Goal: Information Seeking & Learning: Learn about a topic

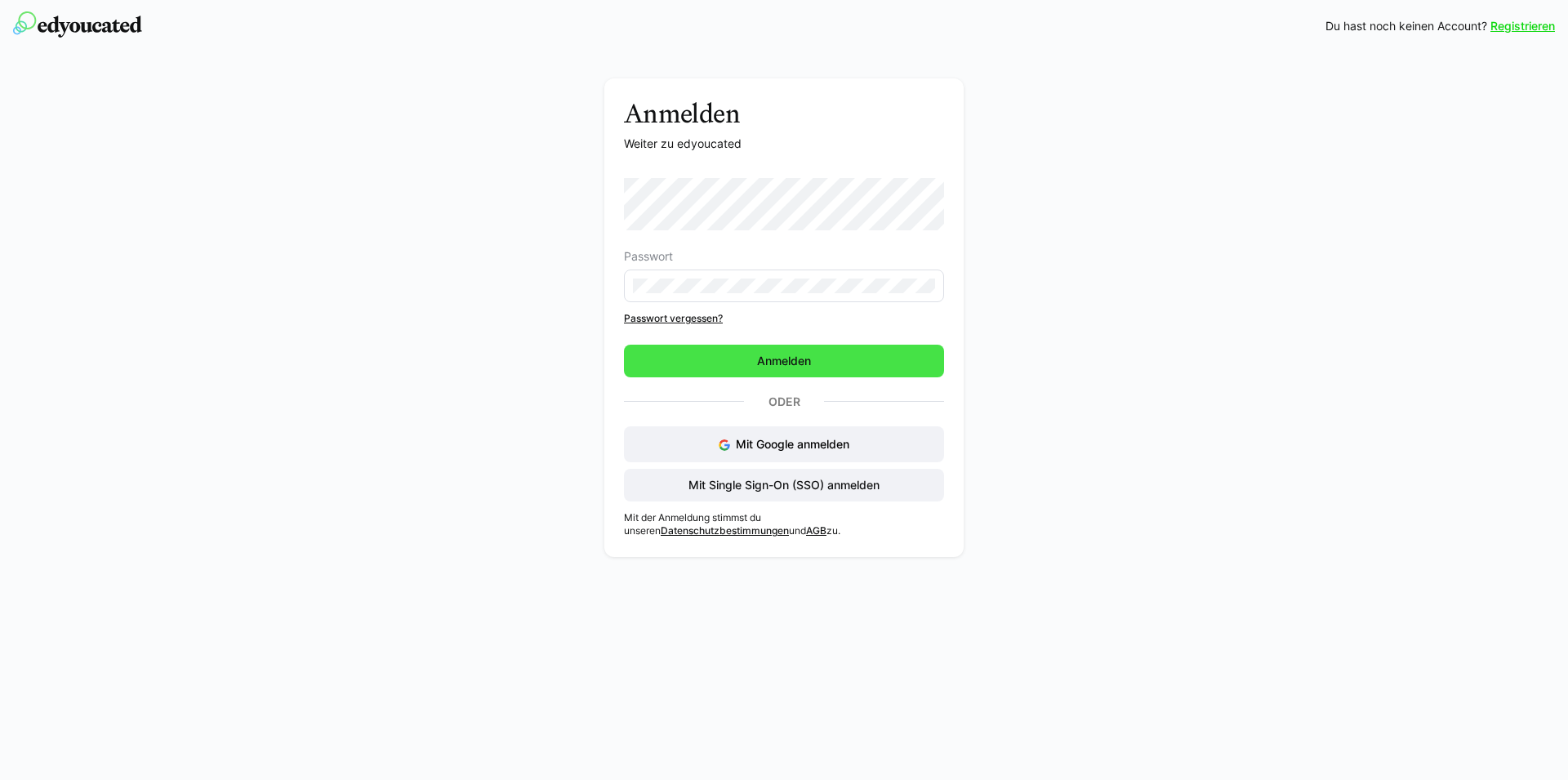
click at [770, 366] on span "Anmelden" at bounding box center [784, 361] width 59 height 17
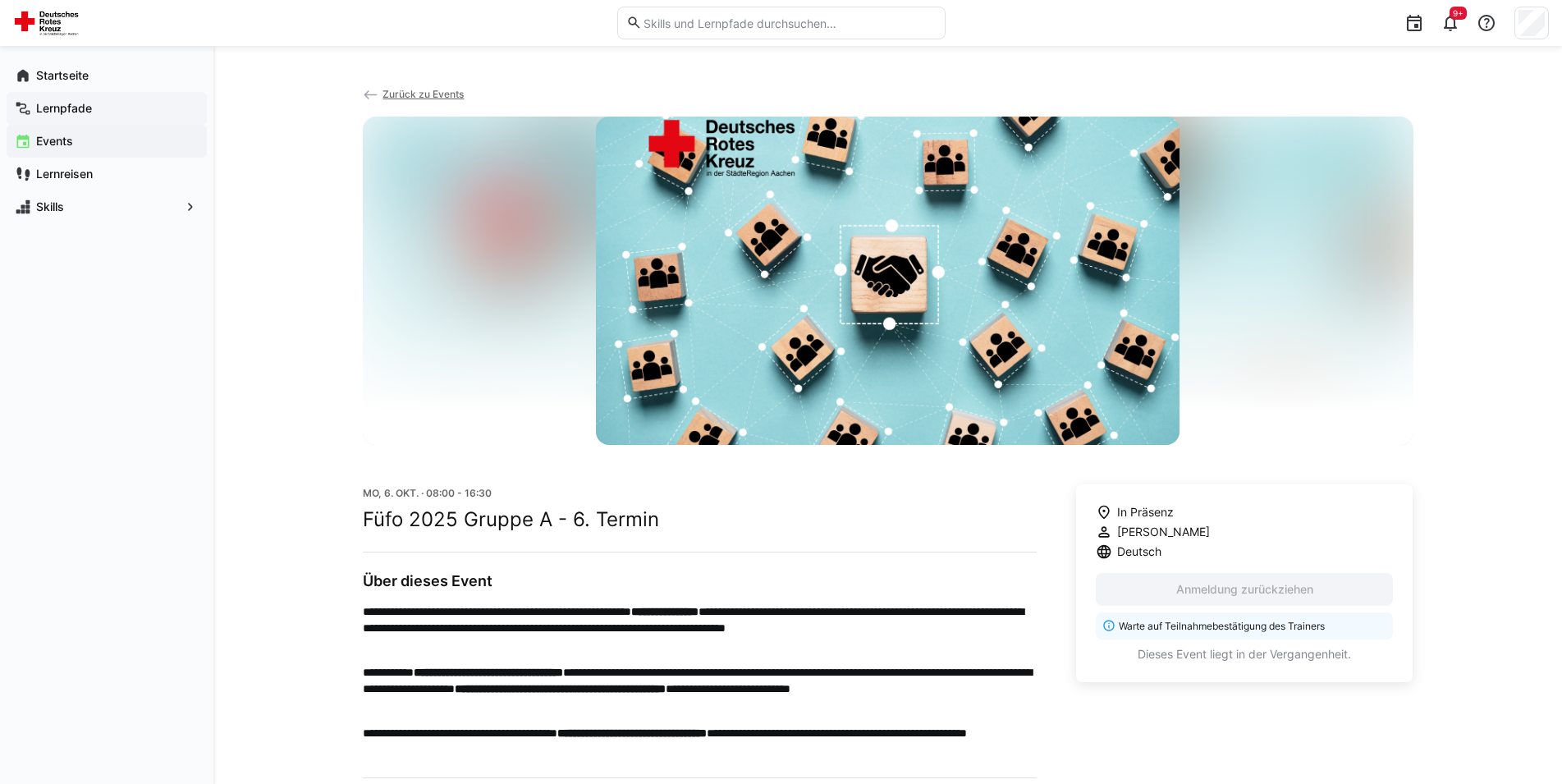
click at [46, 101] on span "Lernpfade" at bounding box center [116, 108] width 165 height 17
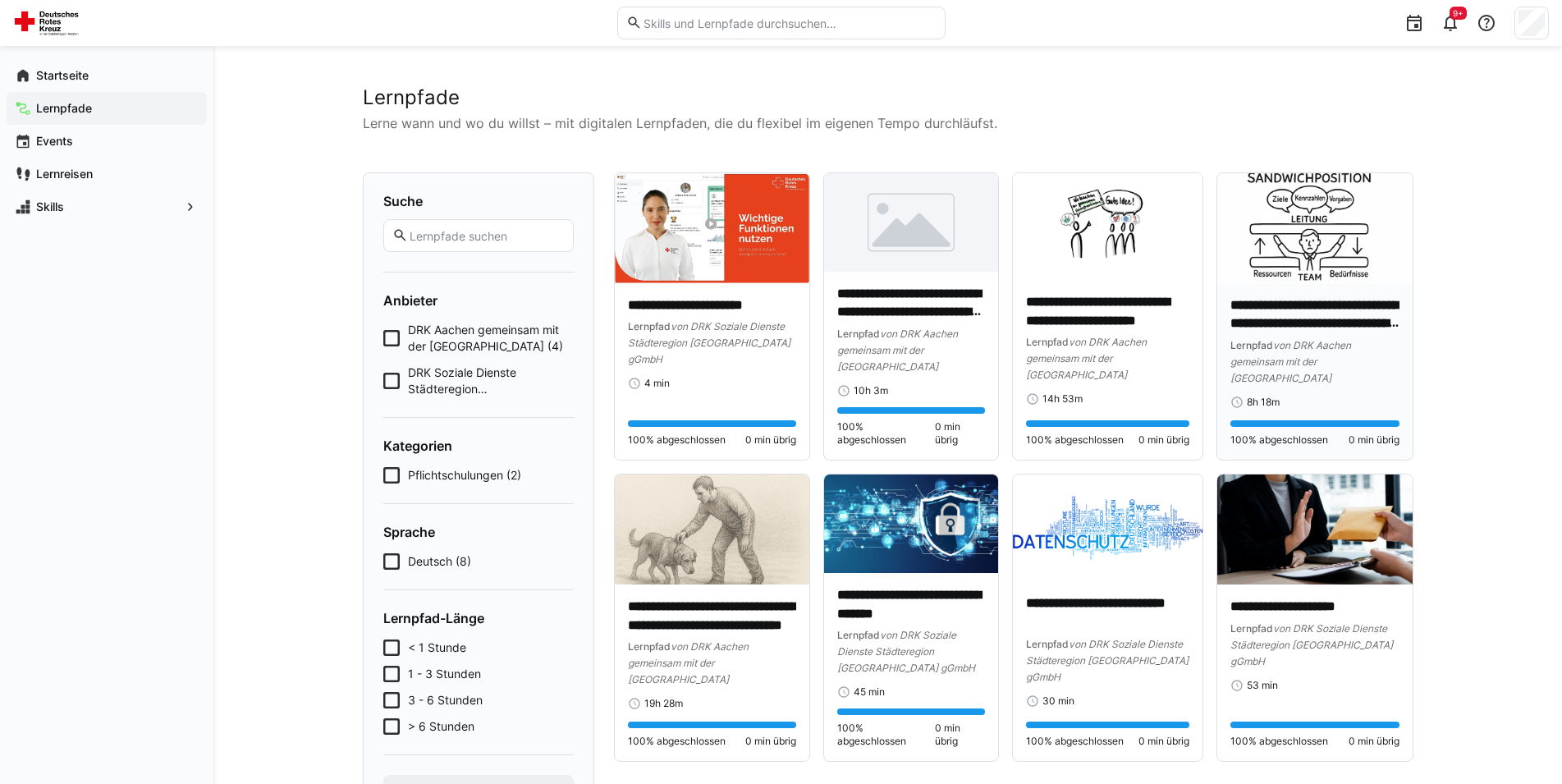
click at [1262, 382] on span "von DRK Aachen gemeinsam mit der [GEOGRAPHIC_DATA]" at bounding box center [1290, 361] width 121 height 45
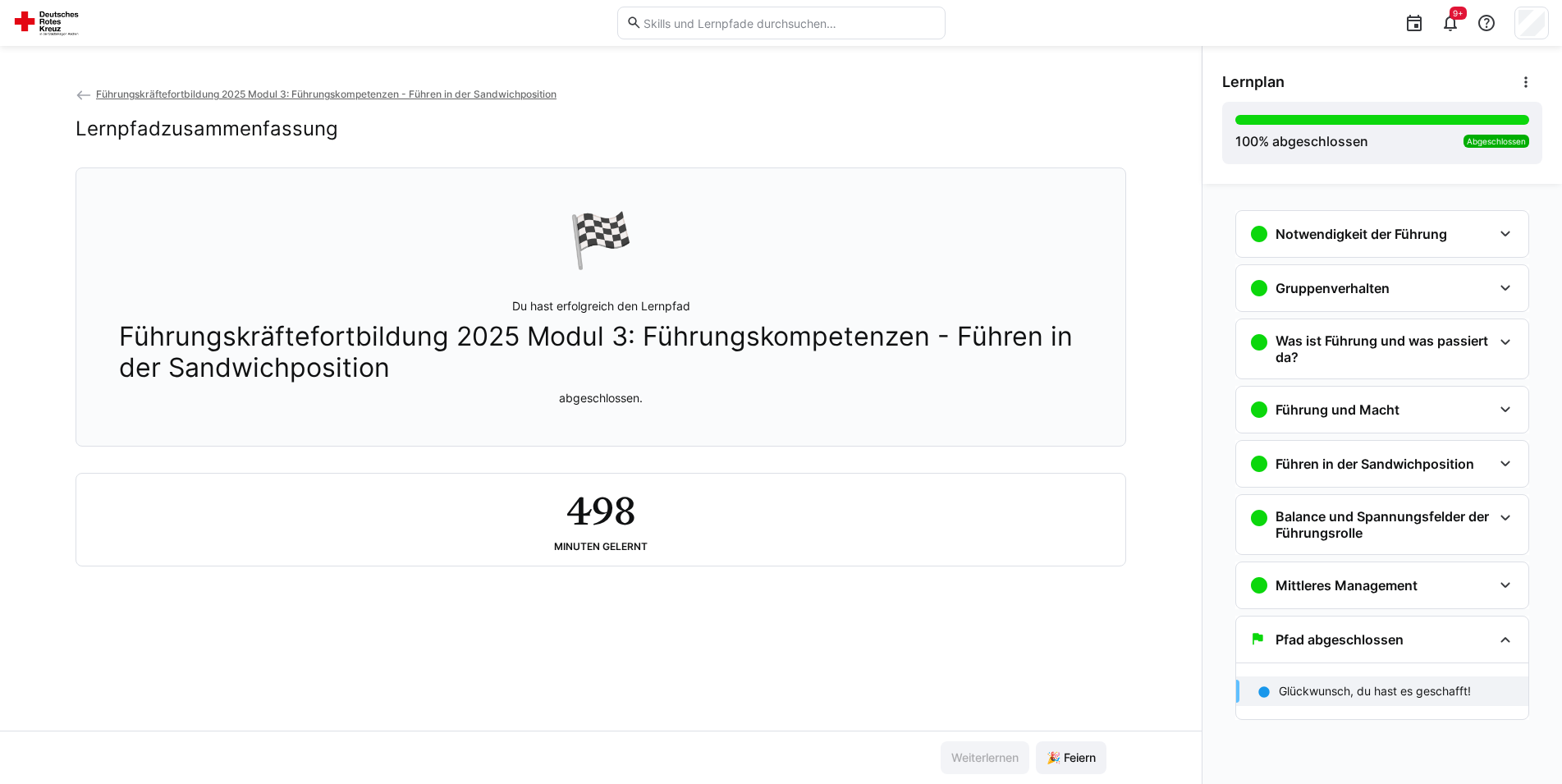
click at [727, 362] on span "Führungskräftefortbildung 2025 Modul 3: Führungskompetenzen - Führen in der San…" at bounding box center [601, 352] width 964 height 63
click at [1364, 692] on p "Glückwunsch, du hast es geschafft!" at bounding box center [1375, 691] width 192 height 17
click at [1509, 631] on eds-icon at bounding box center [1506, 639] width 19 height 19
click at [1506, 587] on eds-icon at bounding box center [1506, 585] width 19 height 19
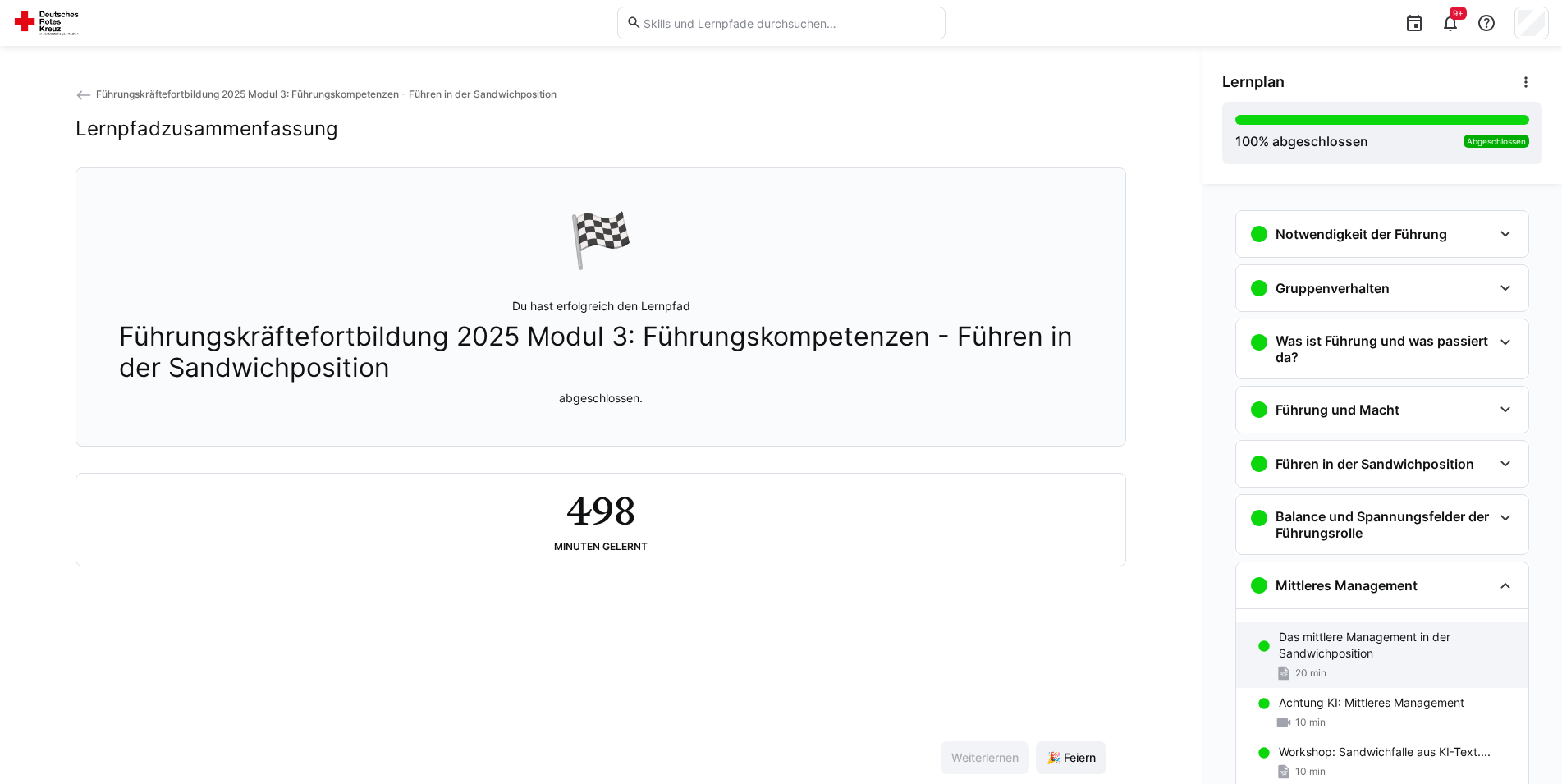
scroll to position [231, 0]
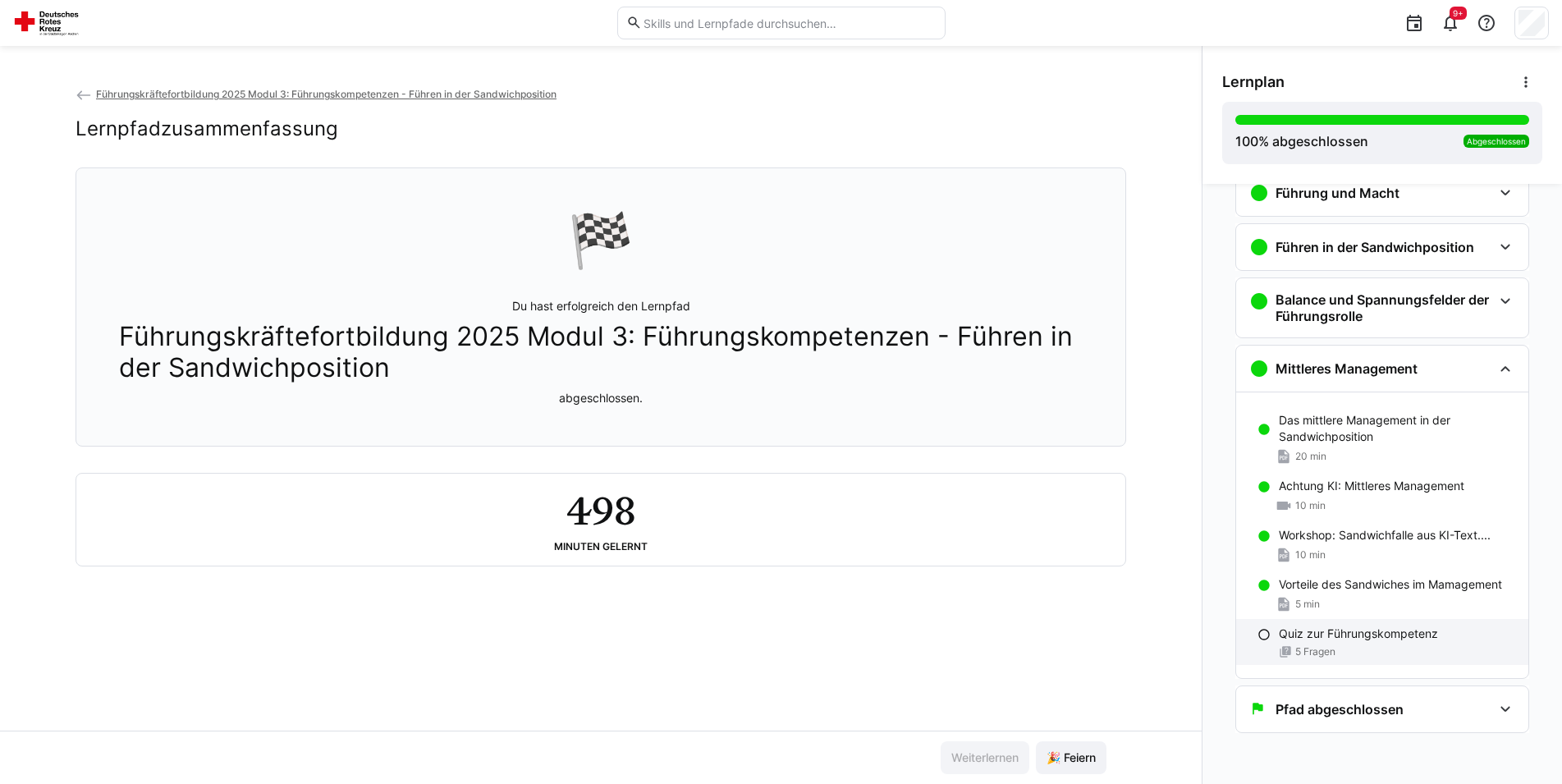
click at [1342, 629] on div "Quiz zur Führungskompetenz 5 Fragen" at bounding box center [1382, 642] width 292 height 46
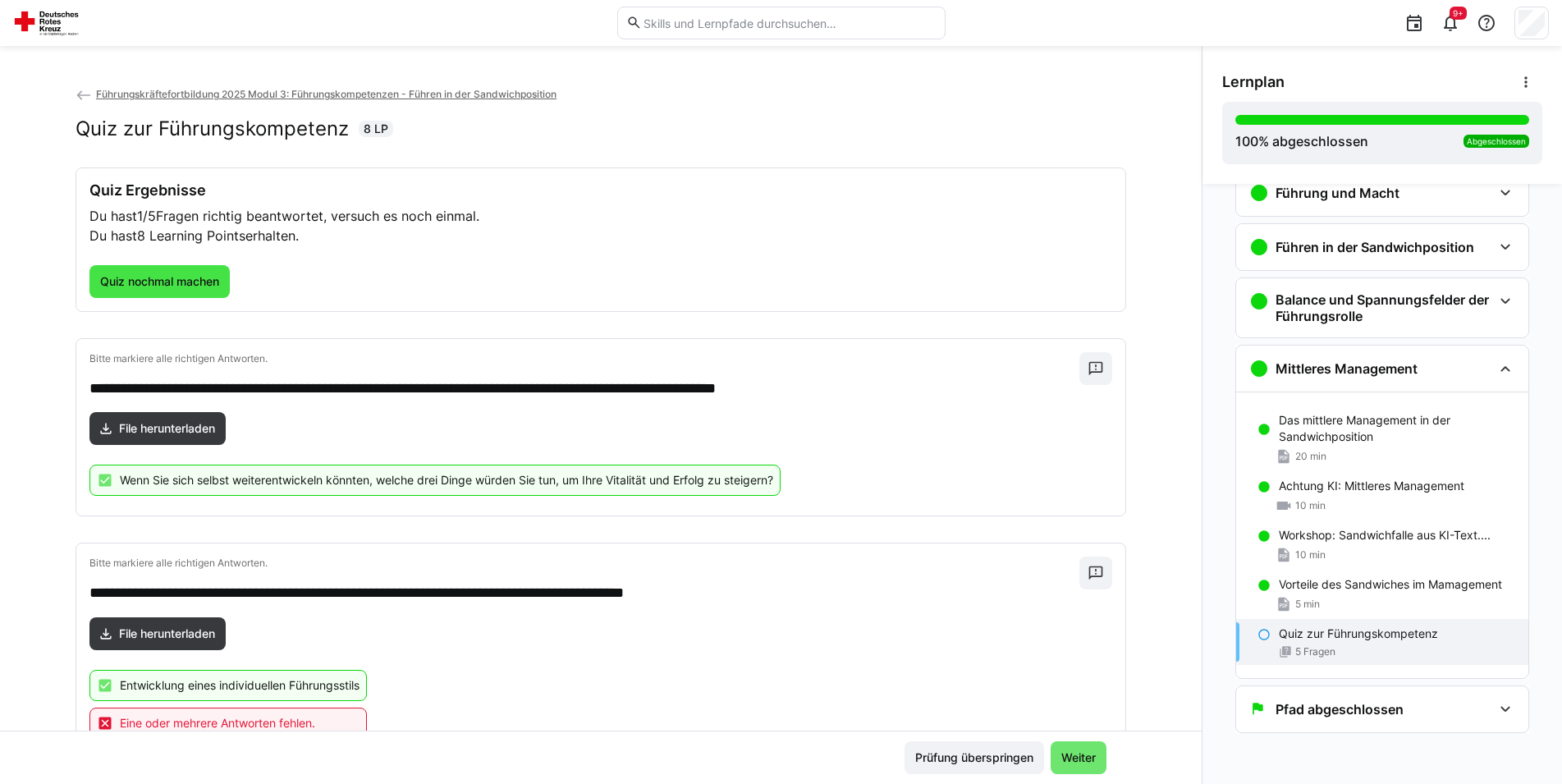
click at [162, 286] on span "Quiz nochmal machen" at bounding box center [160, 281] width 124 height 17
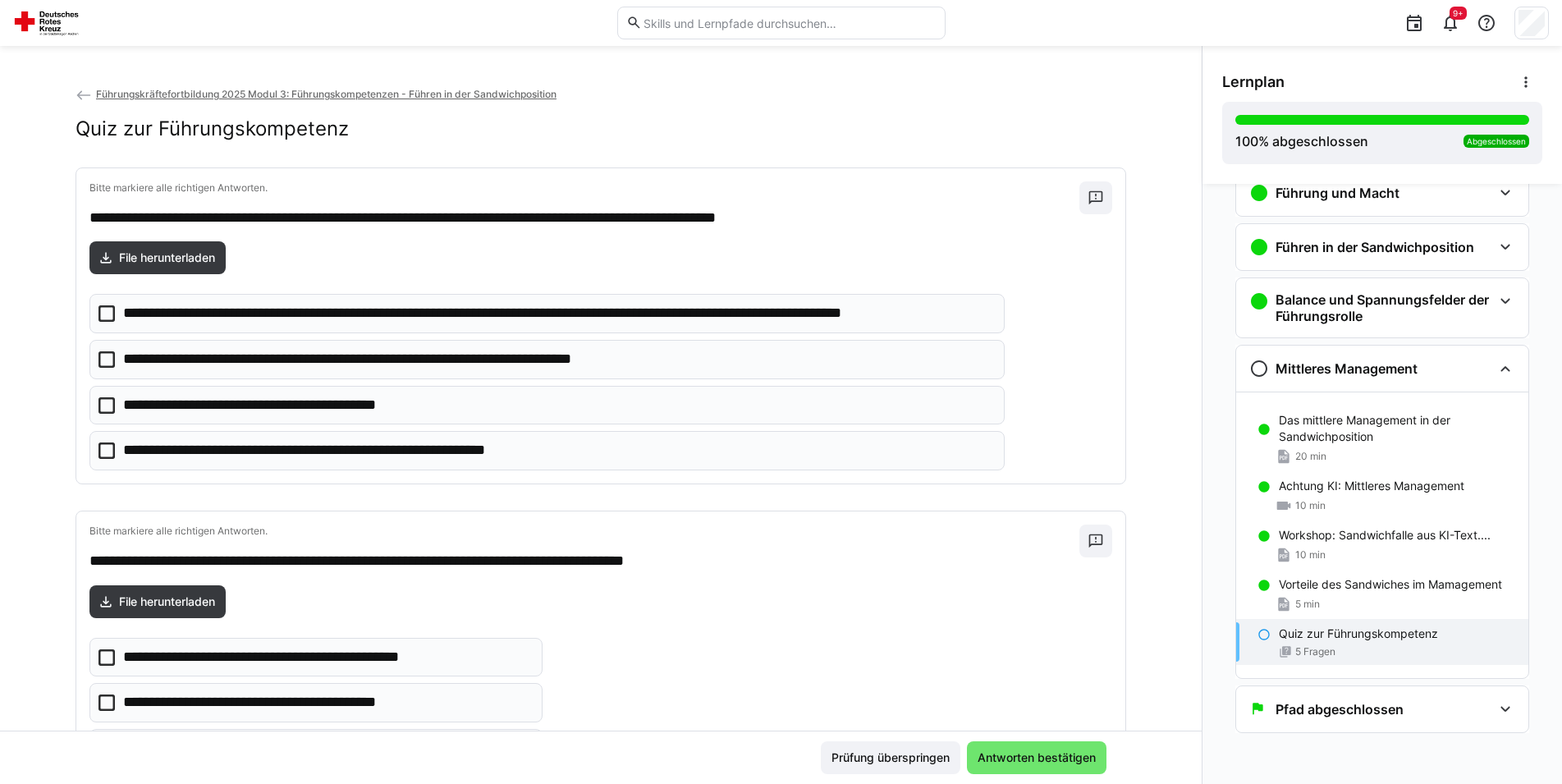
scroll to position [168, 0]
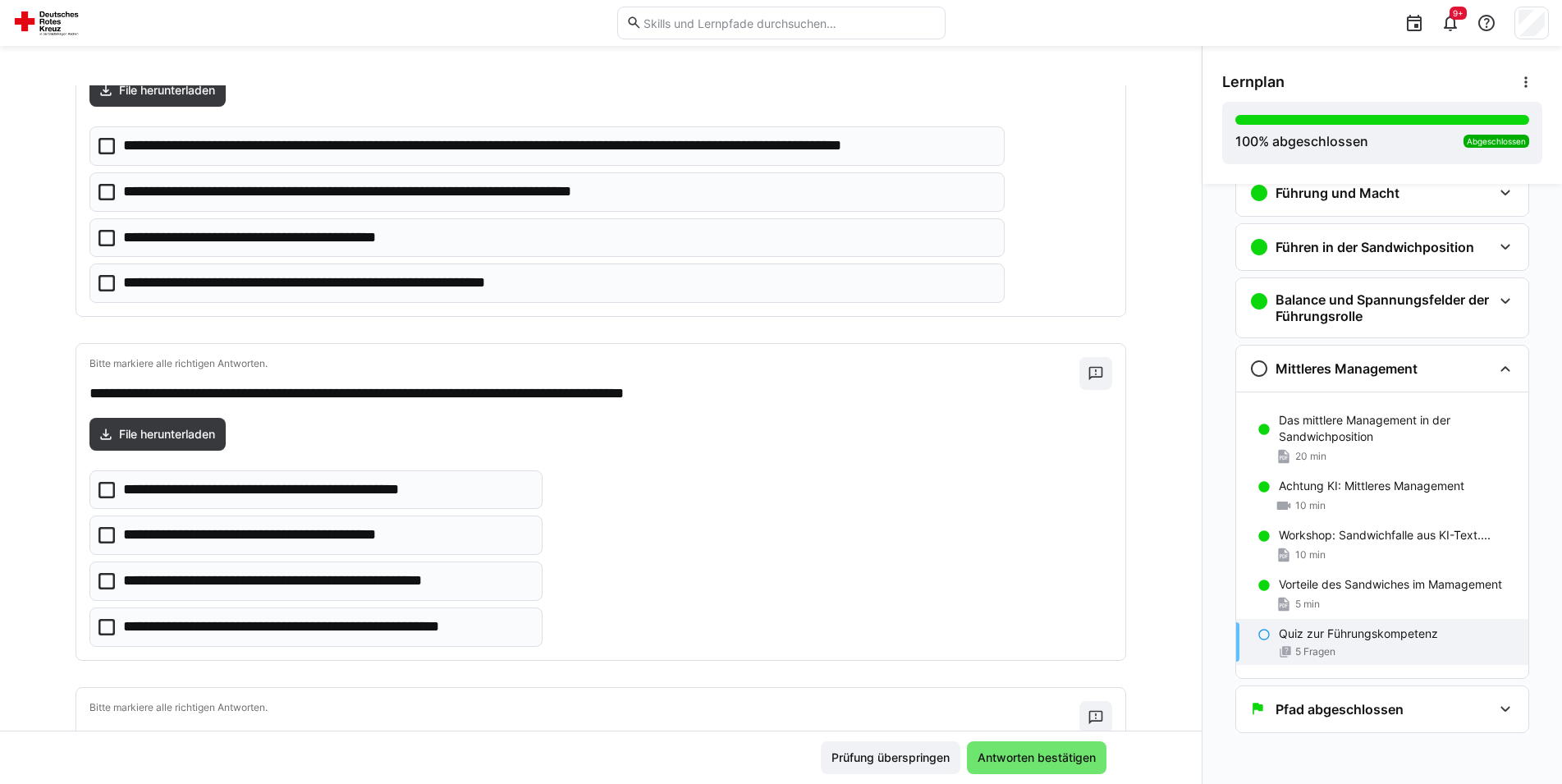
click at [101, 144] on icon at bounding box center [107, 146] width 17 height 17
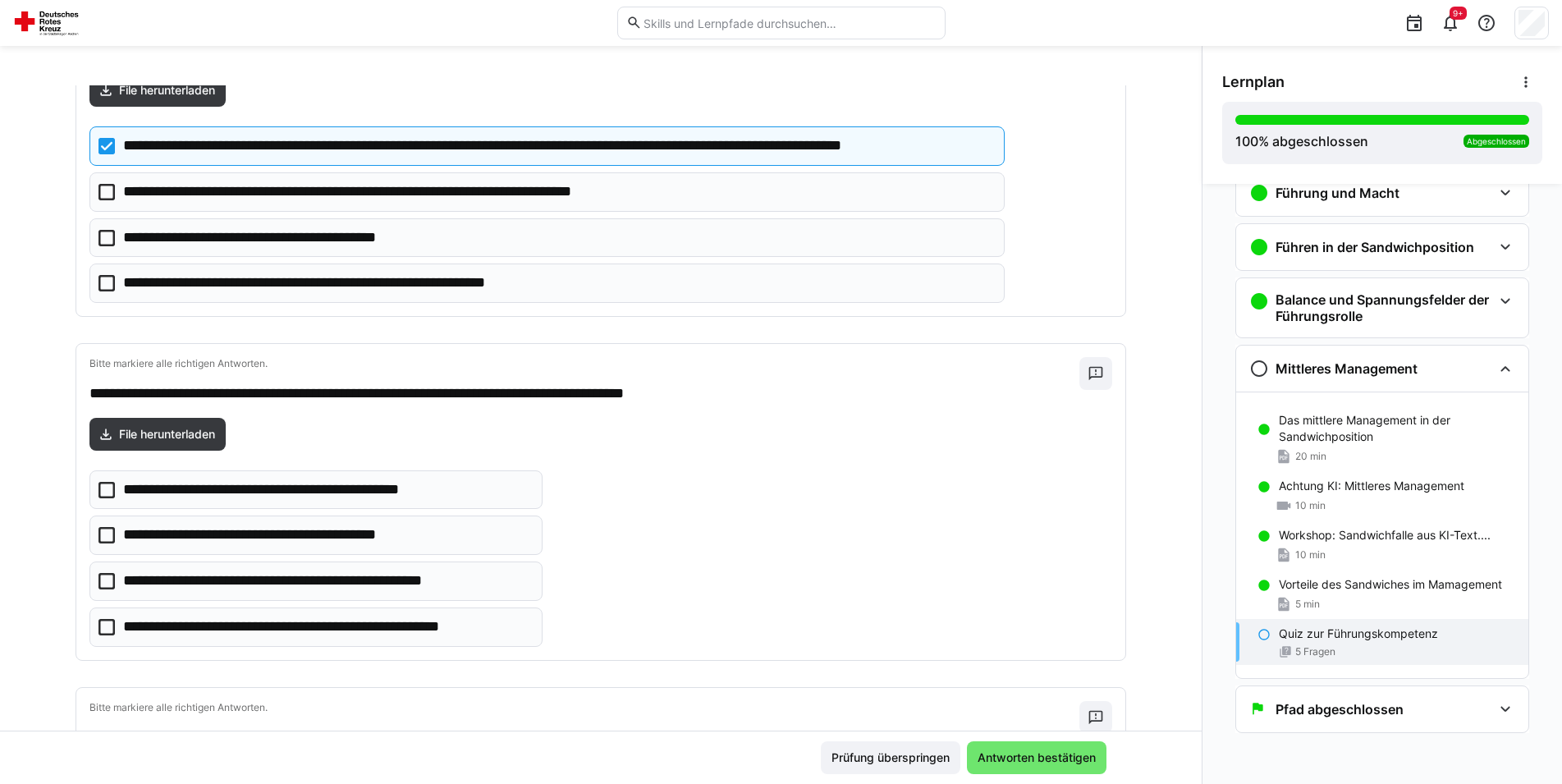
click at [101, 488] on icon at bounding box center [107, 489] width 17 height 17
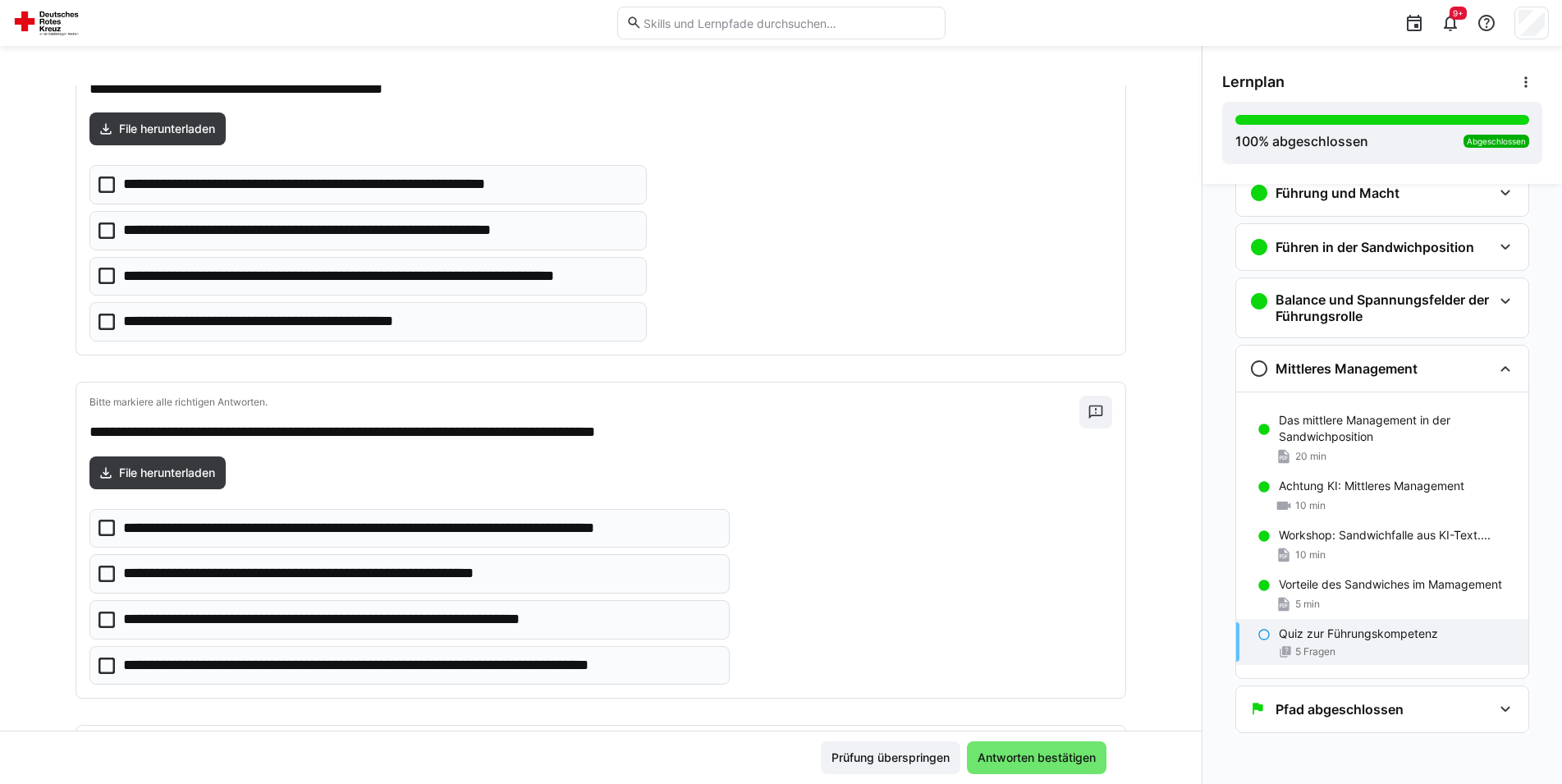
scroll to position [837, 0]
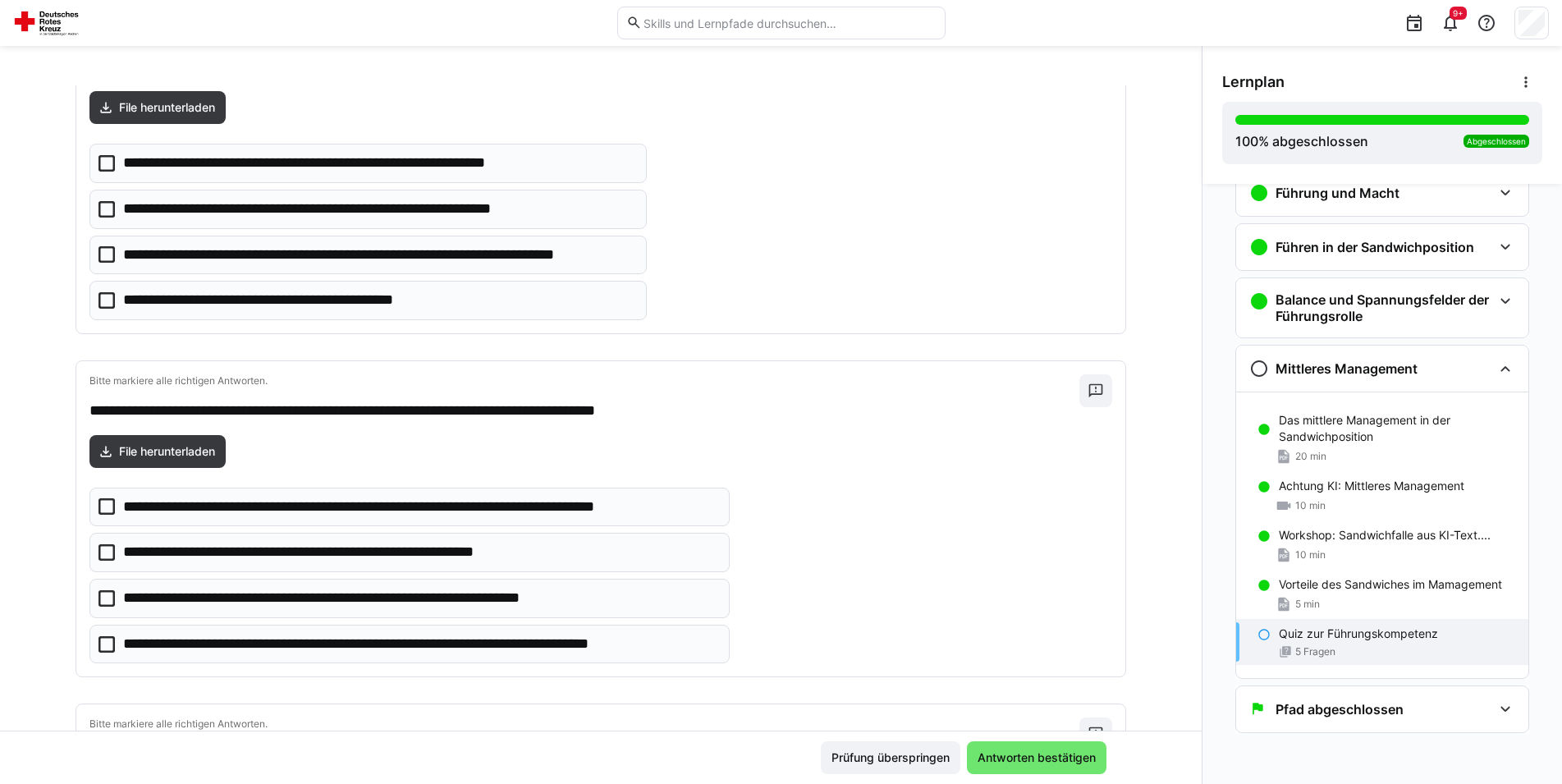
click at [99, 255] on icon at bounding box center [107, 254] width 17 height 17
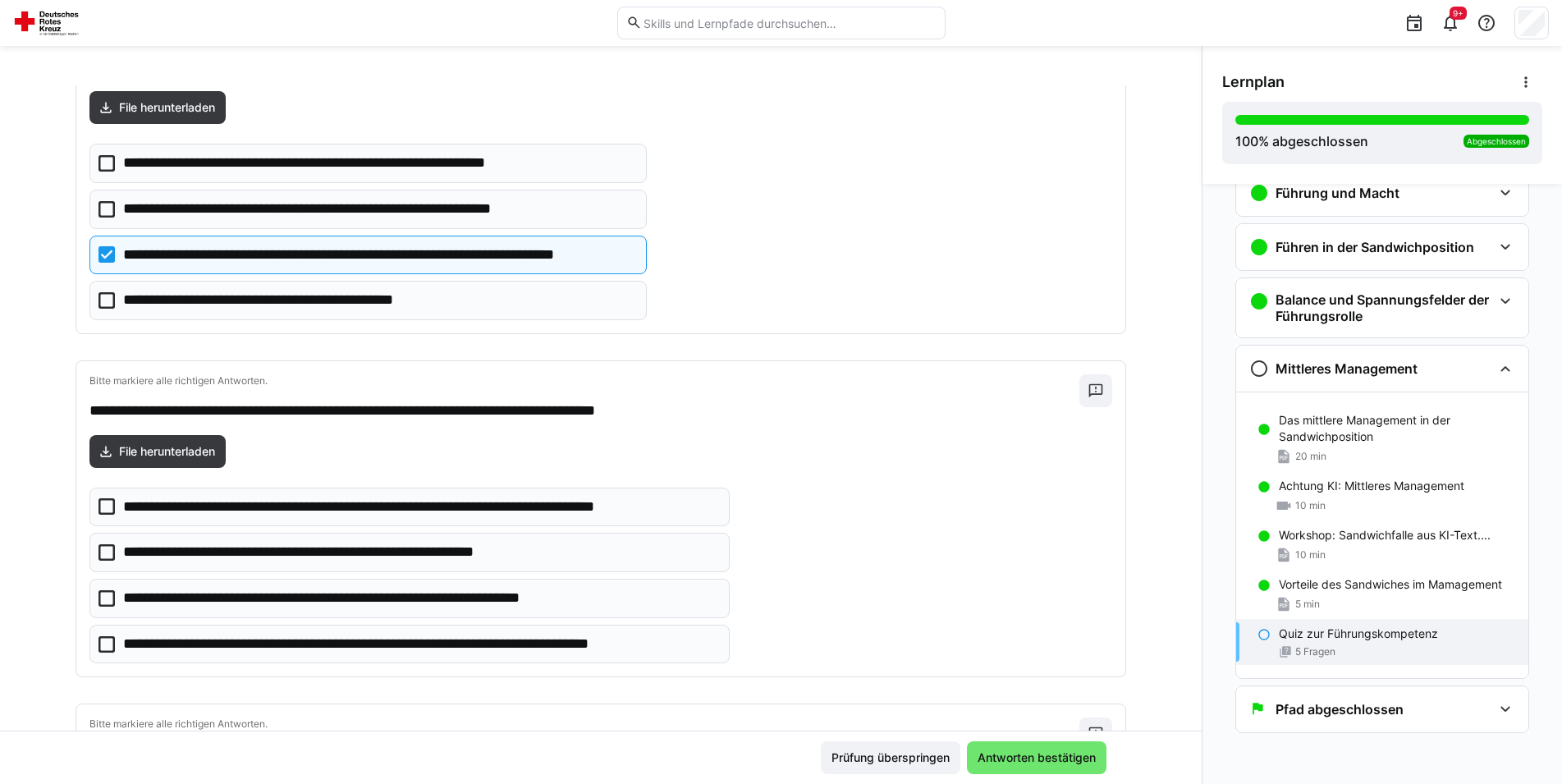
click at [104, 302] on icon at bounding box center [107, 300] width 17 height 17
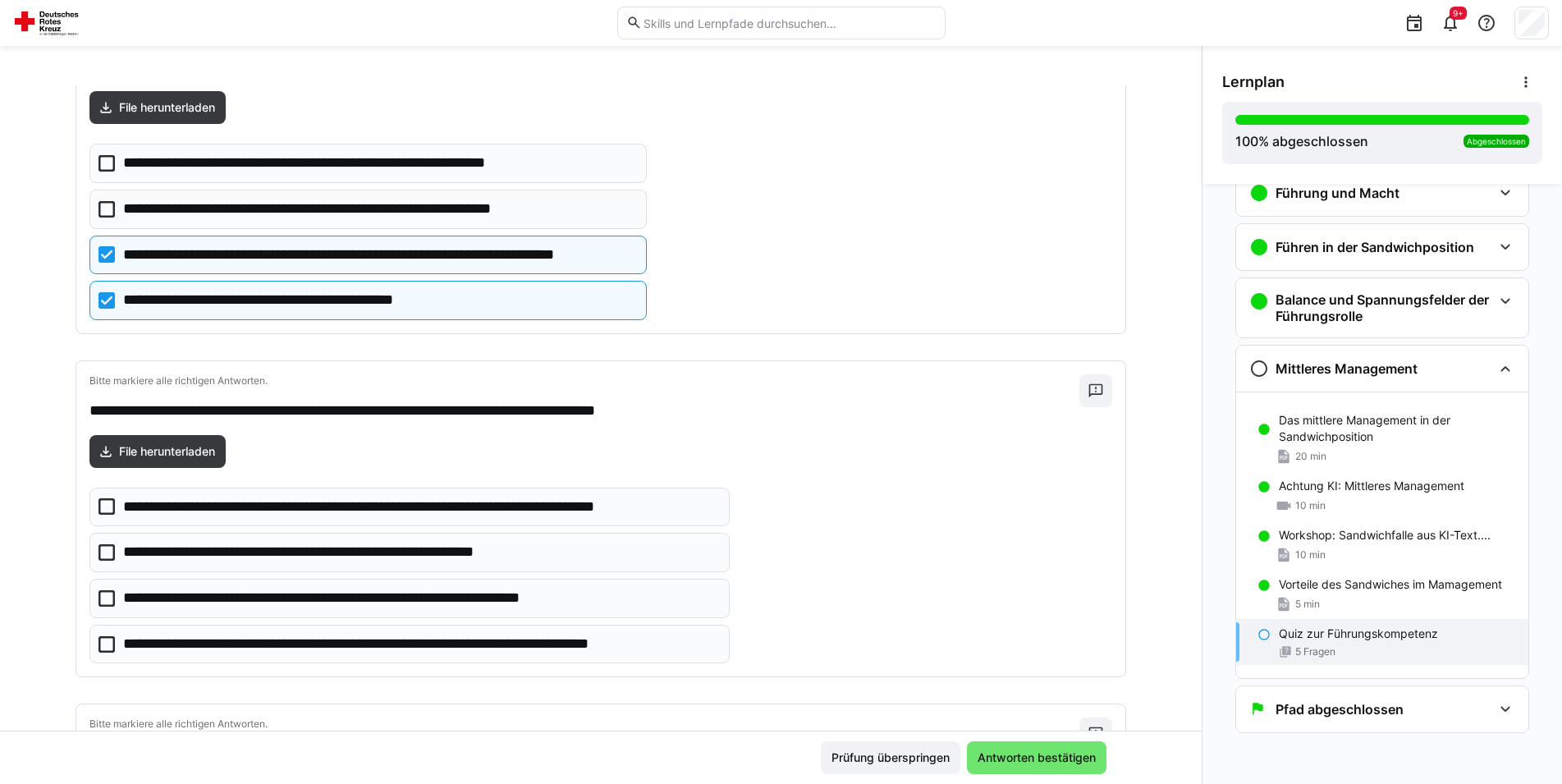
click at [99, 645] on icon at bounding box center [107, 644] width 17 height 17
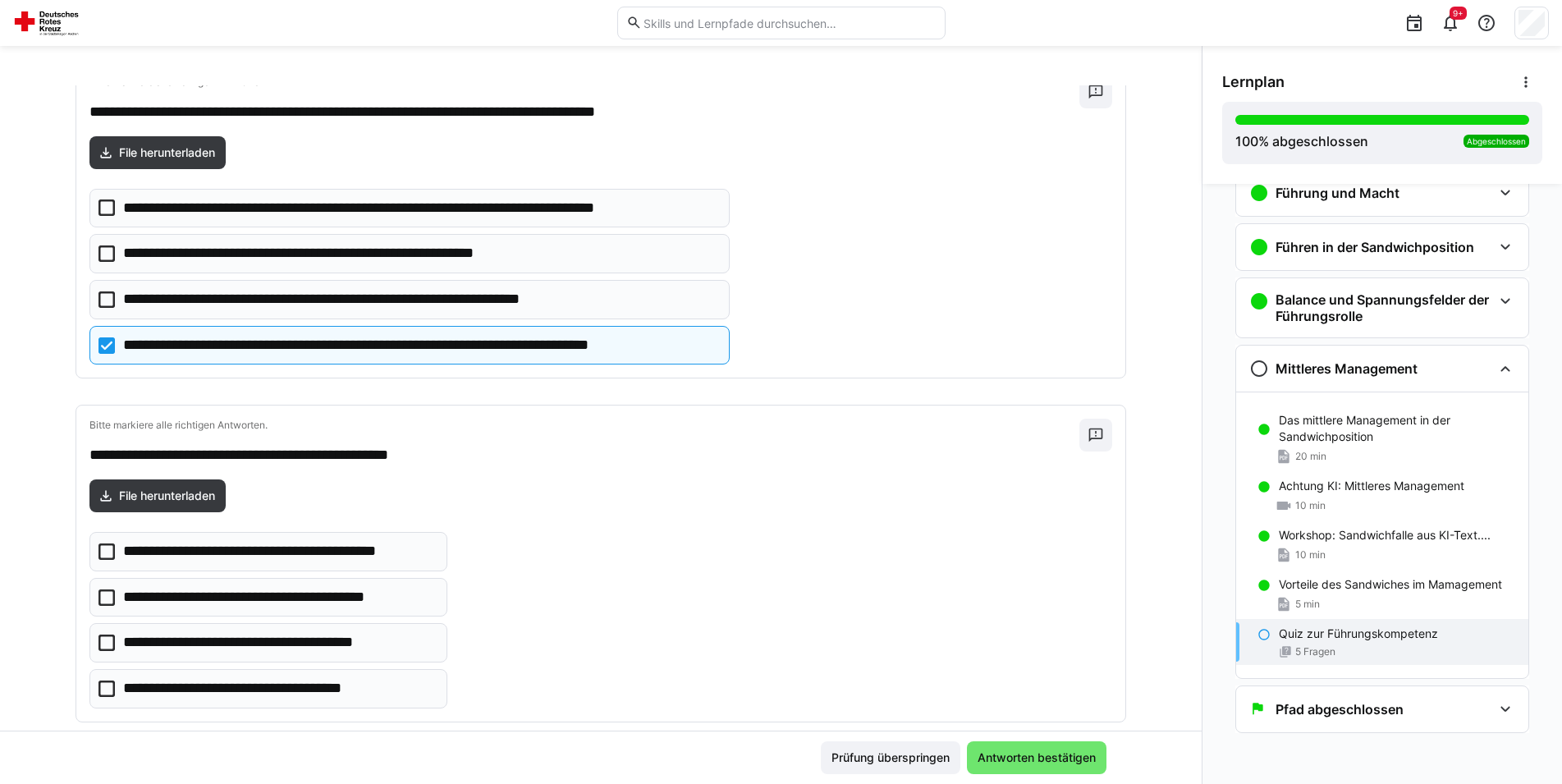
scroll to position [1168, 0]
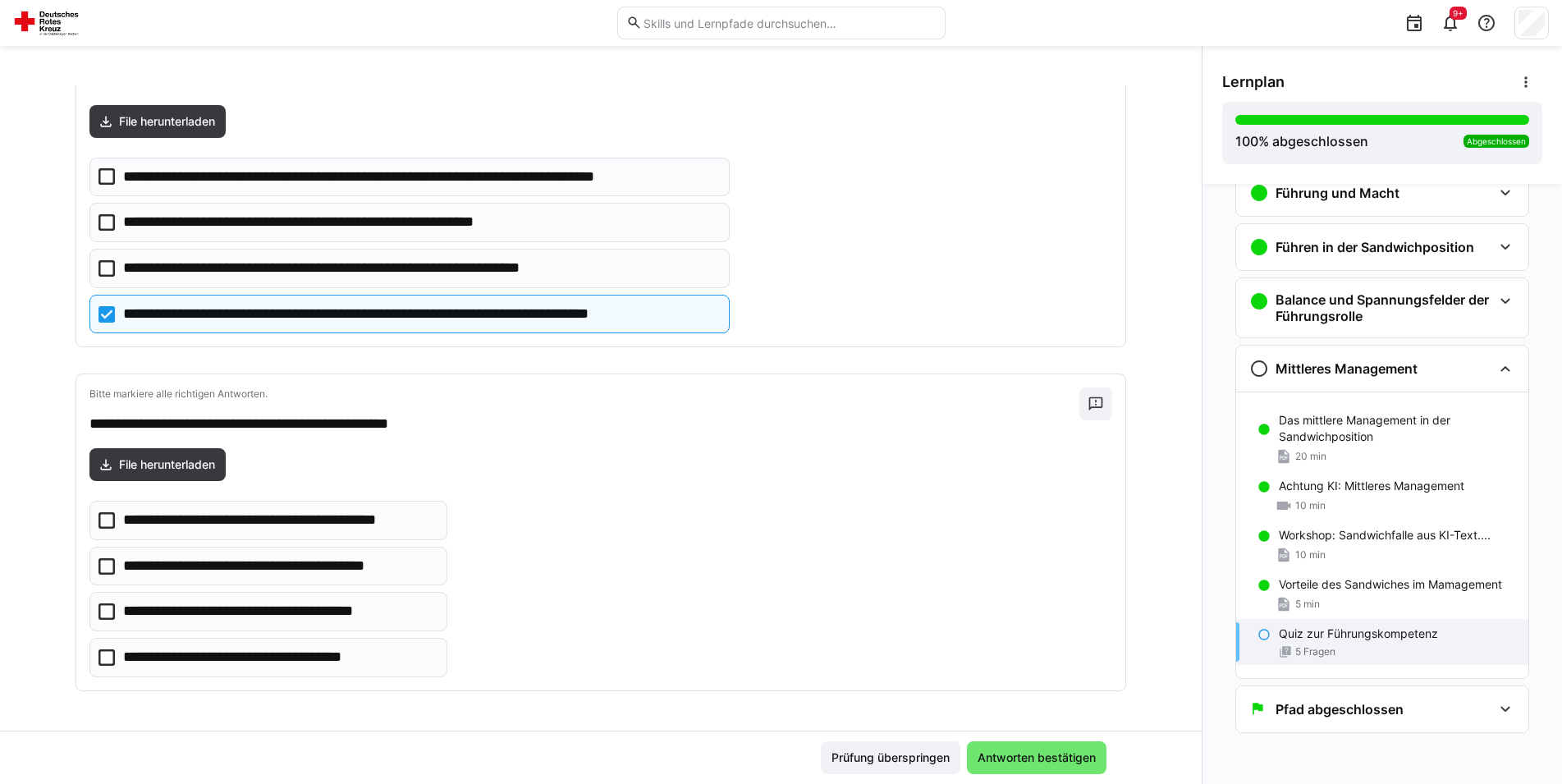
click at [106, 609] on icon at bounding box center [107, 611] width 17 height 17
click at [99, 661] on icon at bounding box center [107, 657] width 17 height 17
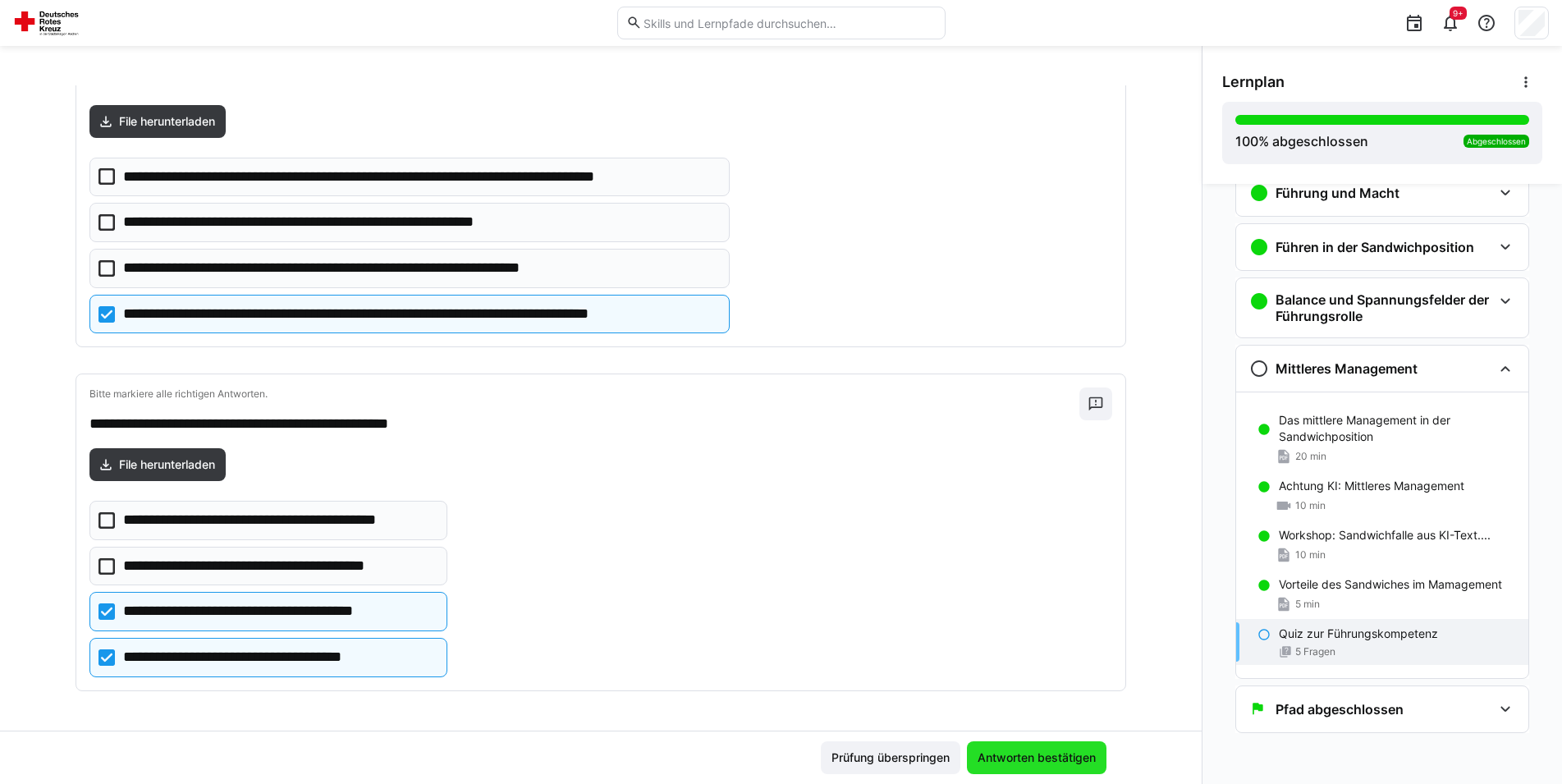
click at [1010, 753] on span "Antworten bestätigen" at bounding box center [1037, 758] width 123 height 17
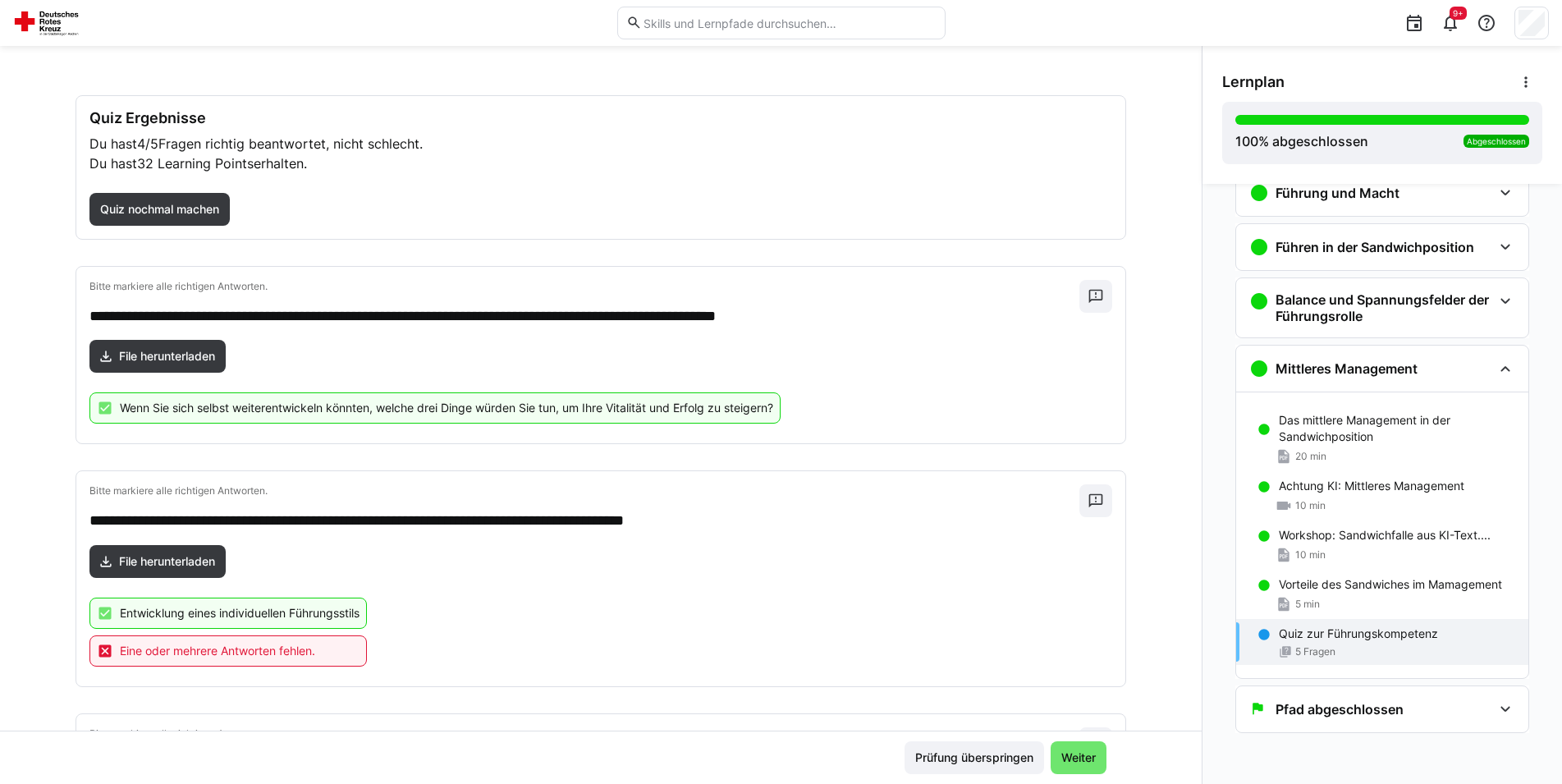
scroll to position [0, 0]
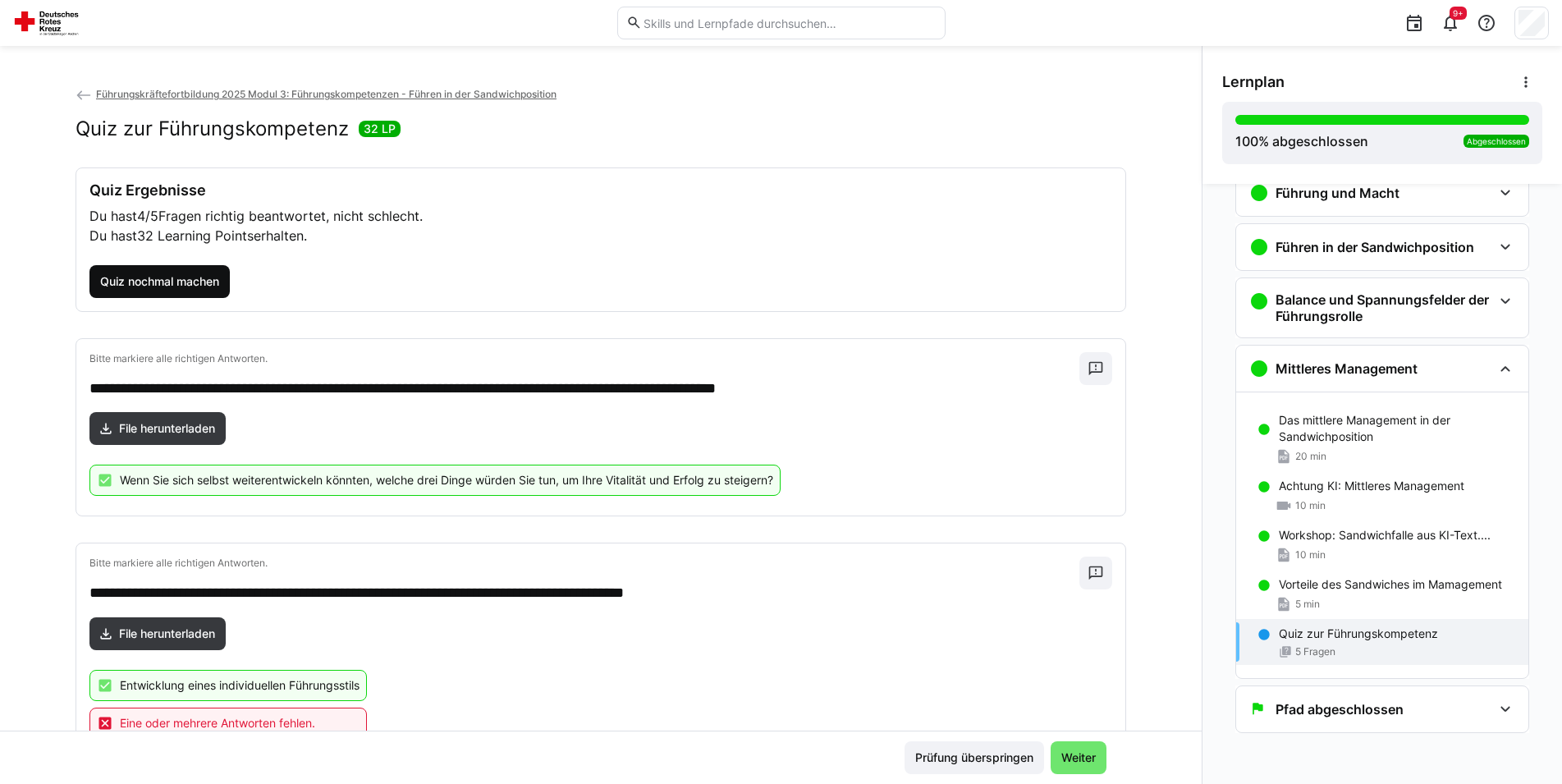
click at [121, 279] on span "Quiz nochmal machen" at bounding box center [160, 281] width 124 height 17
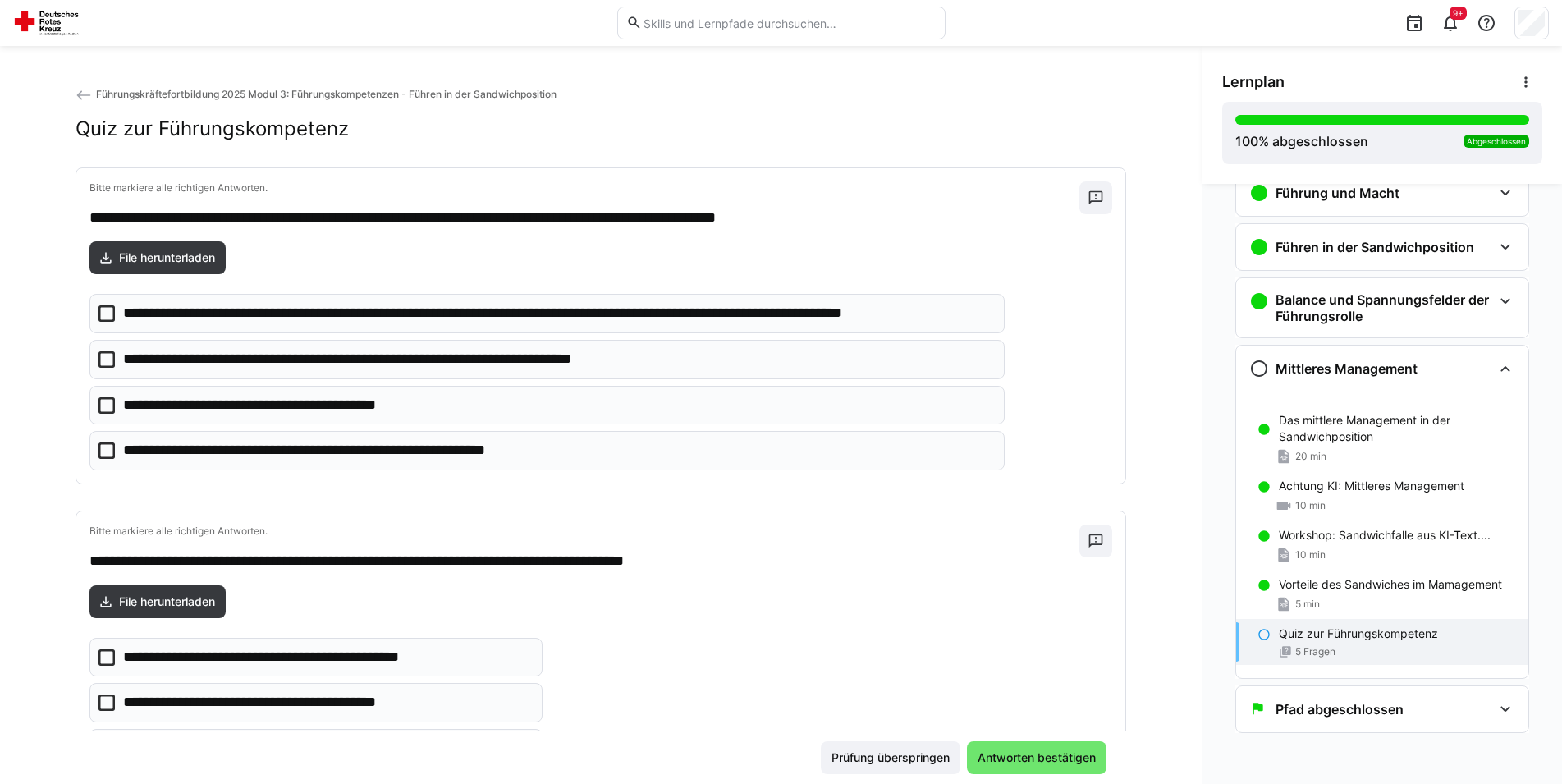
click at [99, 315] on icon at bounding box center [107, 313] width 17 height 17
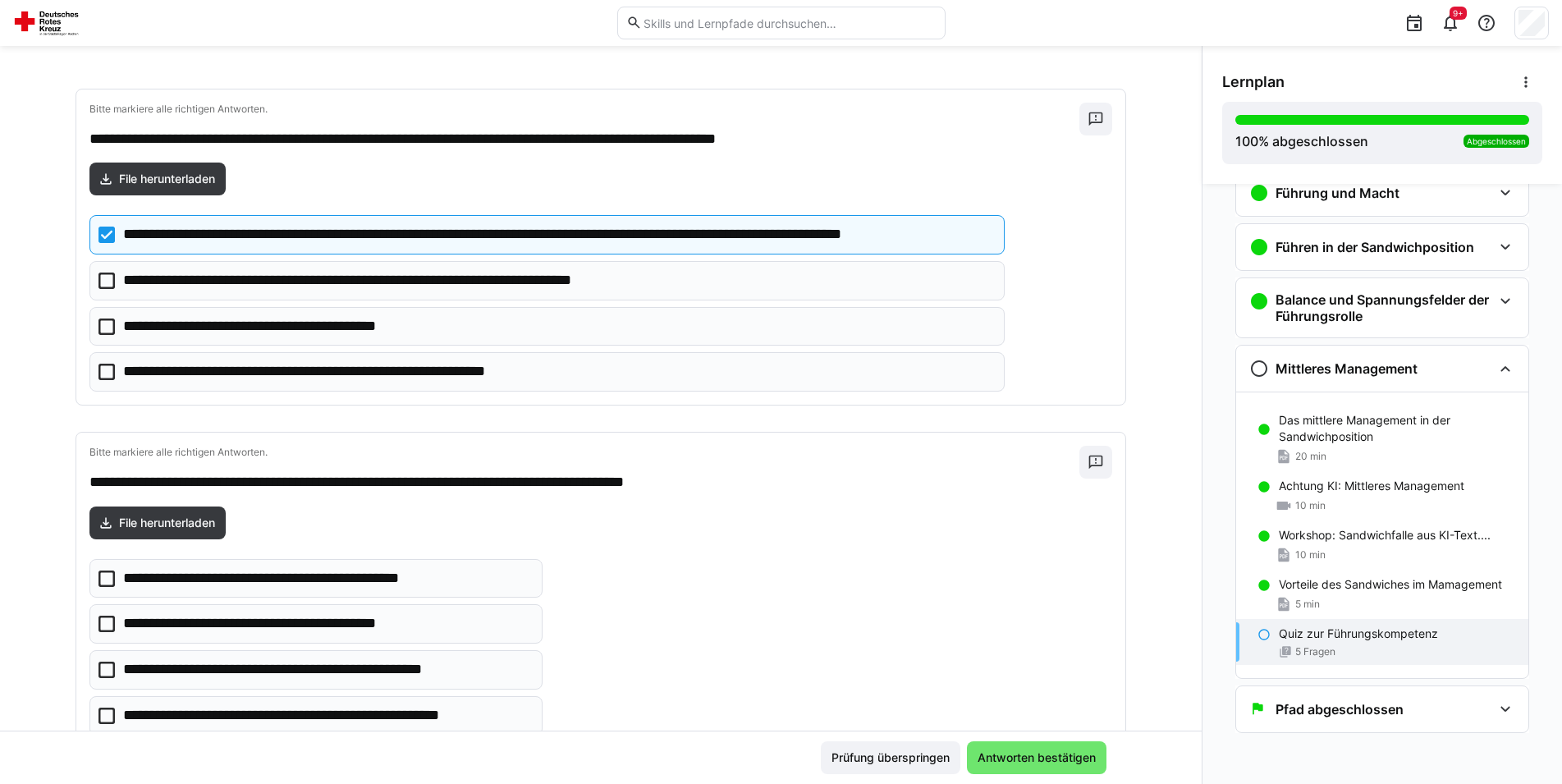
scroll to position [168, 0]
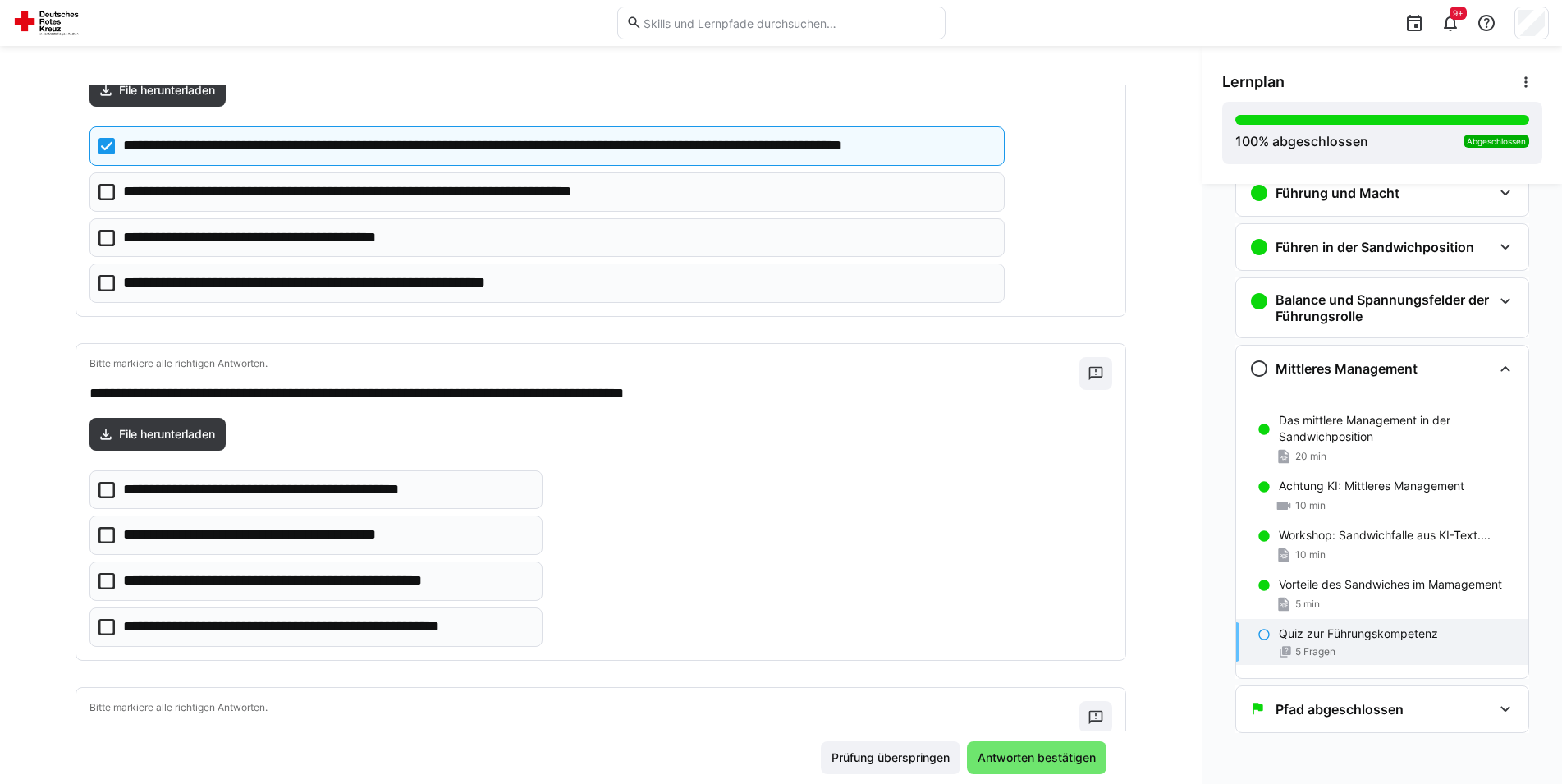
click at [101, 491] on icon at bounding box center [107, 489] width 17 height 17
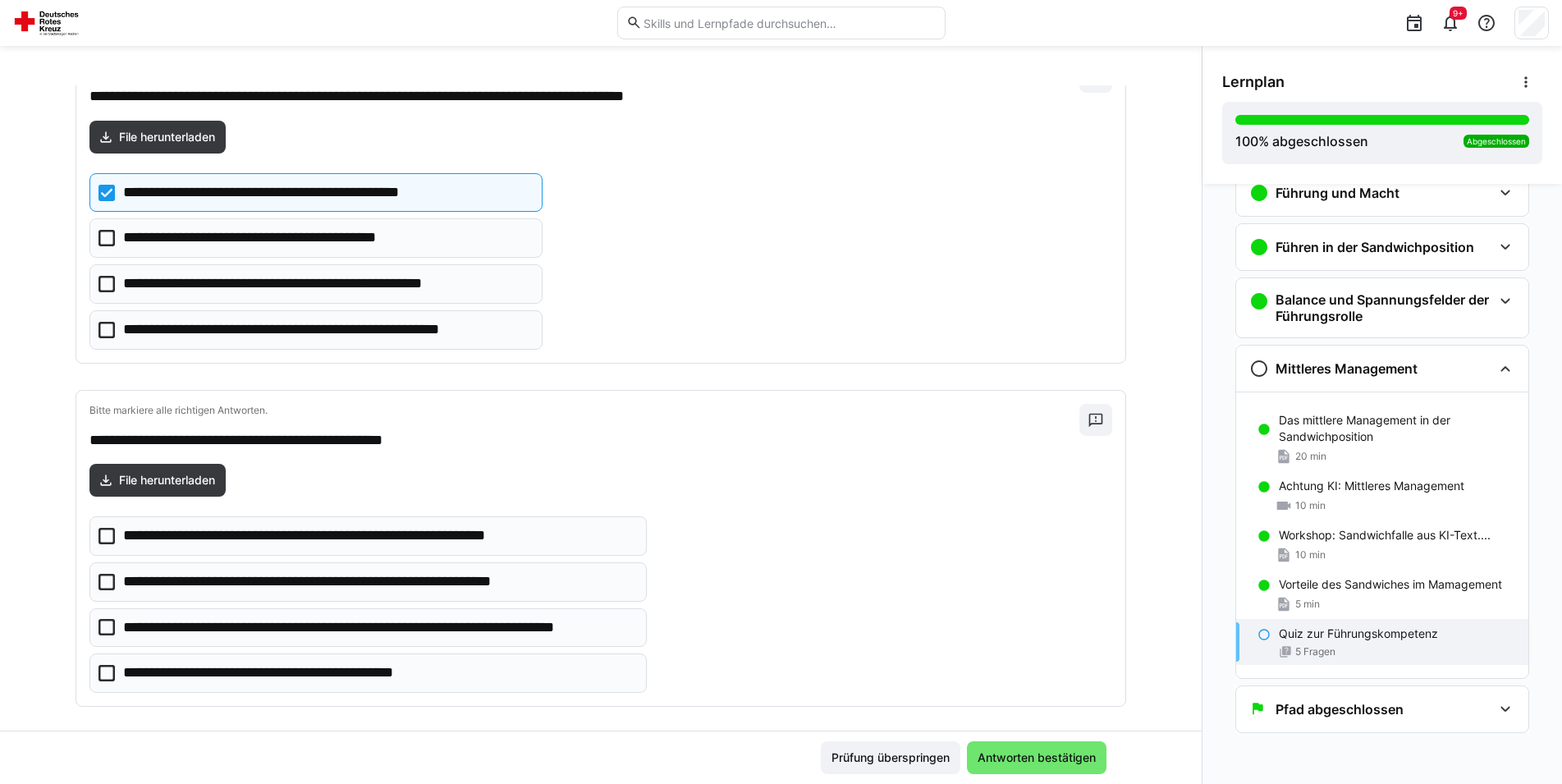
scroll to position [503, 0]
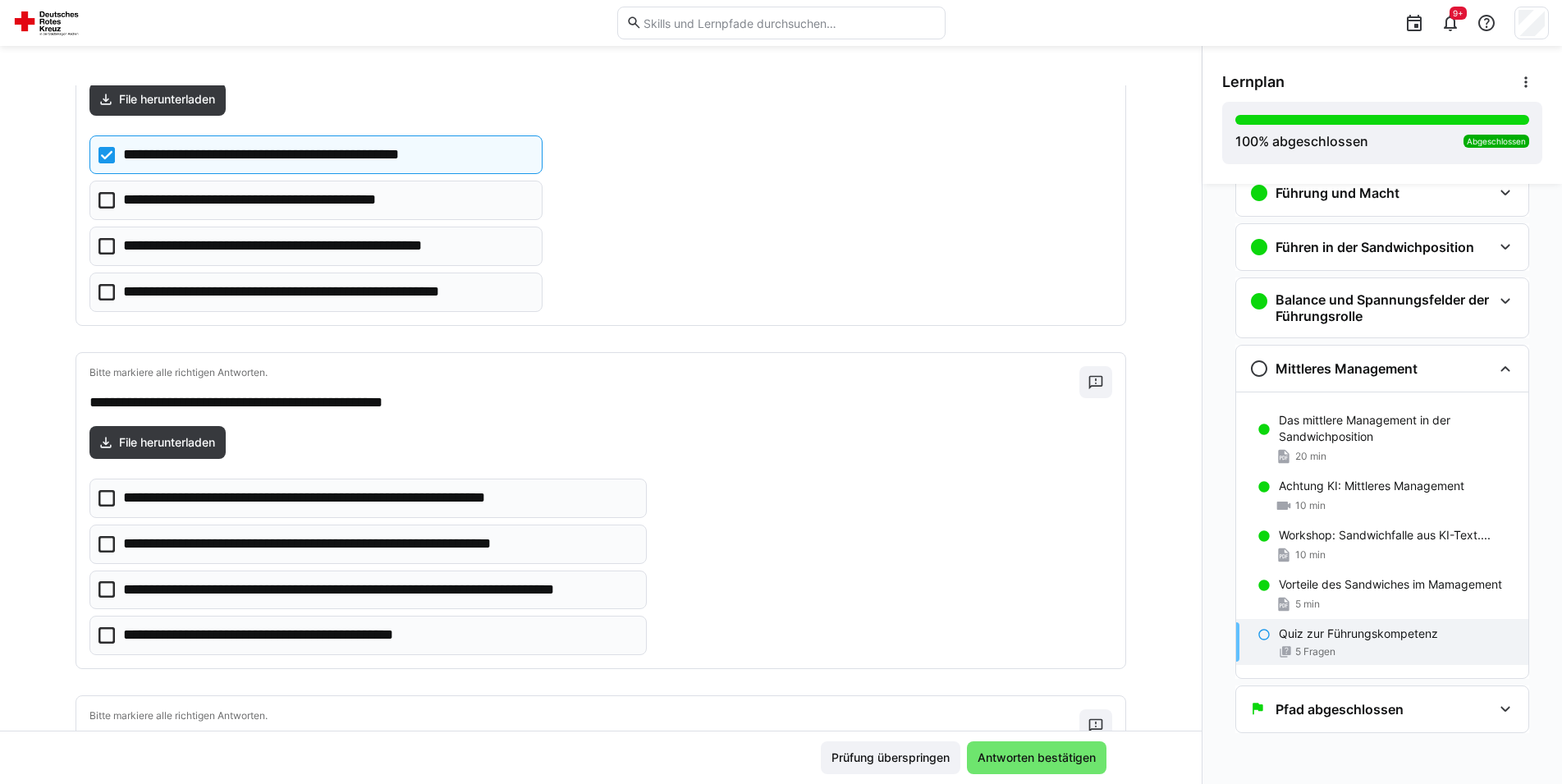
click at [105, 590] on icon at bounding box center [107, 589] width 17 height 17
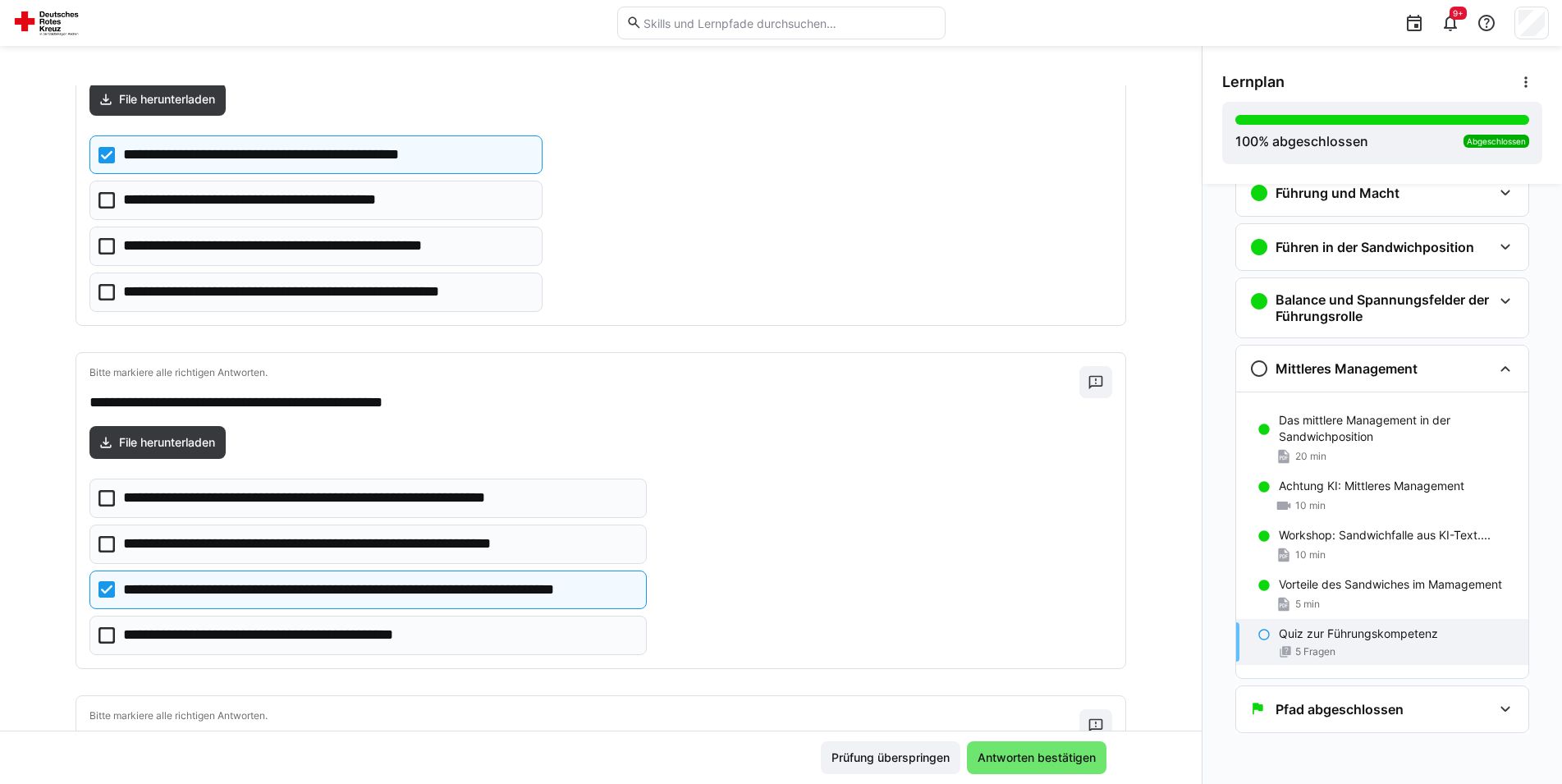
click at [103, 638] on icon at bounding box center [107, 635] width 17 height 17
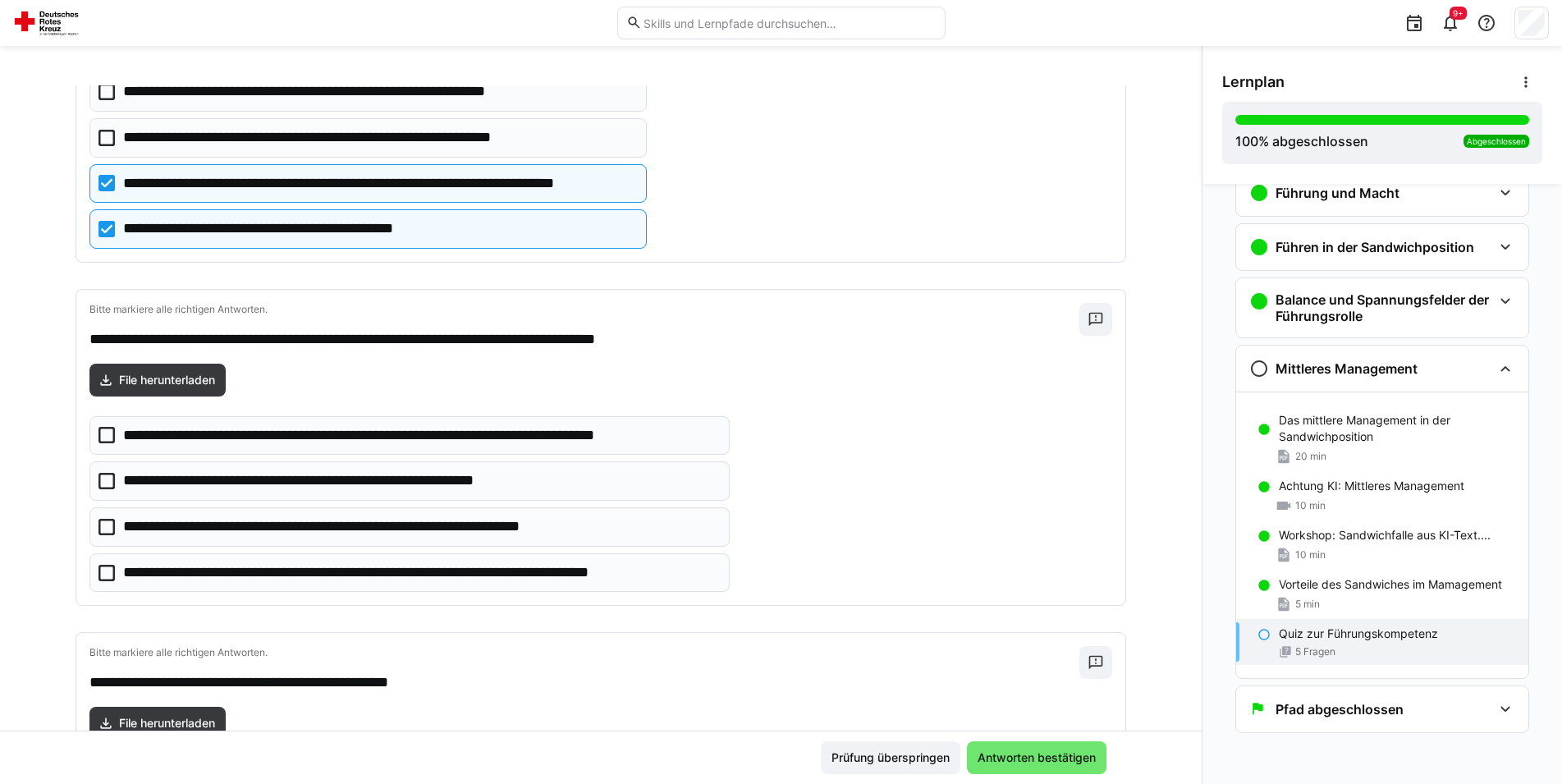
scroll to position [921, 0]
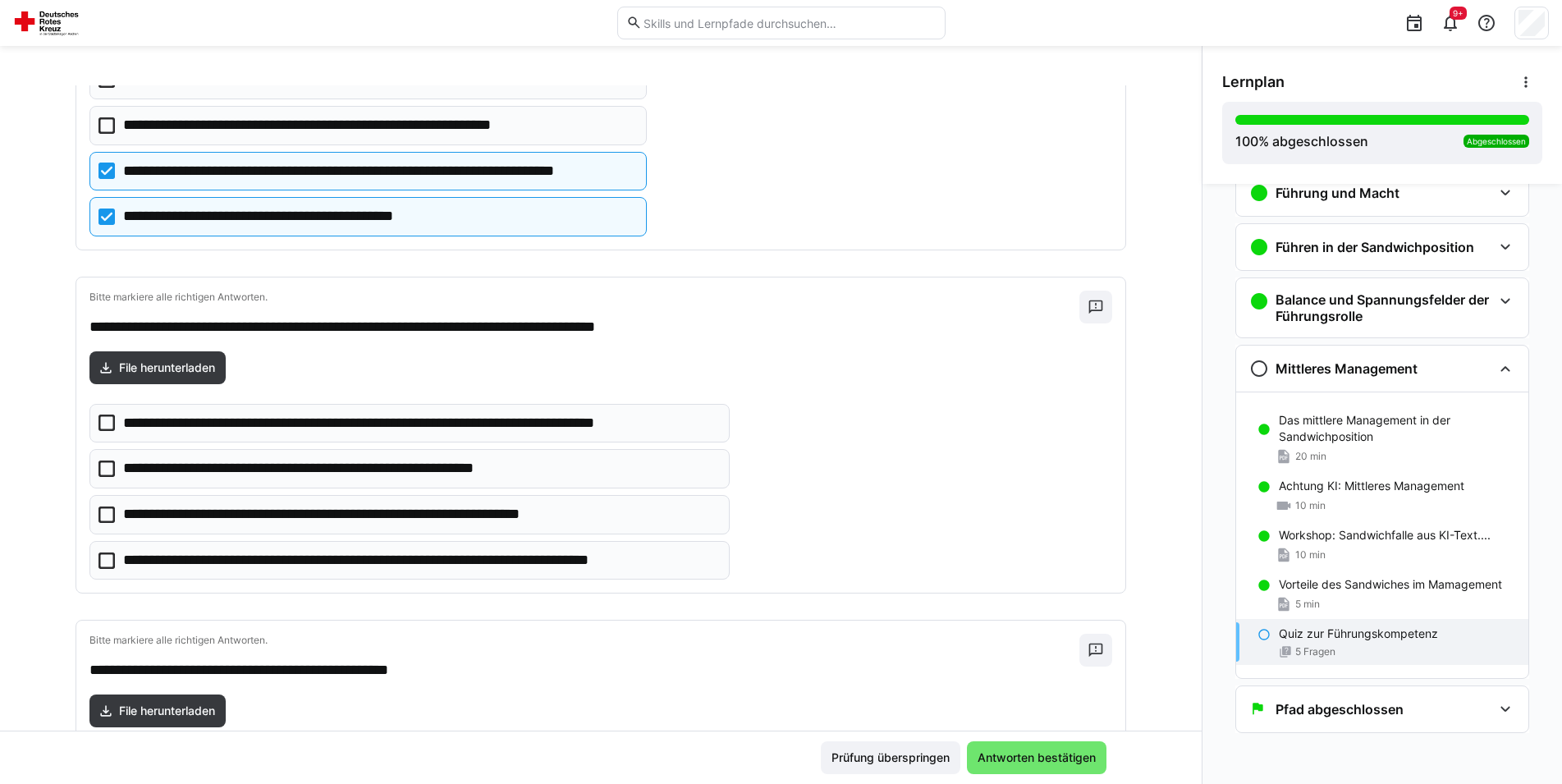
click at [102, 563] on icon at bounding box center [107, 560] width 17 height 17
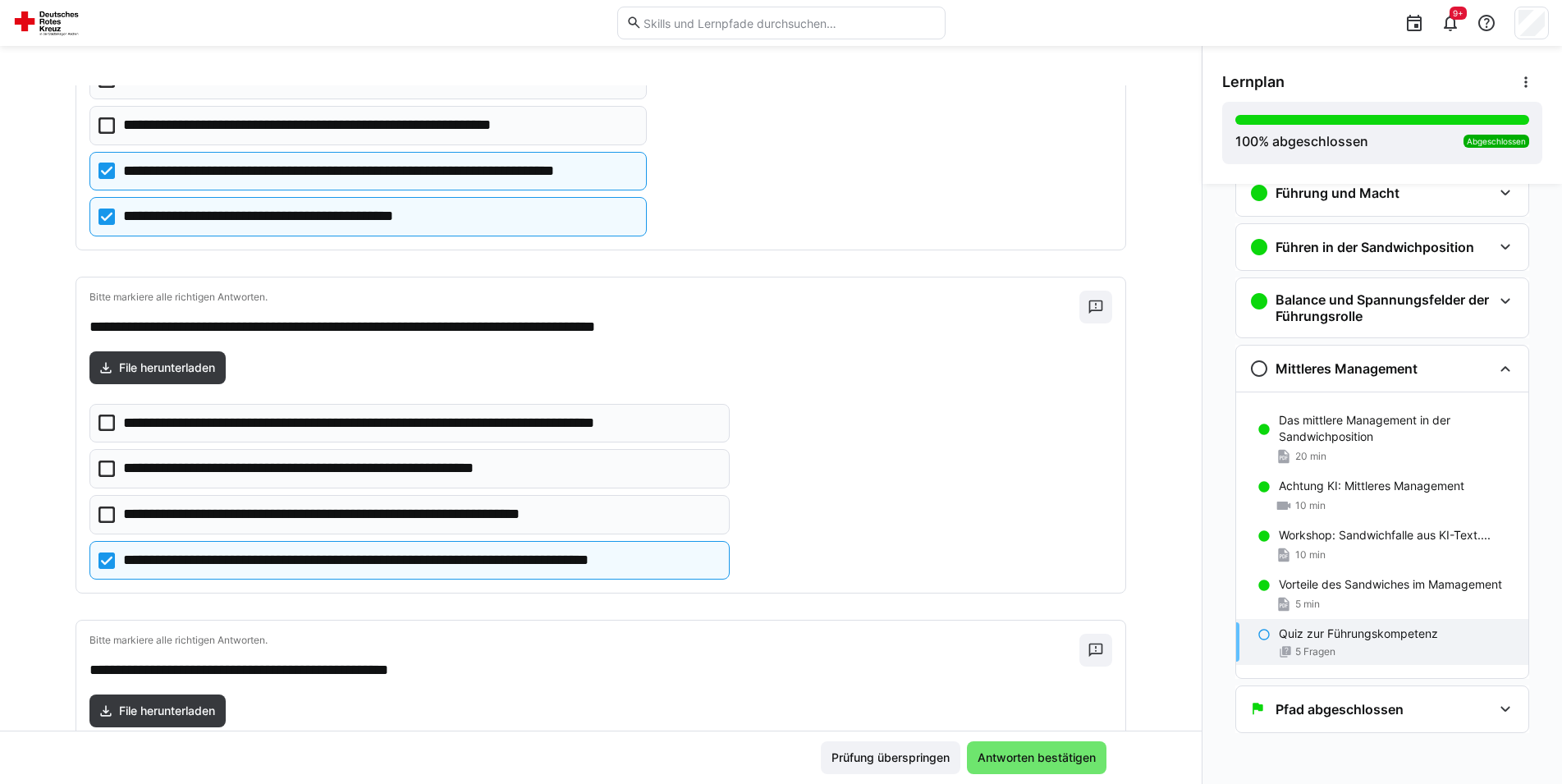
click at [99, 218] on icon at bounding box center [107, 216] width 17 height 17
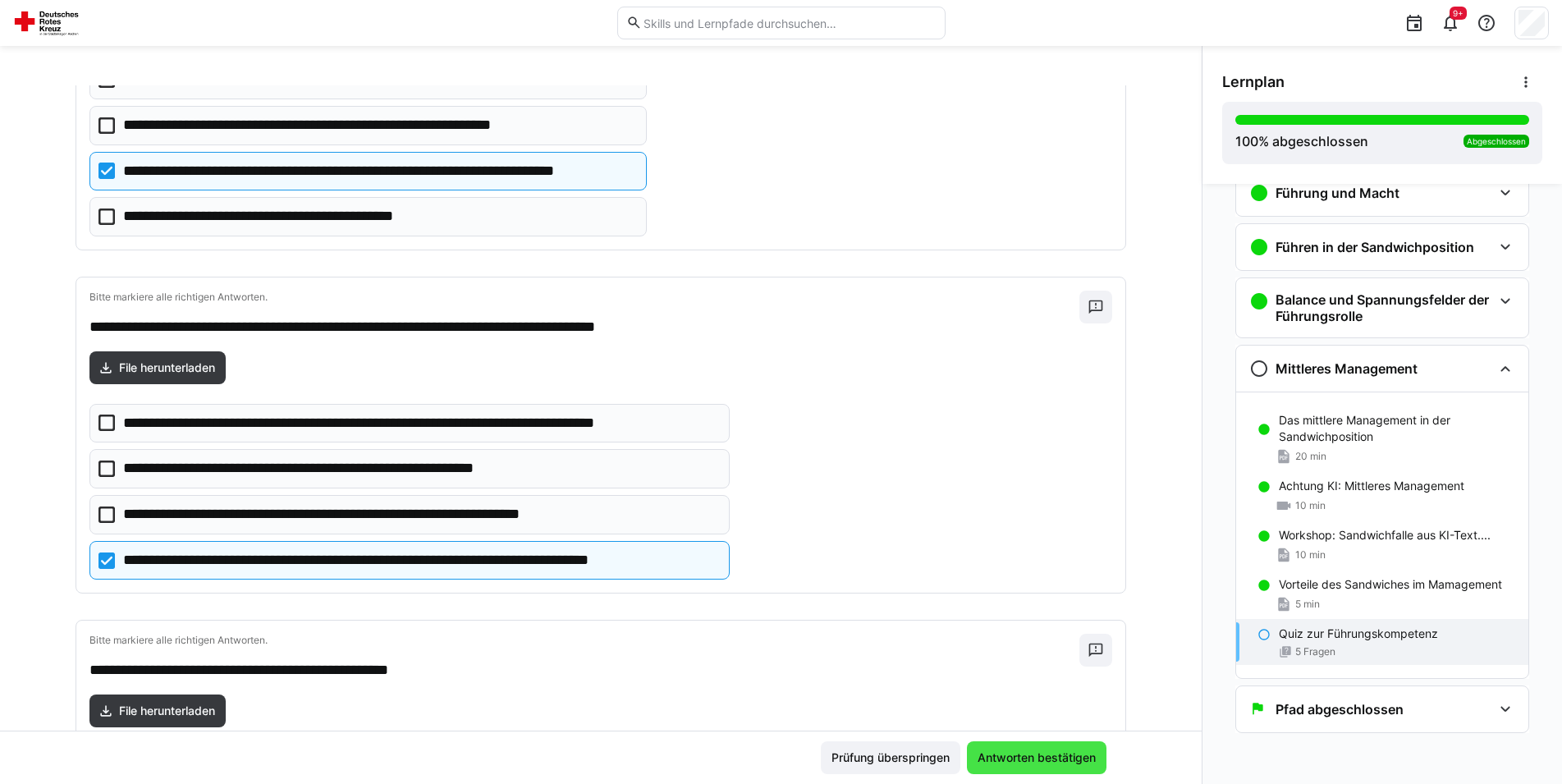
click at [996, 759] on span "Antworten bestätigen" at bounding box center [1037, 758] width 123 height 17
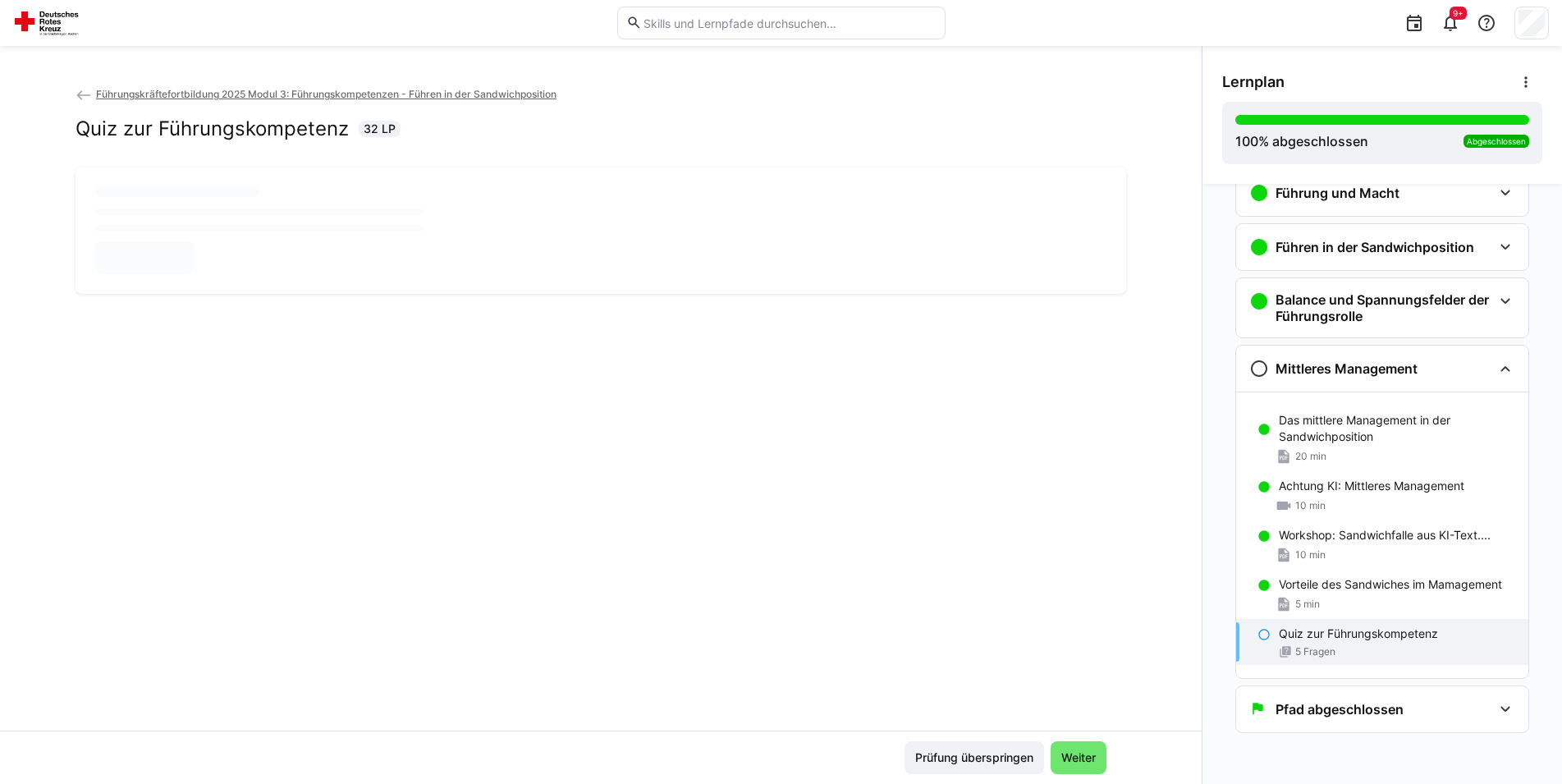
scroll to position [0, 0]
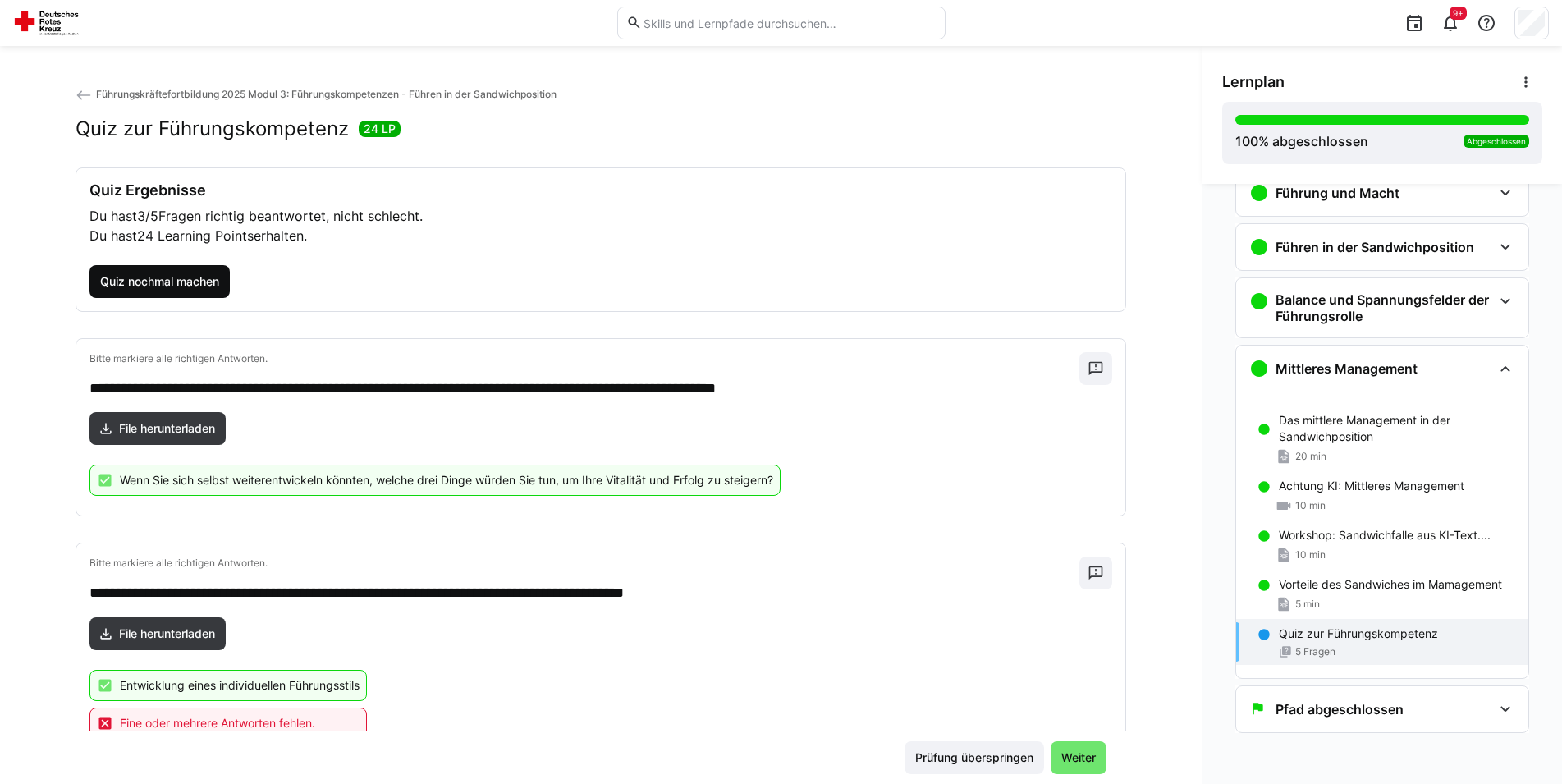
click at [167, 281] on span "Quiz nochmal machen" at bounding box center [160, 281] width 124 height 17
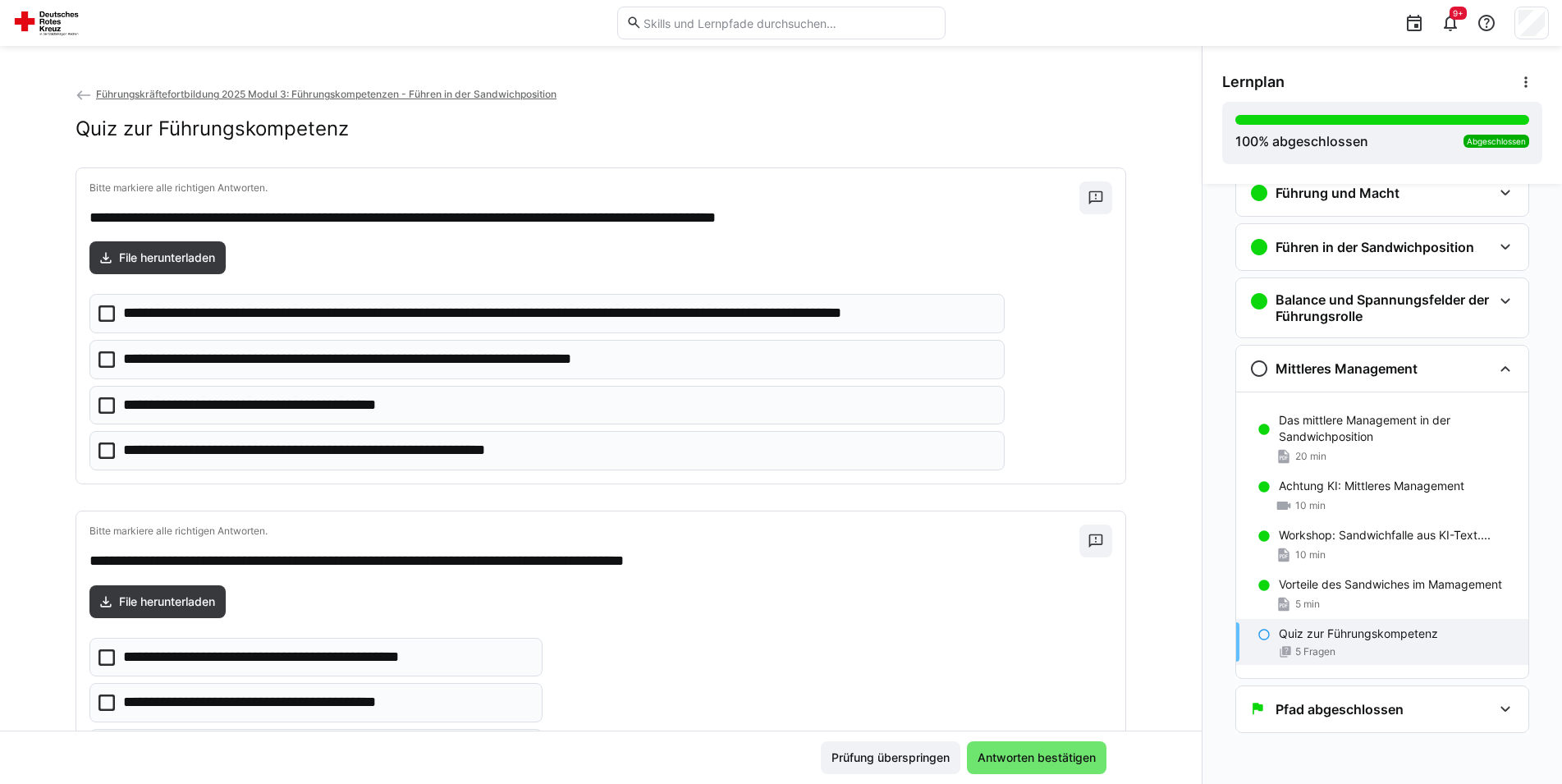
click at [99, 310] on icon at bounding box center [107, 313] width 17 height 17
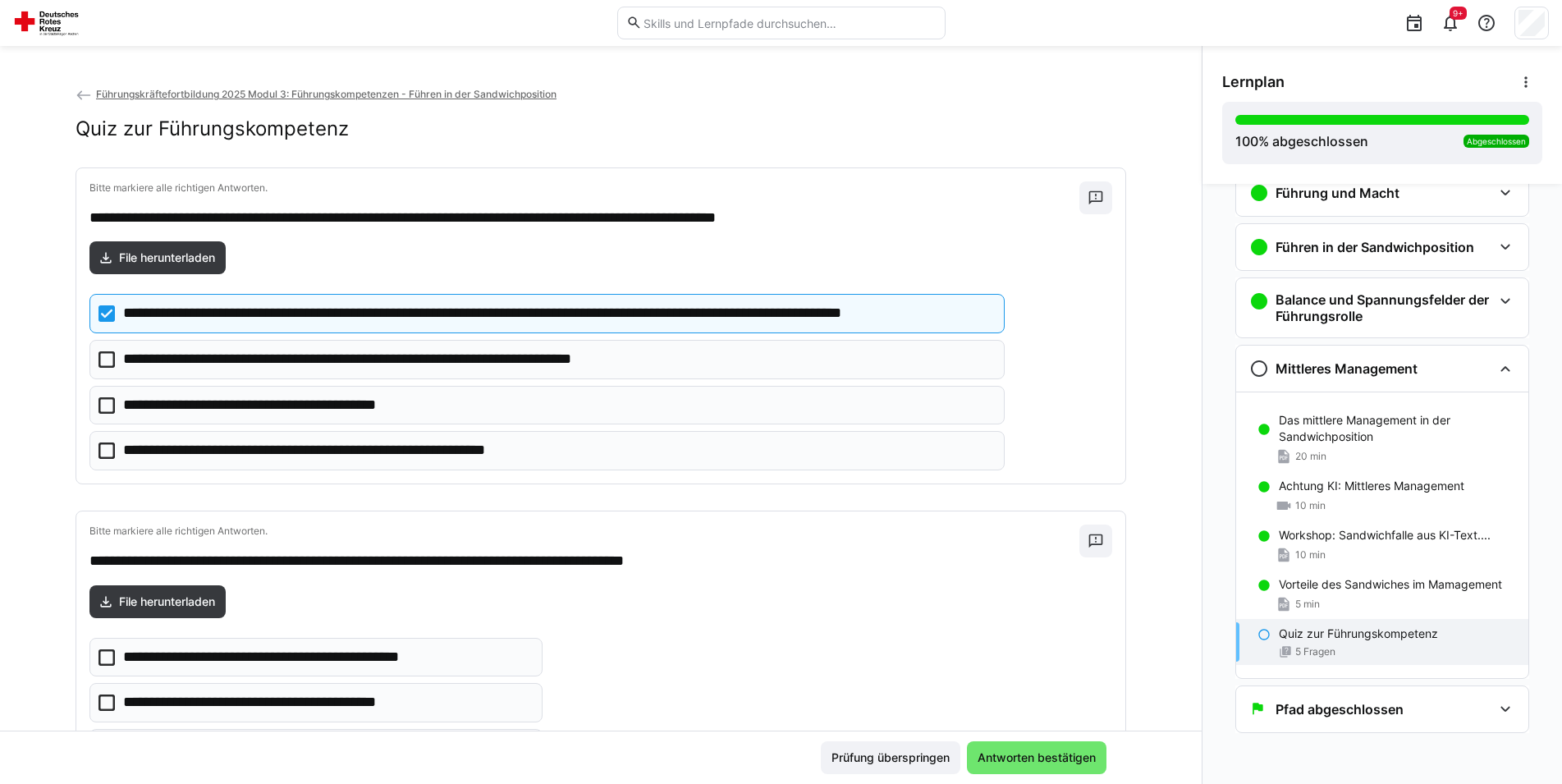
click at [101, 663] on icon at bounding box center [107, 657] width 17 height 17
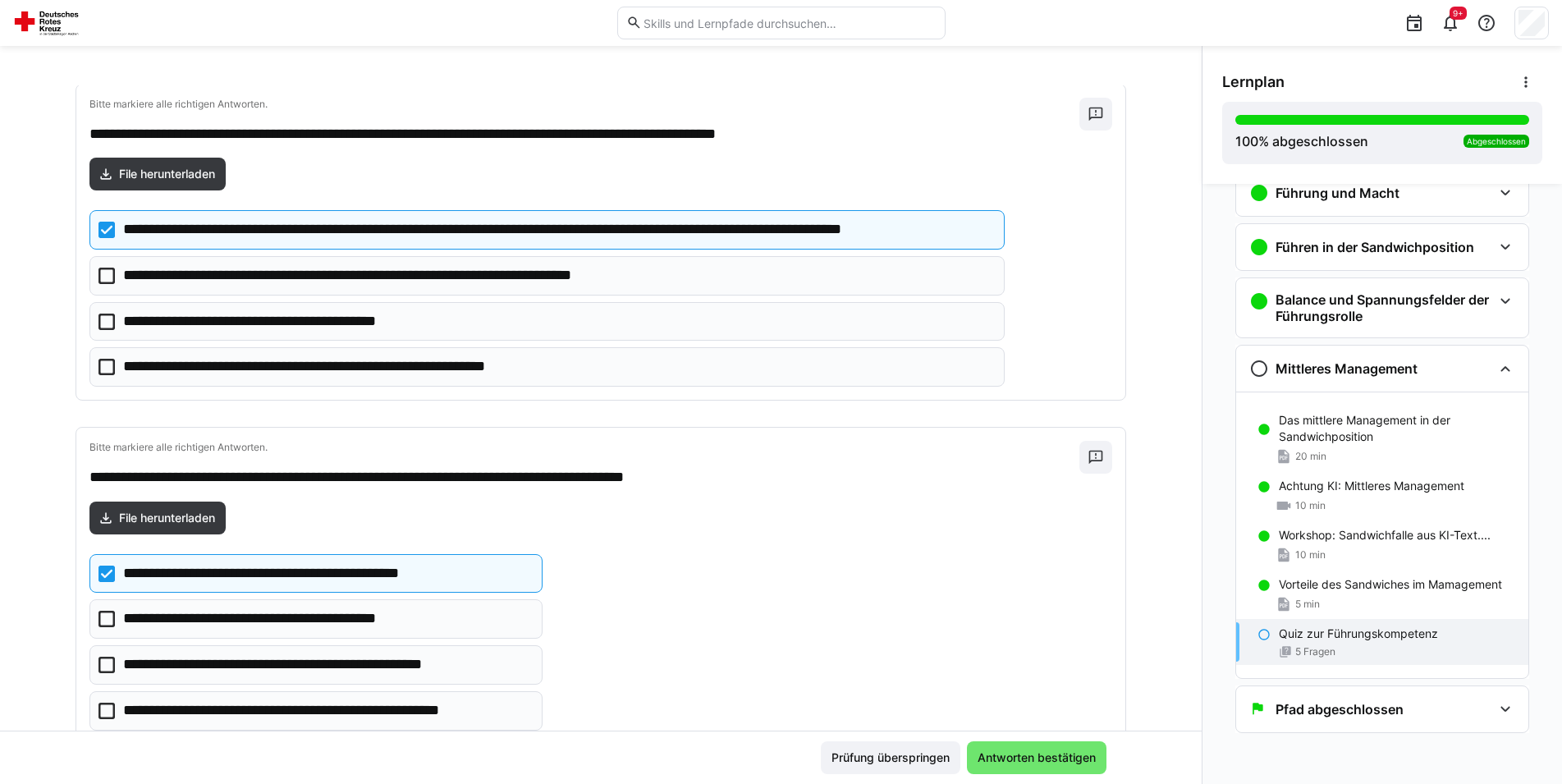
click at [101, 580] on icon at bounding box center [107, 573] width 17 height 17
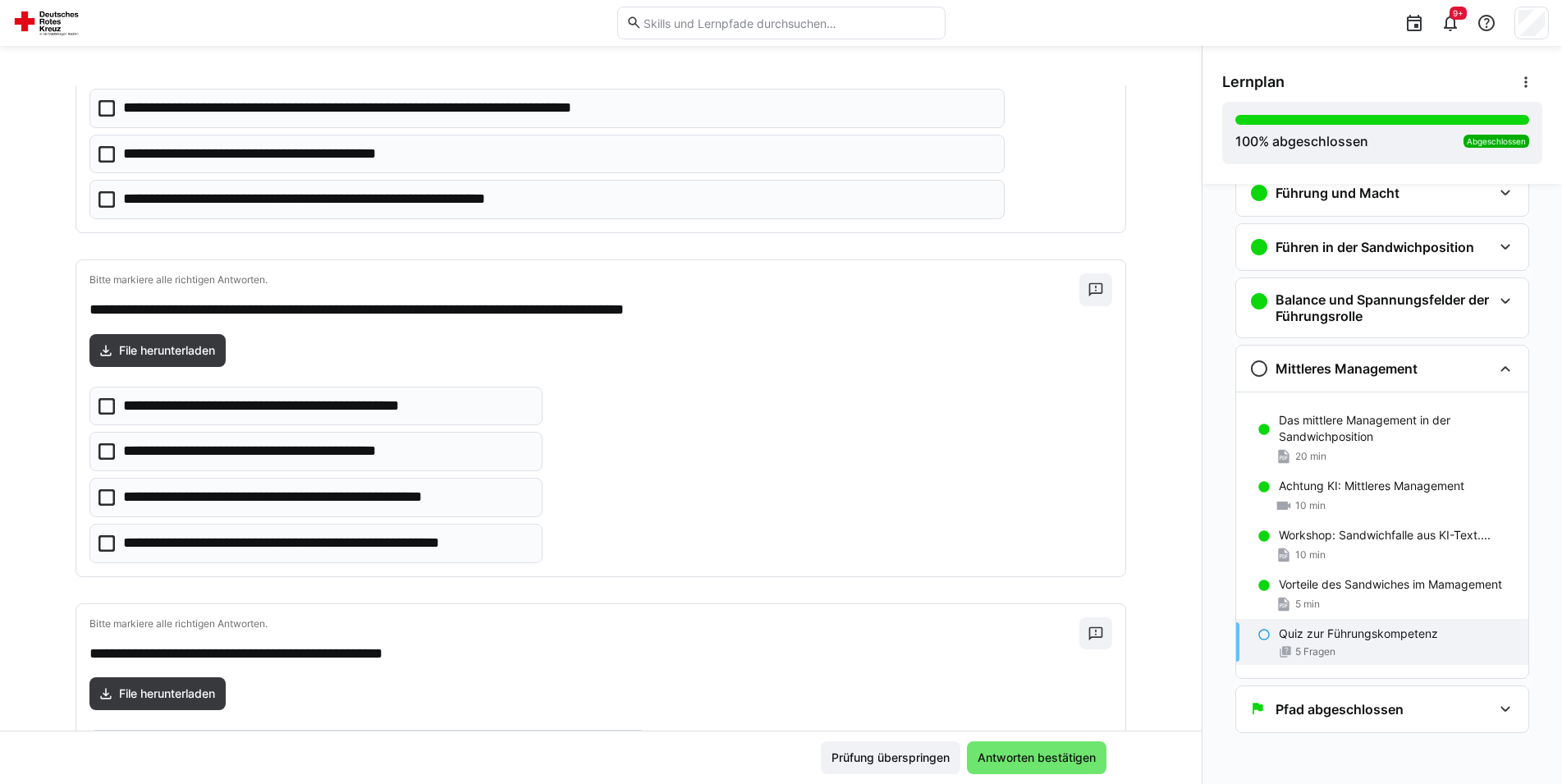
click at [99, 498] on icon at bounding box center [107, 497] width 17 height 17
click at [102, 545] on icon at bounding box center [107, 543] width 17 height 17
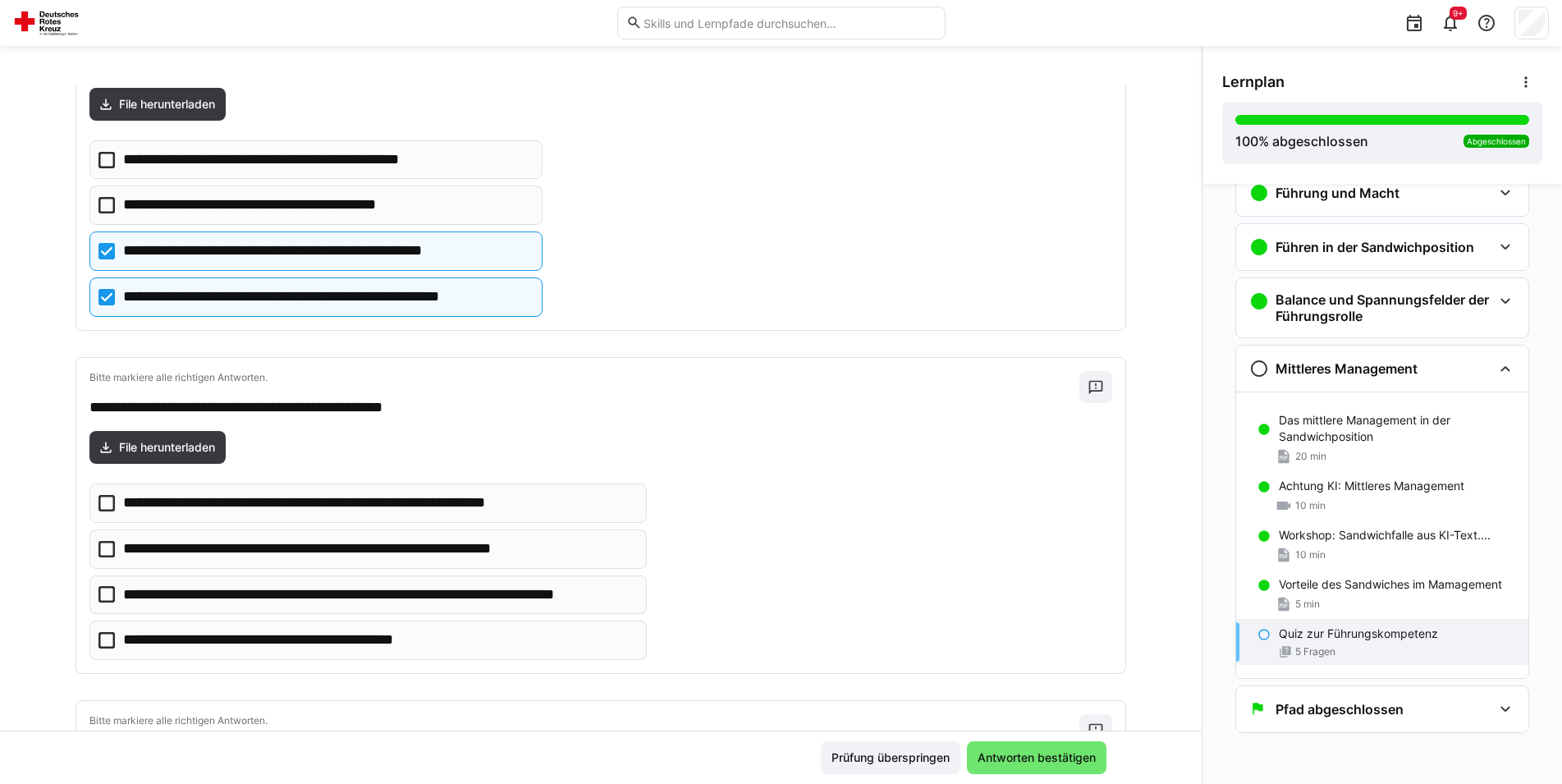
scroll to position [503, 0]
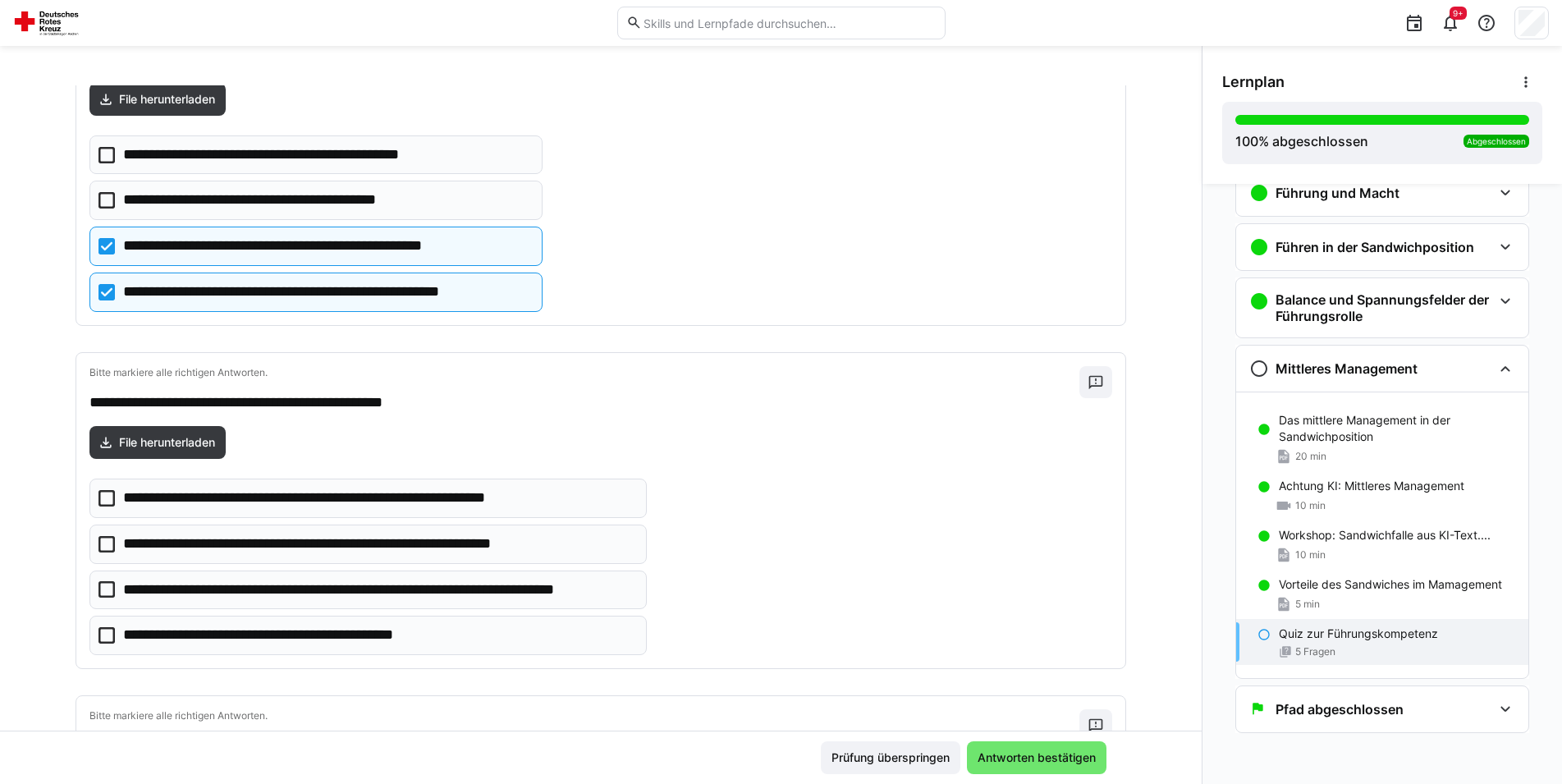
click at [104, 590] on icon at bounding box center [107, 589] width 17 height 17
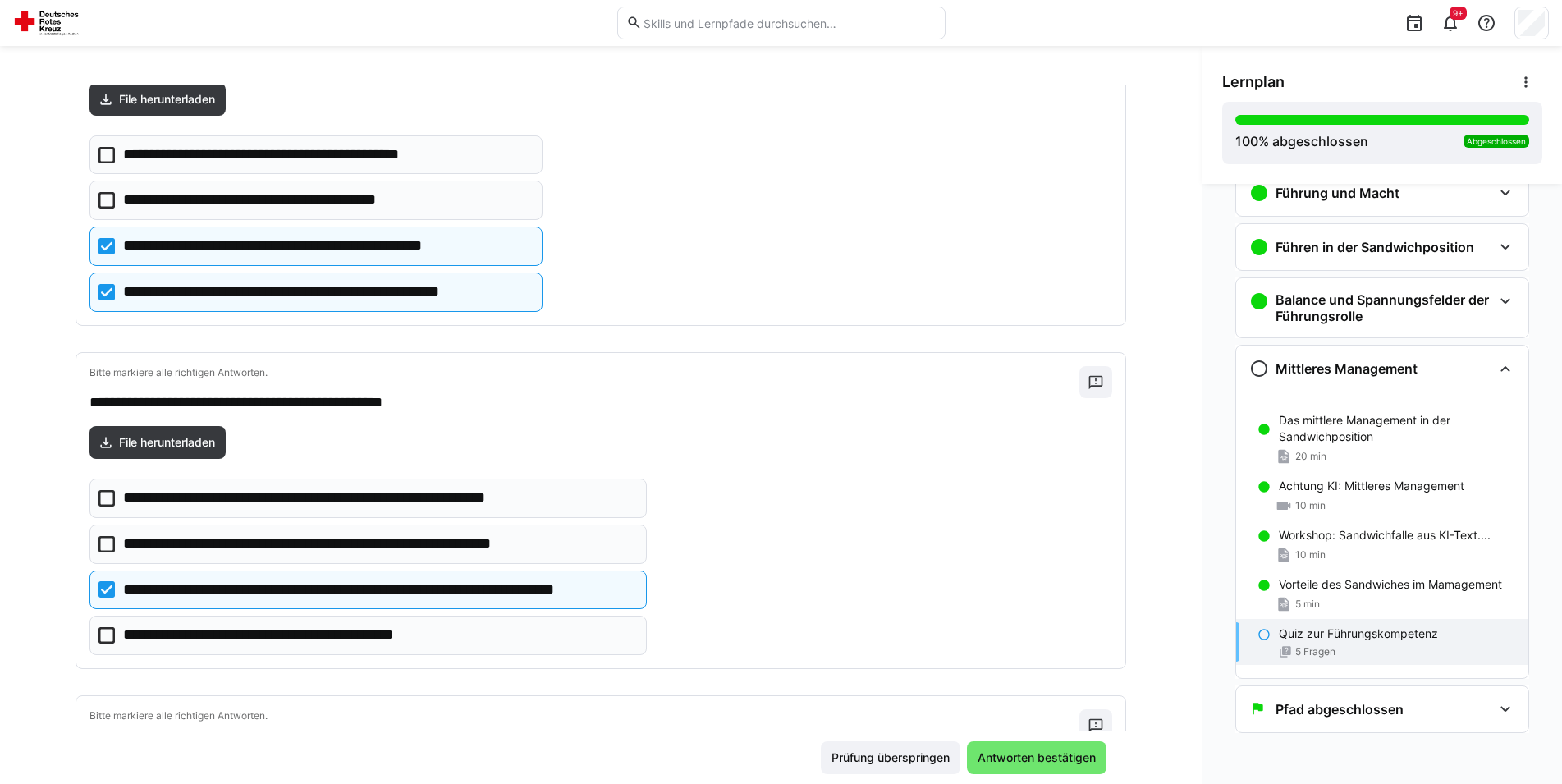
click at [105, 635] on icon at bounding box center [107, 635] width 17 height 17
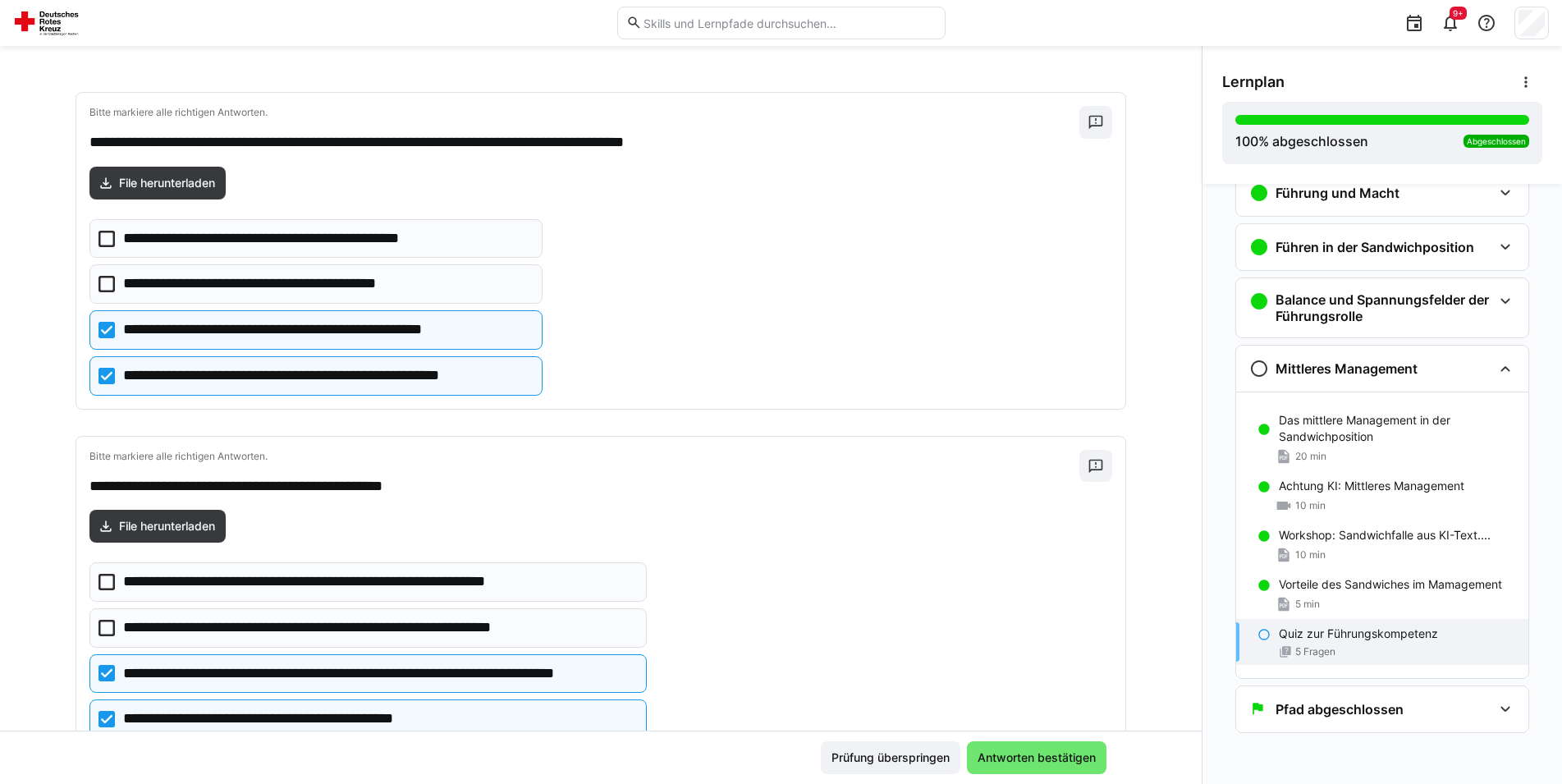
scroll to position [586, 0]
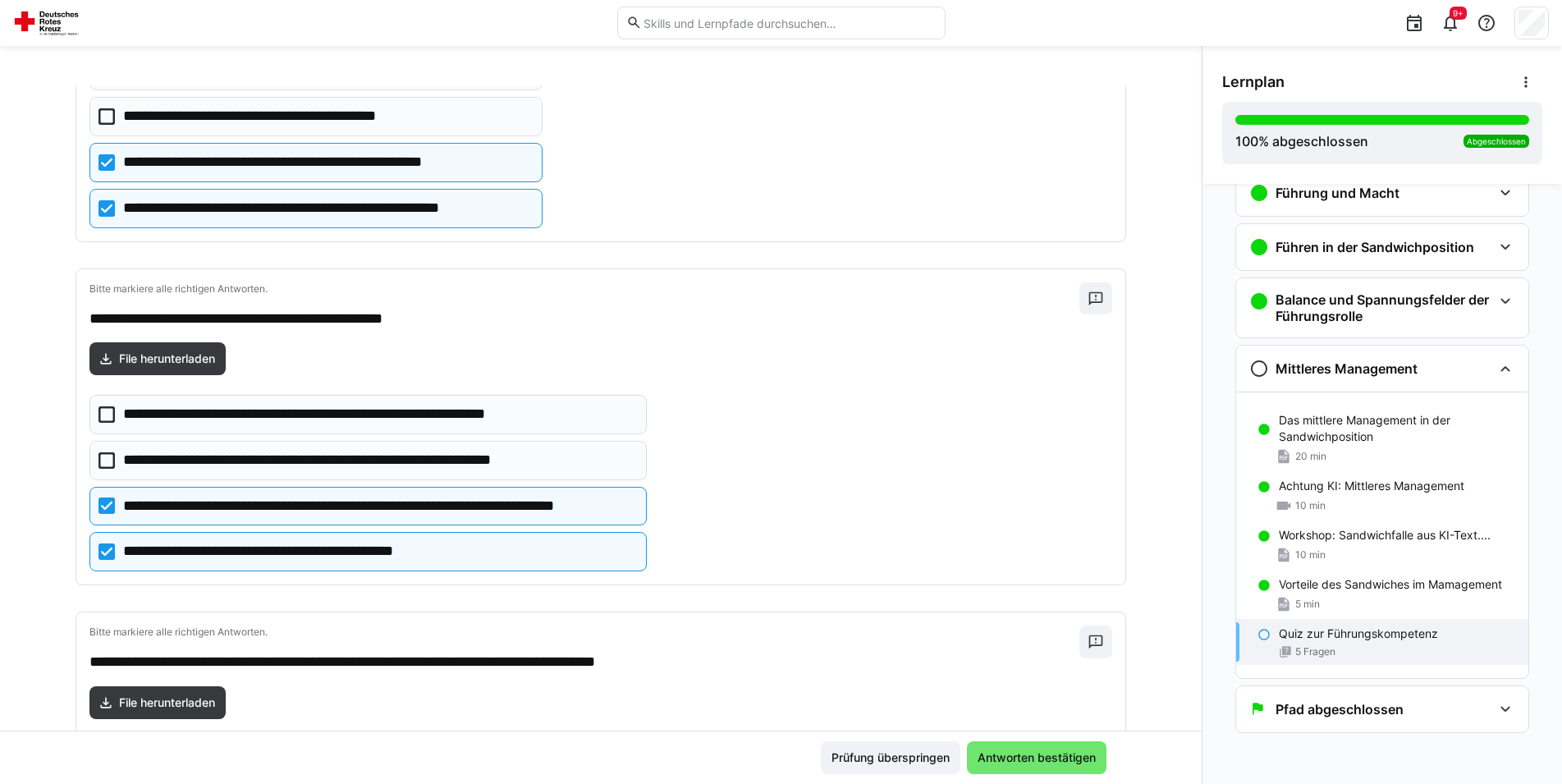
click at [99, 512] on icon at bounding box center [107, 505] width 17 height 17
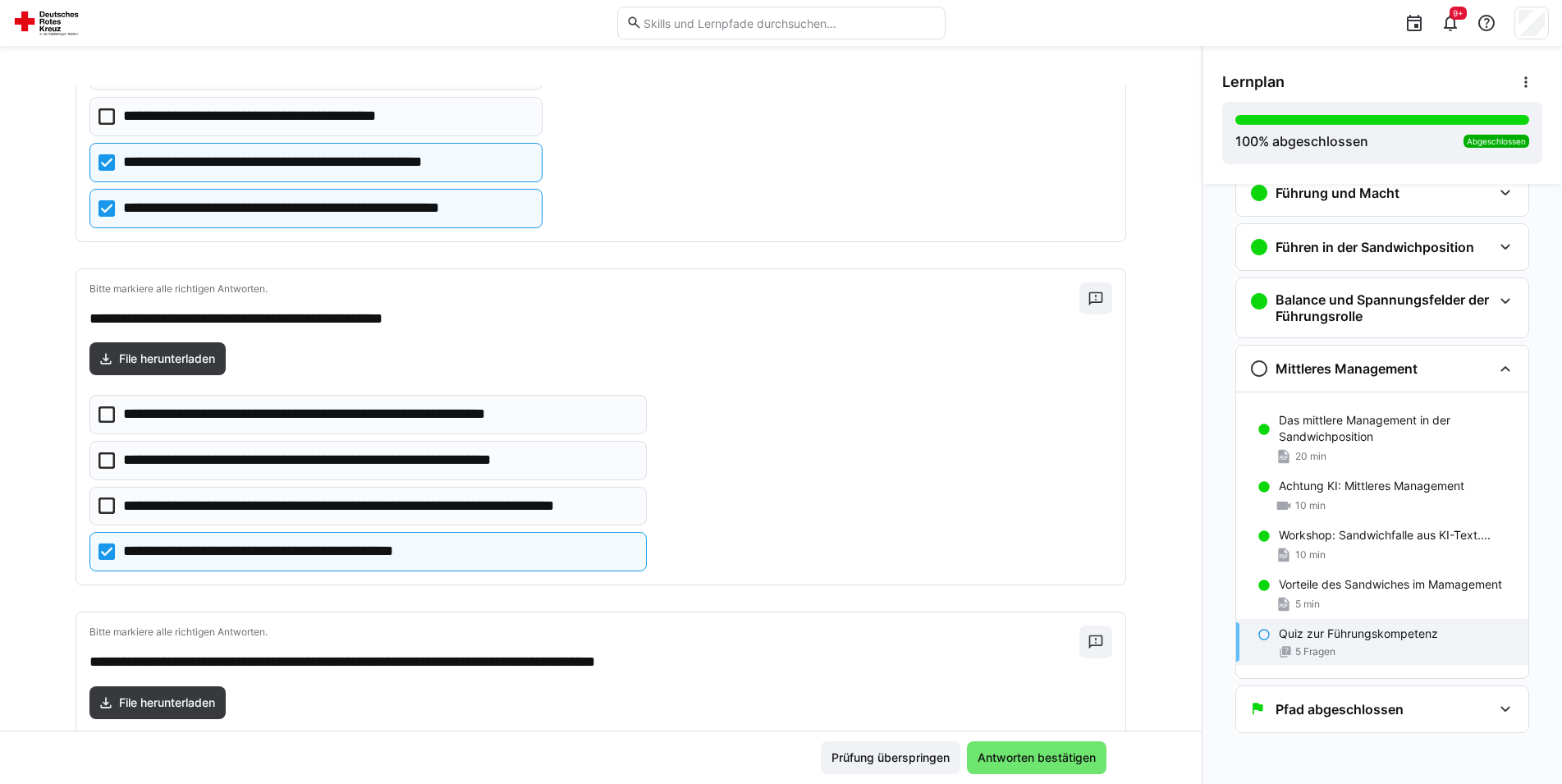
scroll to position [837, 0]
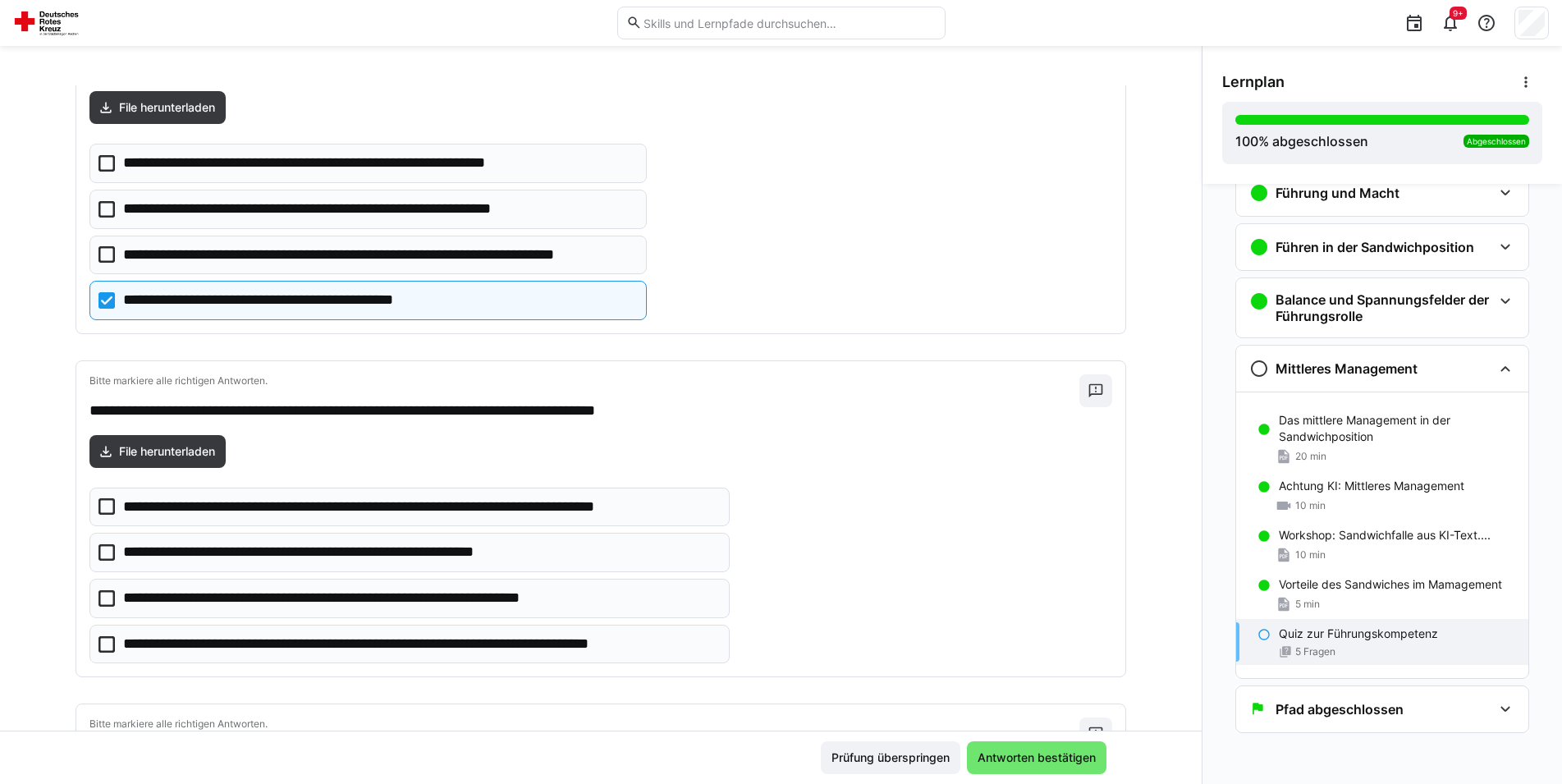
click at [99, 648] on icon at bounding box center [107, 644] width 17 height 17
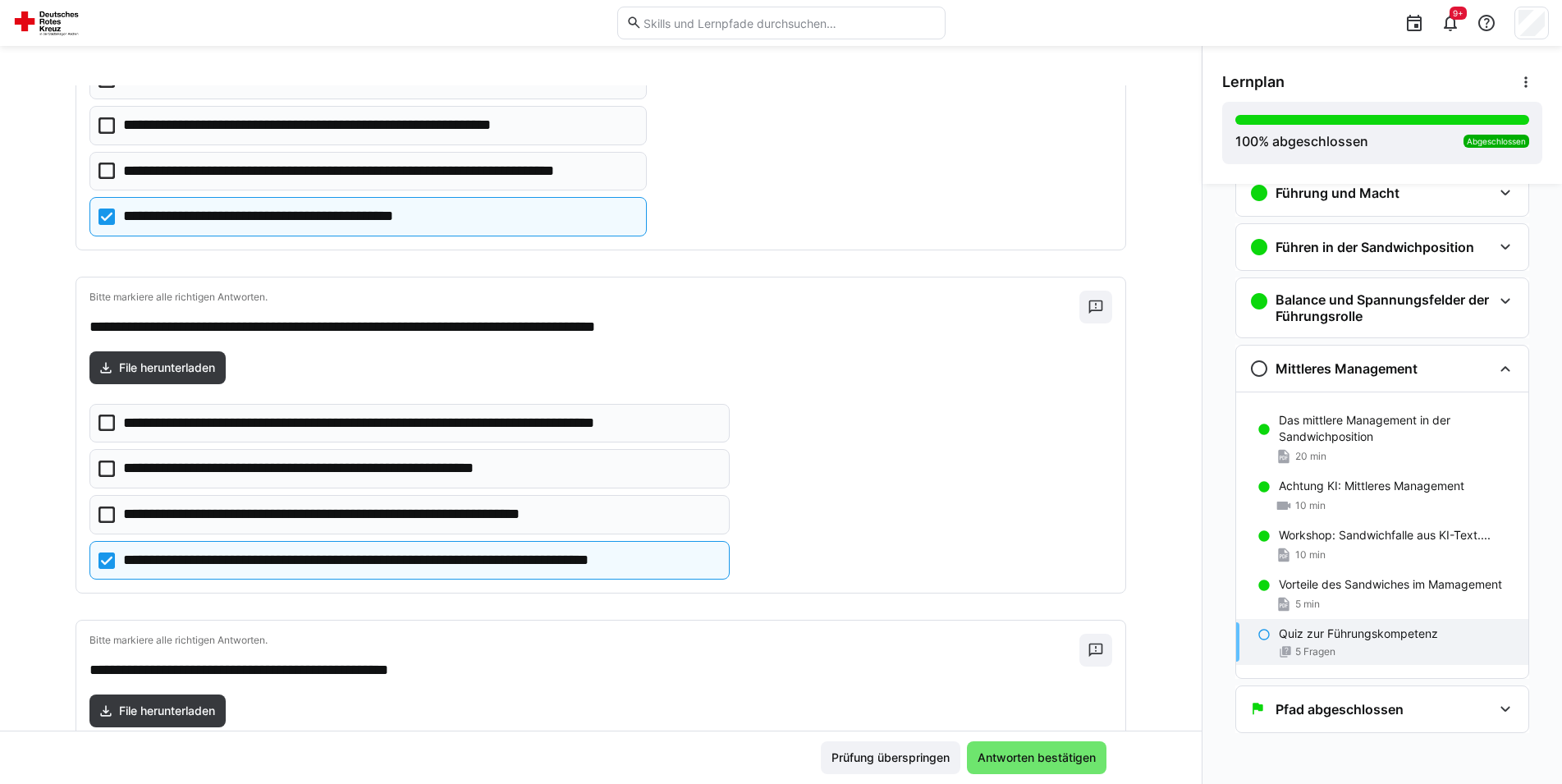
scroll to position [1168, 0]
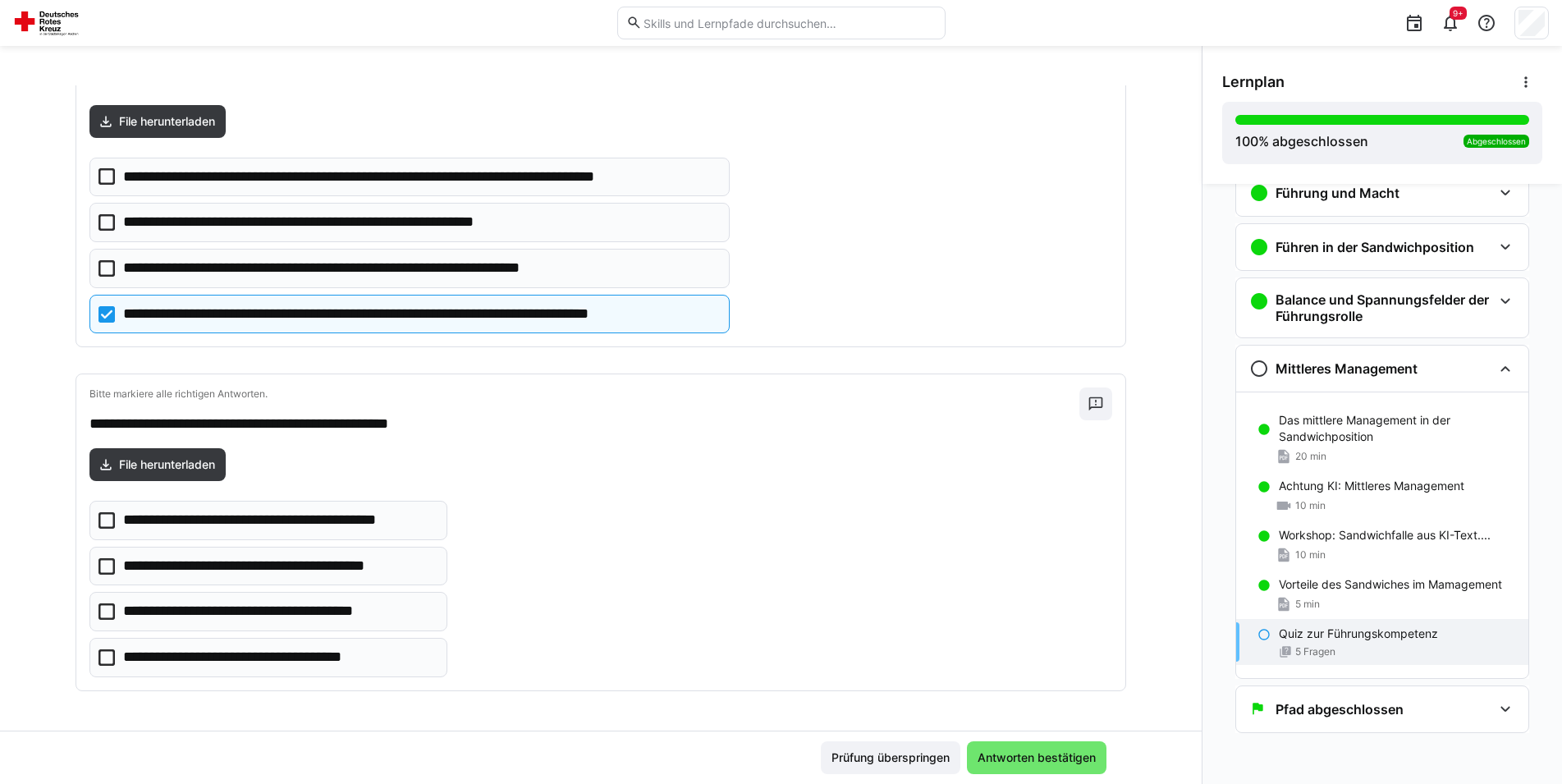
click at [99, 607] on icon at bounding box center [107, 611] width 17 height 17
click at [100, 653] on icon at bounding box center [107, 657] width 17 height 17
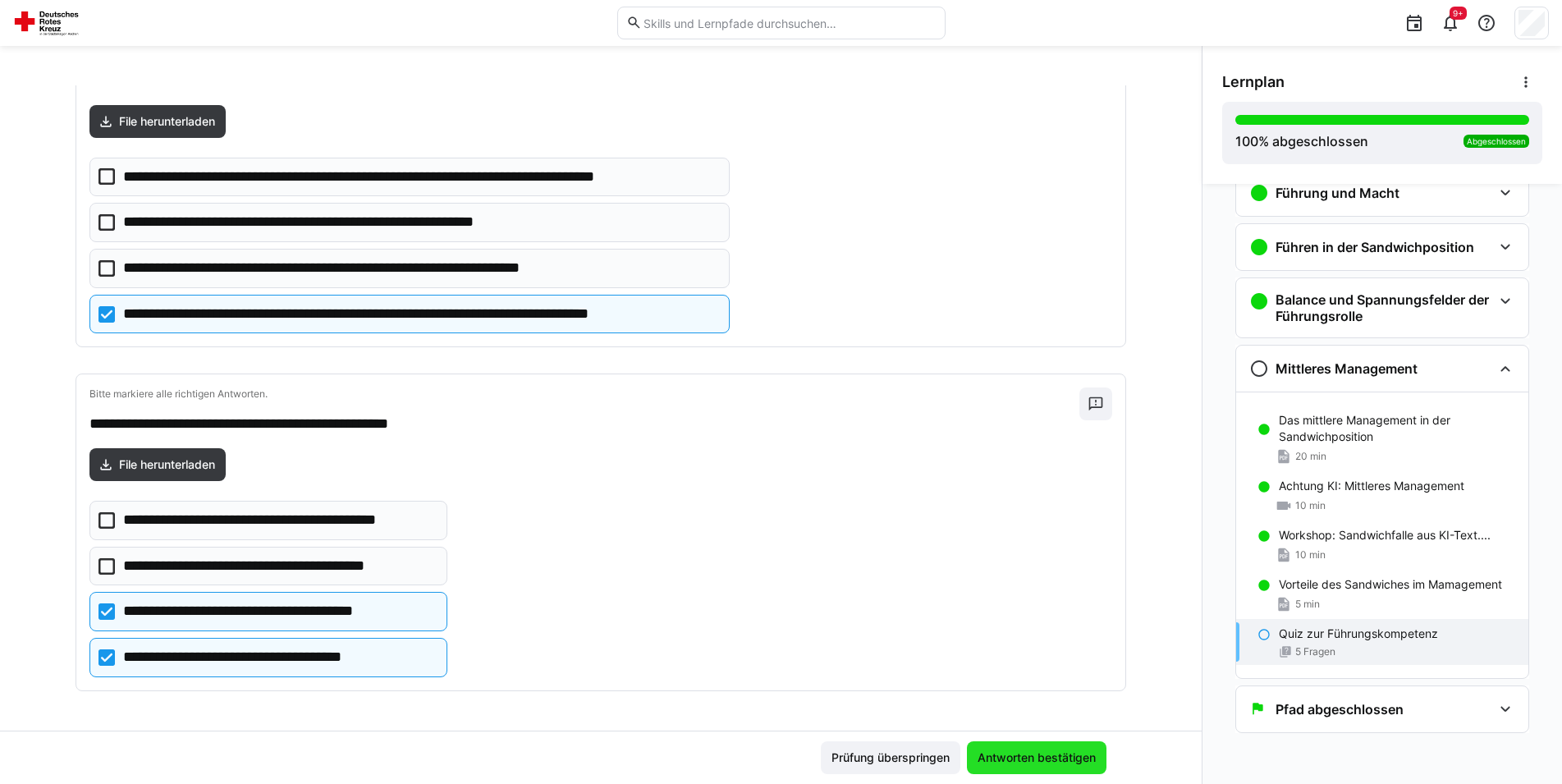
click at [1036, 751] on span "Antworten bestätigen" at bounding box center [1037, 758] width 123 height 17
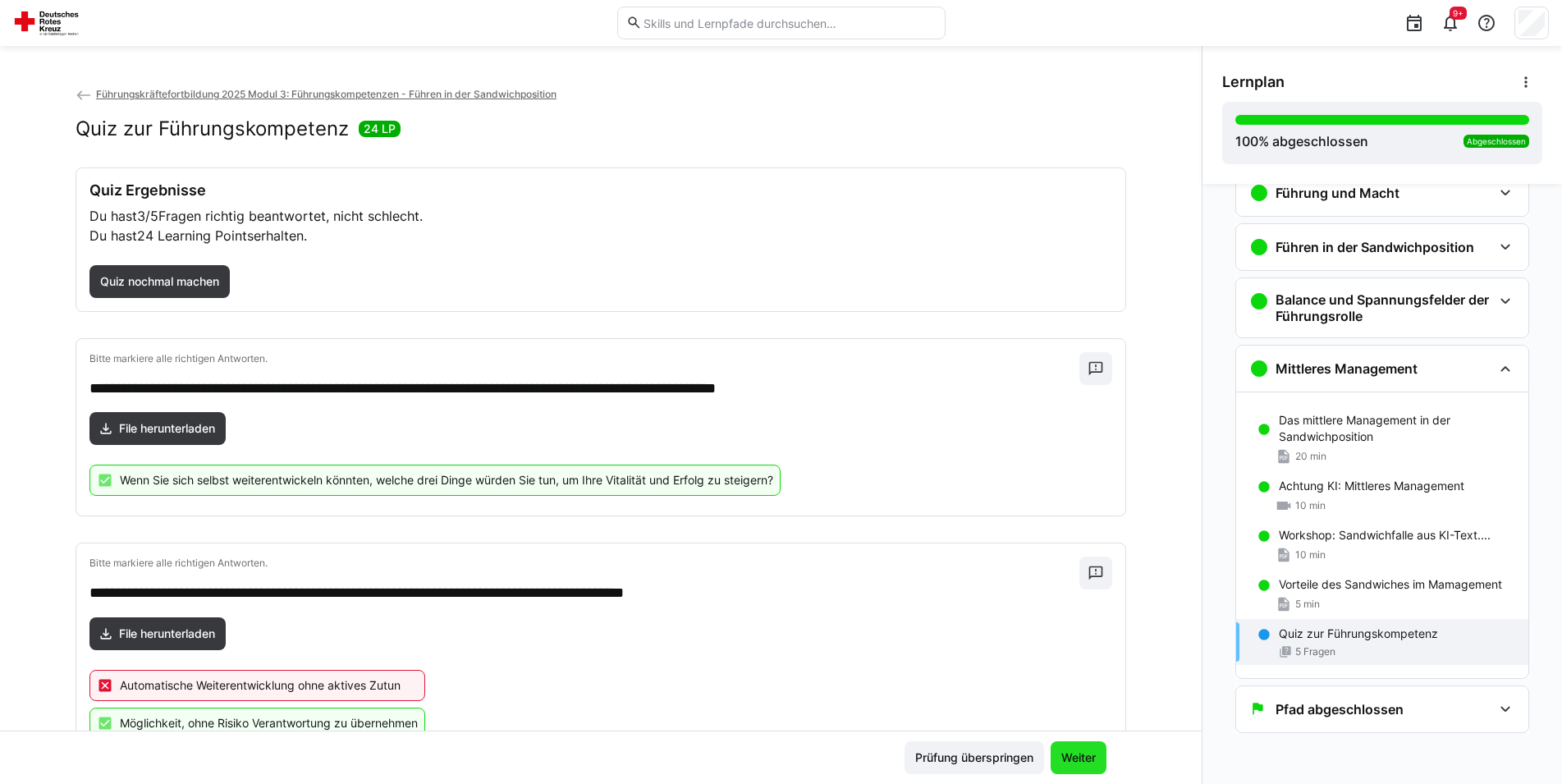
click at [1080, 754] on span "Weiter" at bounding box center [1079, 758] width 40 height 17
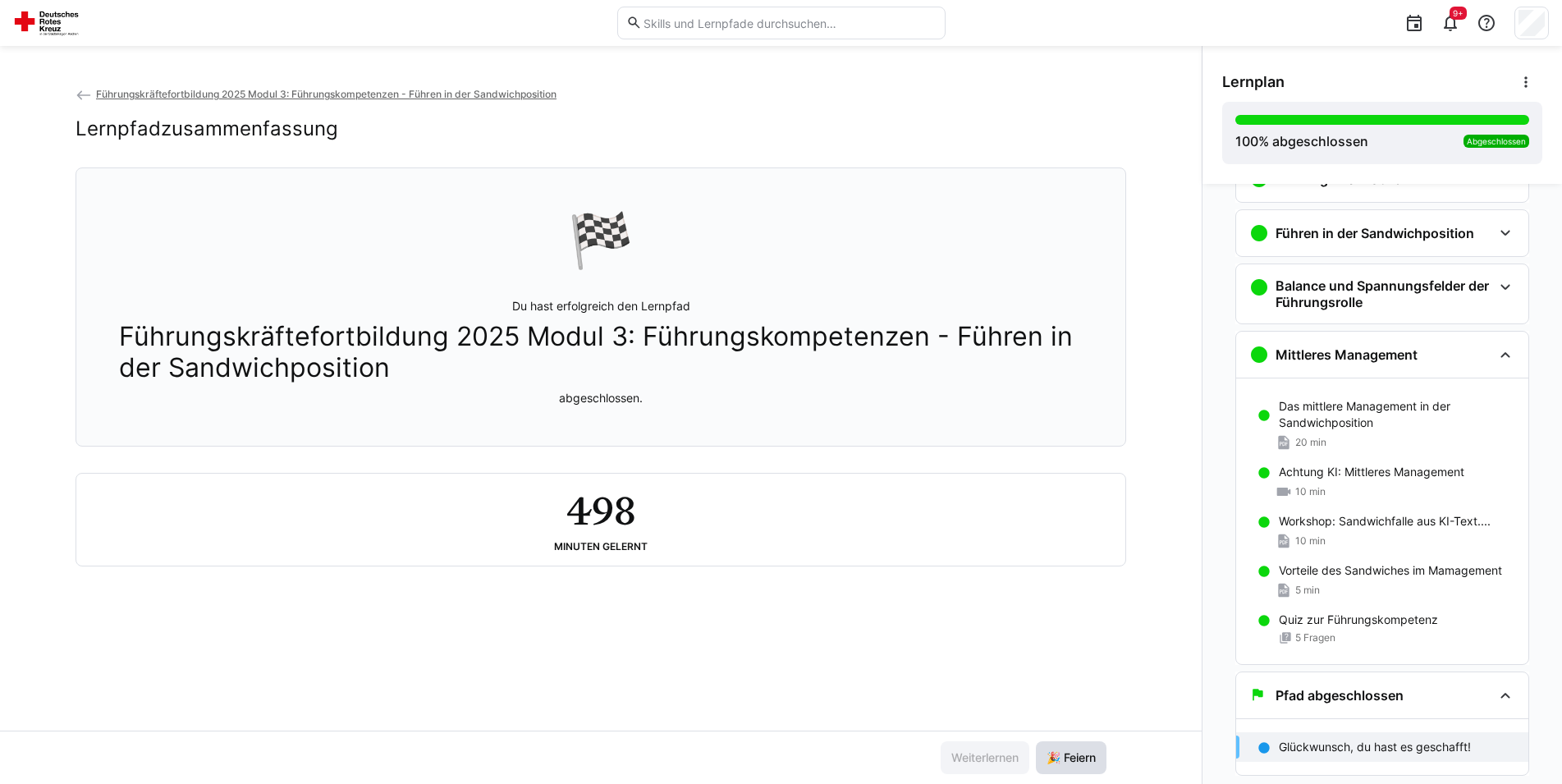
click at [1050, 760] on span "🎉 Feiern" at bounding box center [1071, 758] width 54 height 17
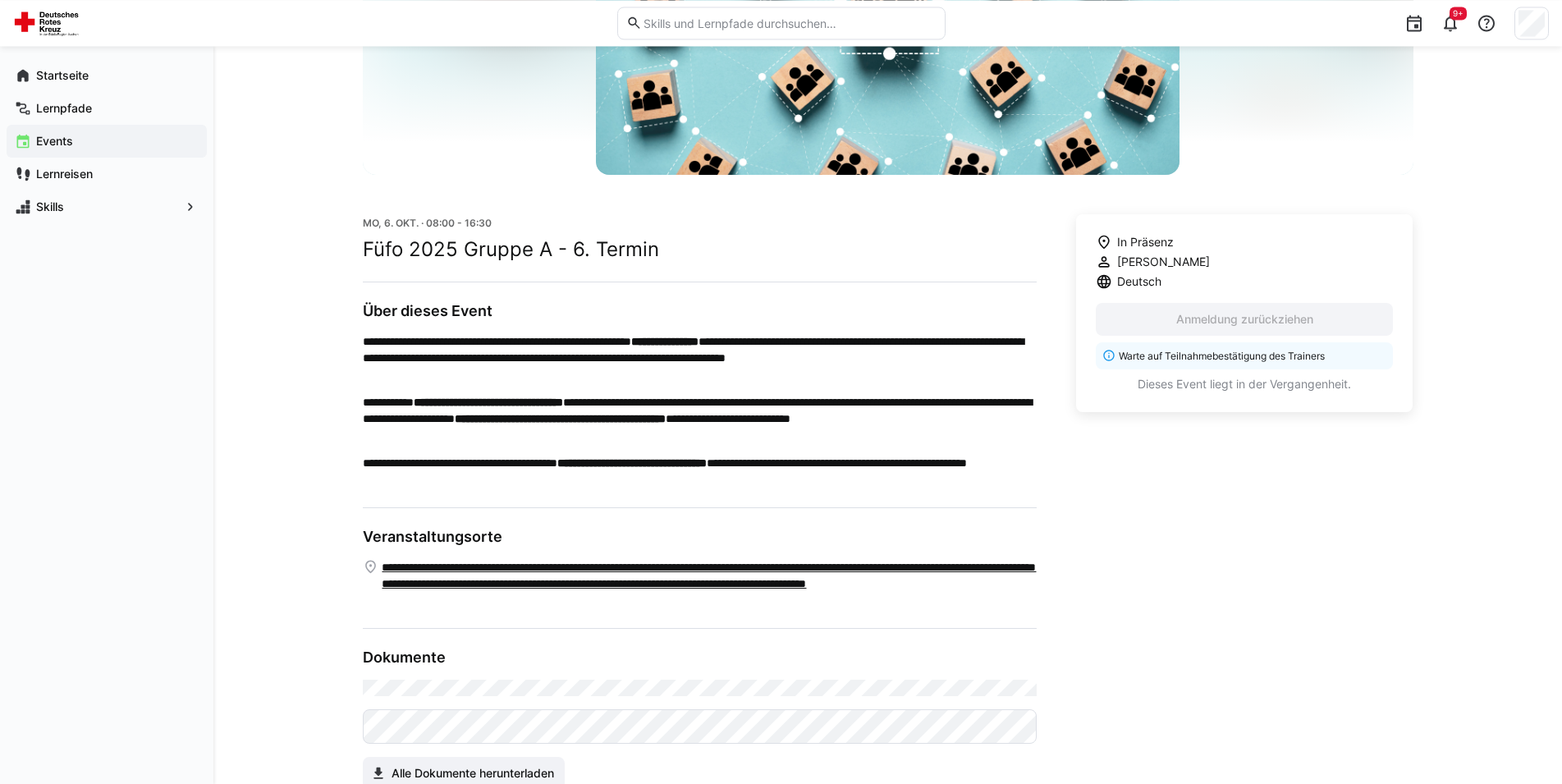
scroll to position [315, 0]
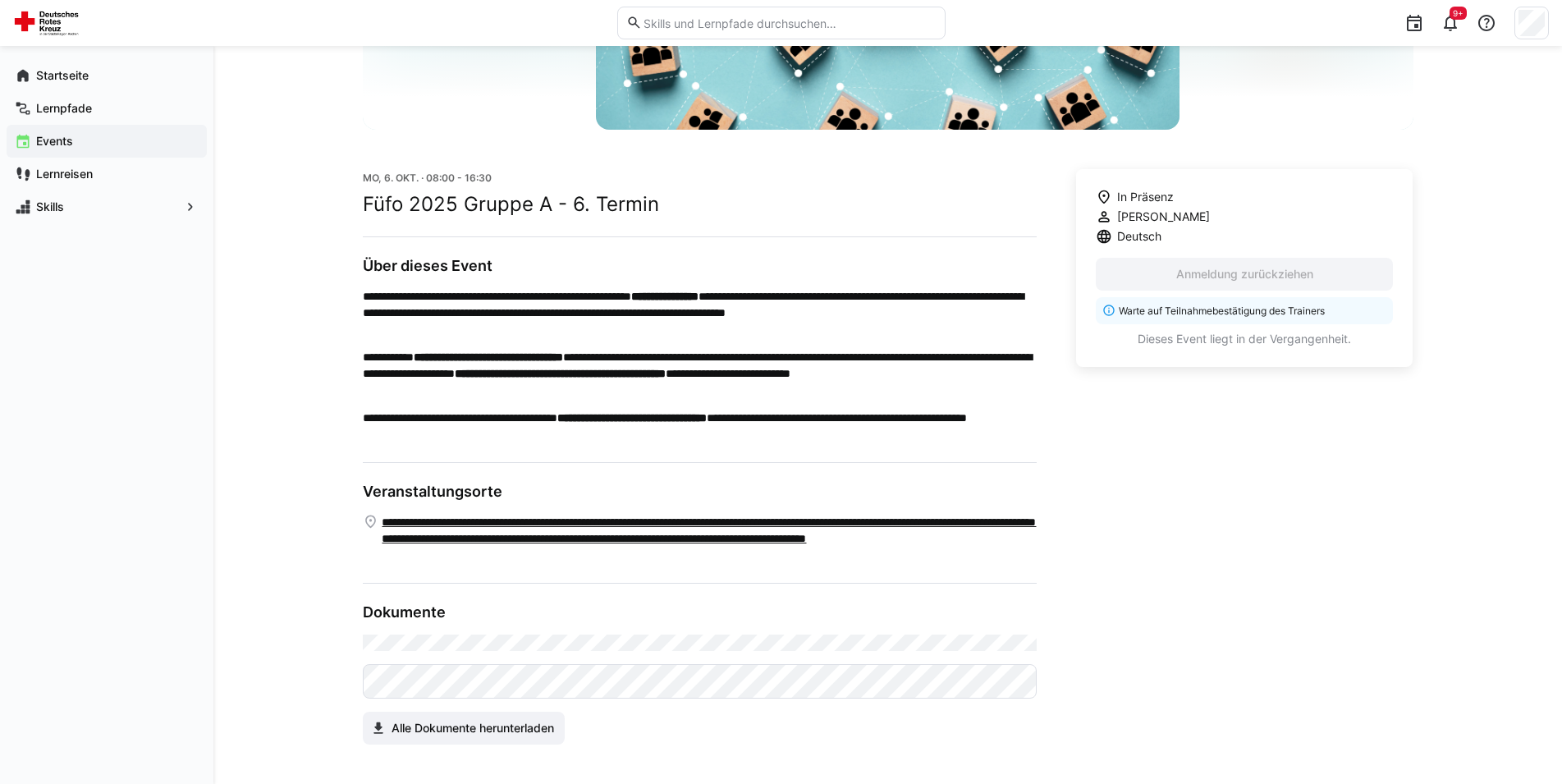
click at [1221, 508] on div "In Präsenz Prof. Dr. Christoph Tiebel Deutsch Anmeldung zurückziehen Warte auf …" at bounding box center [1244, 457] width 338 height 575
click at [0, 0] on app-navigation-label "Startseite" at bounding box center [0, 0] width 0 height 0
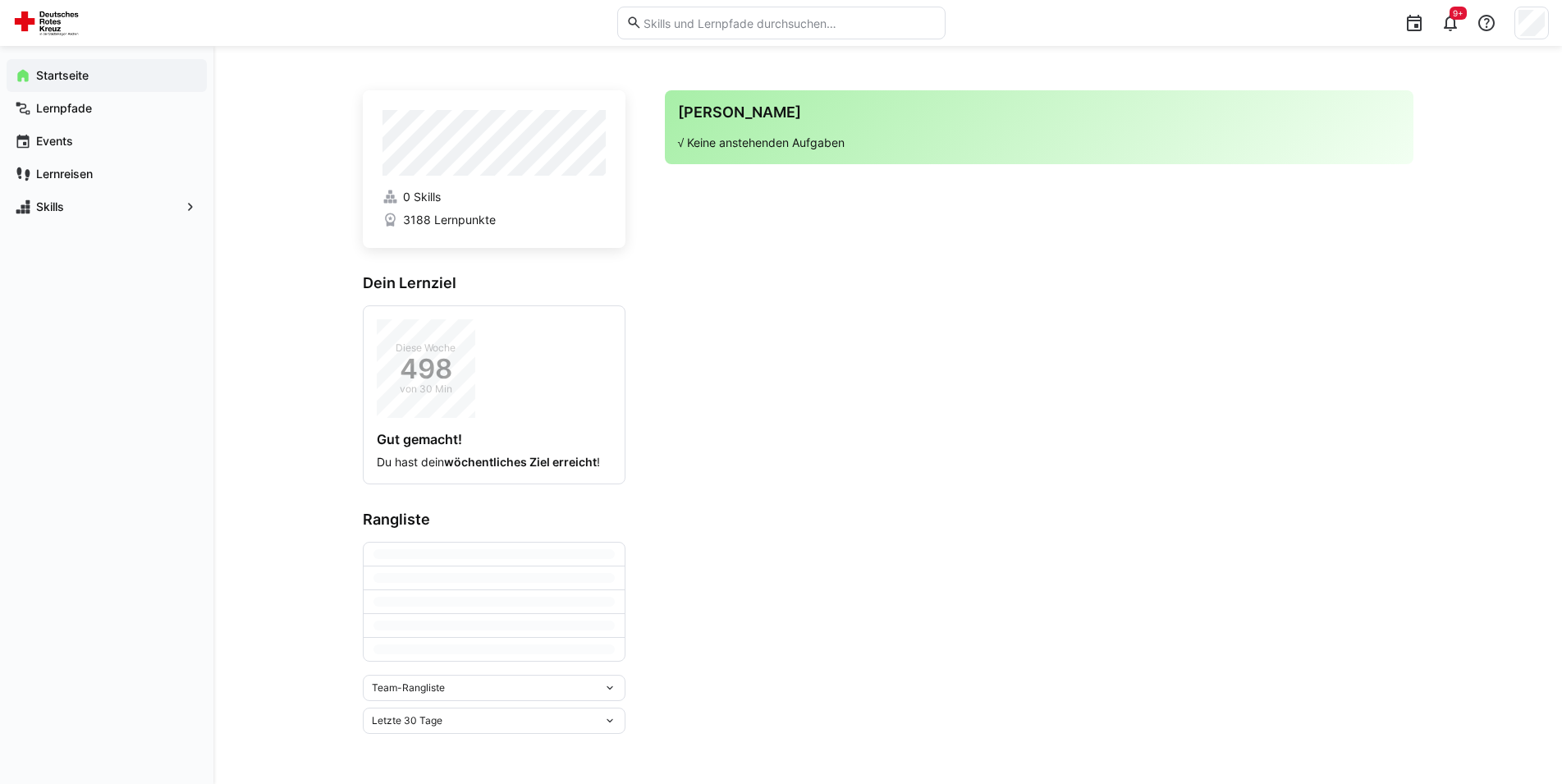
click at [800, 325] on app-home-right "Deine Agenda √ Keine anstehenden Aufgaben" at bounding box center [1039, 412] width 749 height 644
click at [0, 0] on app-navigation-label "Lernpfade" at bounding box center [0, 0] width 0 height 0
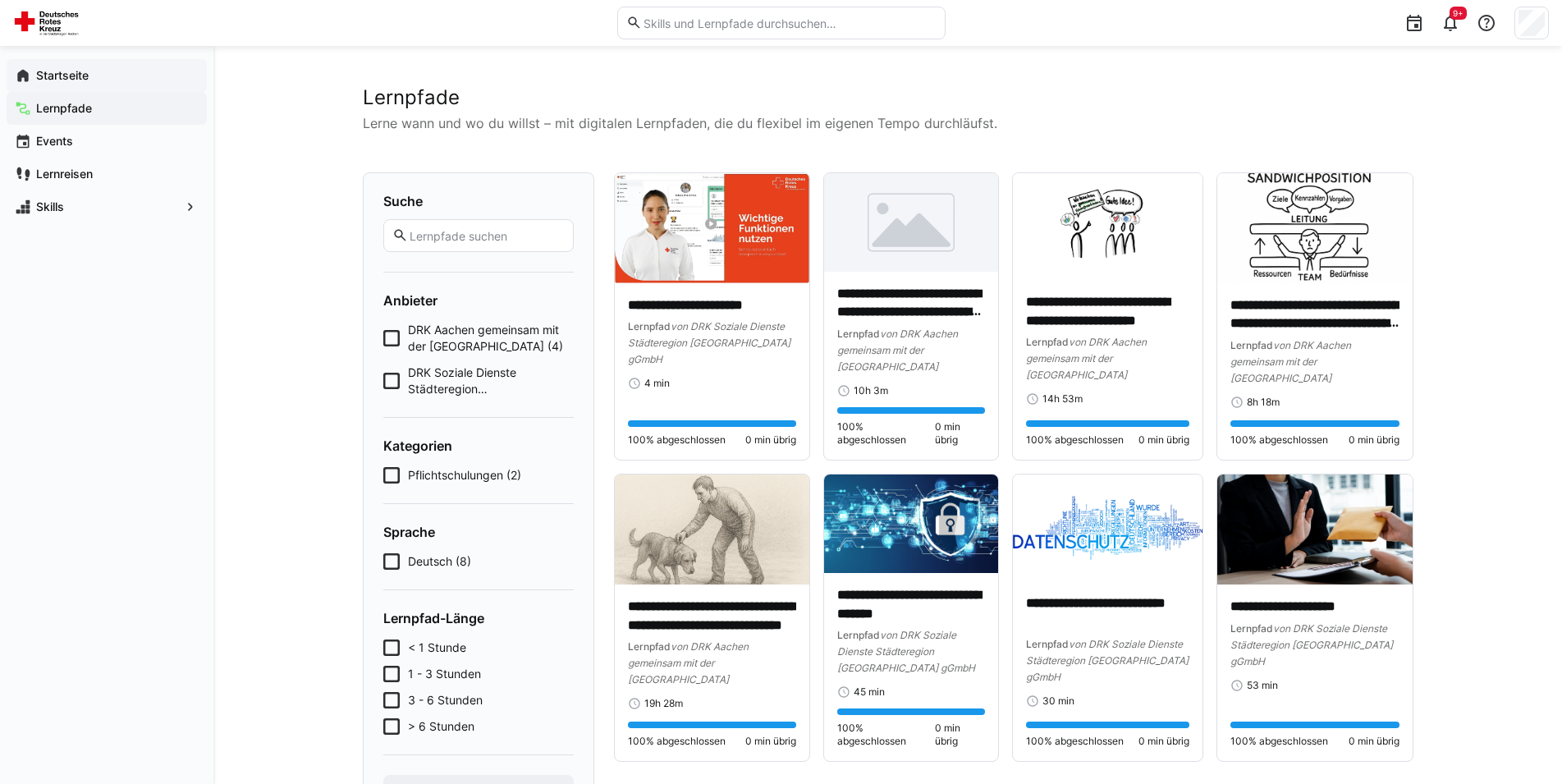
click at [0, 0] on app-navigation-label "Startseite" at bounding box center [0, 0] width 0 height 0
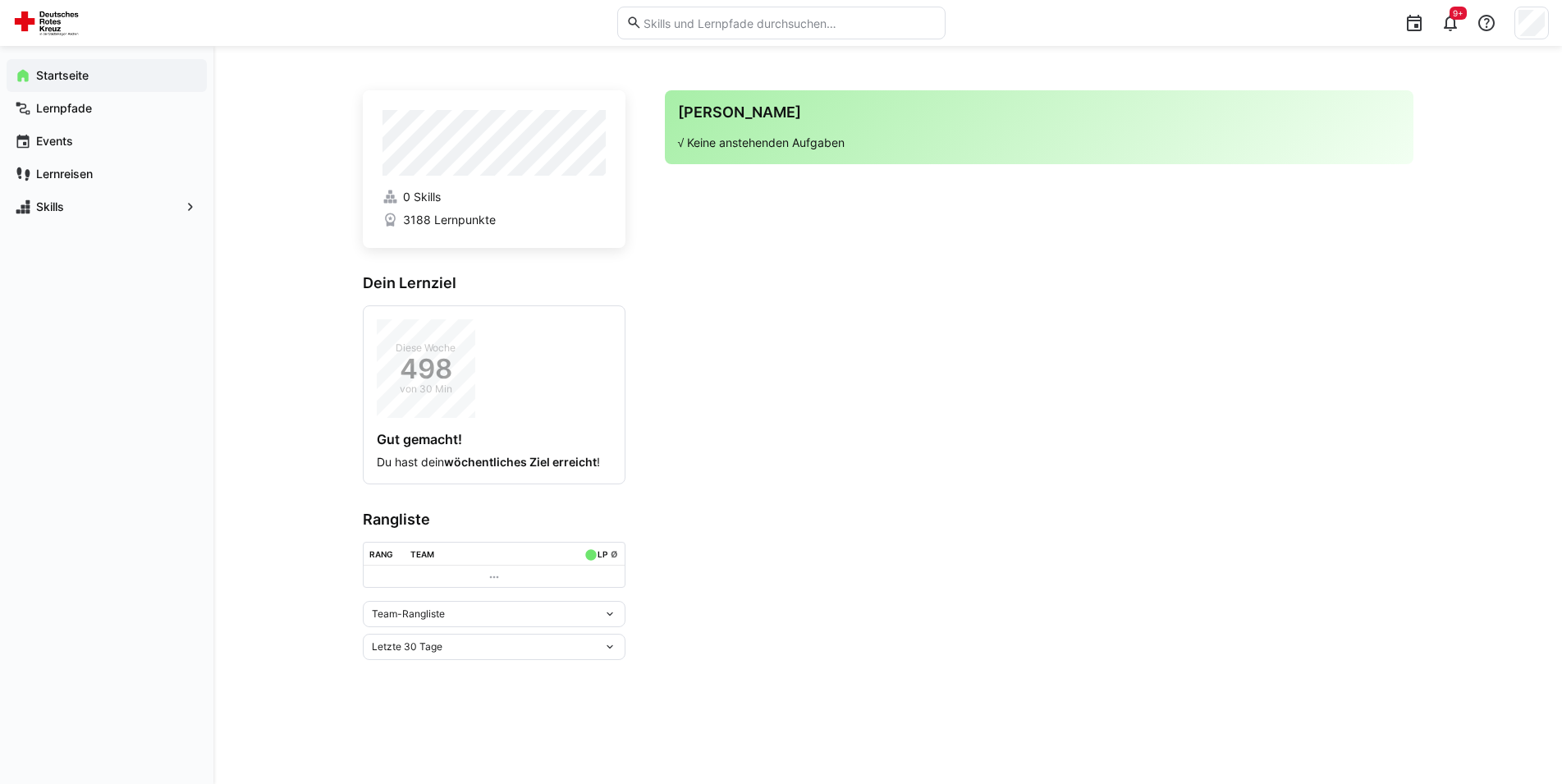
click at [811, 399] on app-home-right "Deine Agenda √ Keine anstehenden Aufgaben" at bounding box center [1039, 375] width 749 height 570
click at [0, 0] on app-navigation-label "Events" at bounding box center [0, 0] width 0 height 0
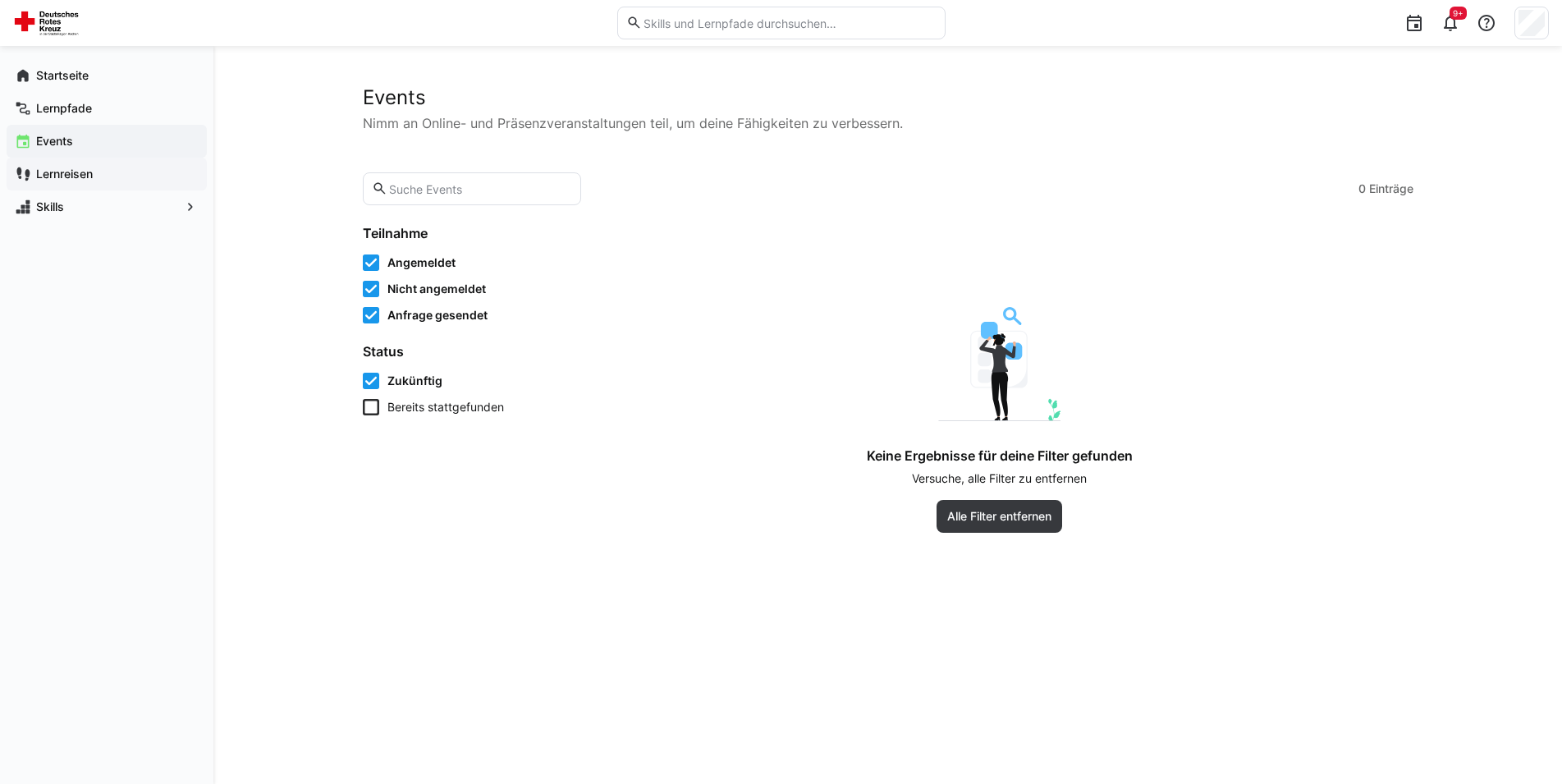
click at [43, 182] on span "Lernreisen" at bounding box center [116, 174] width 165 height 17
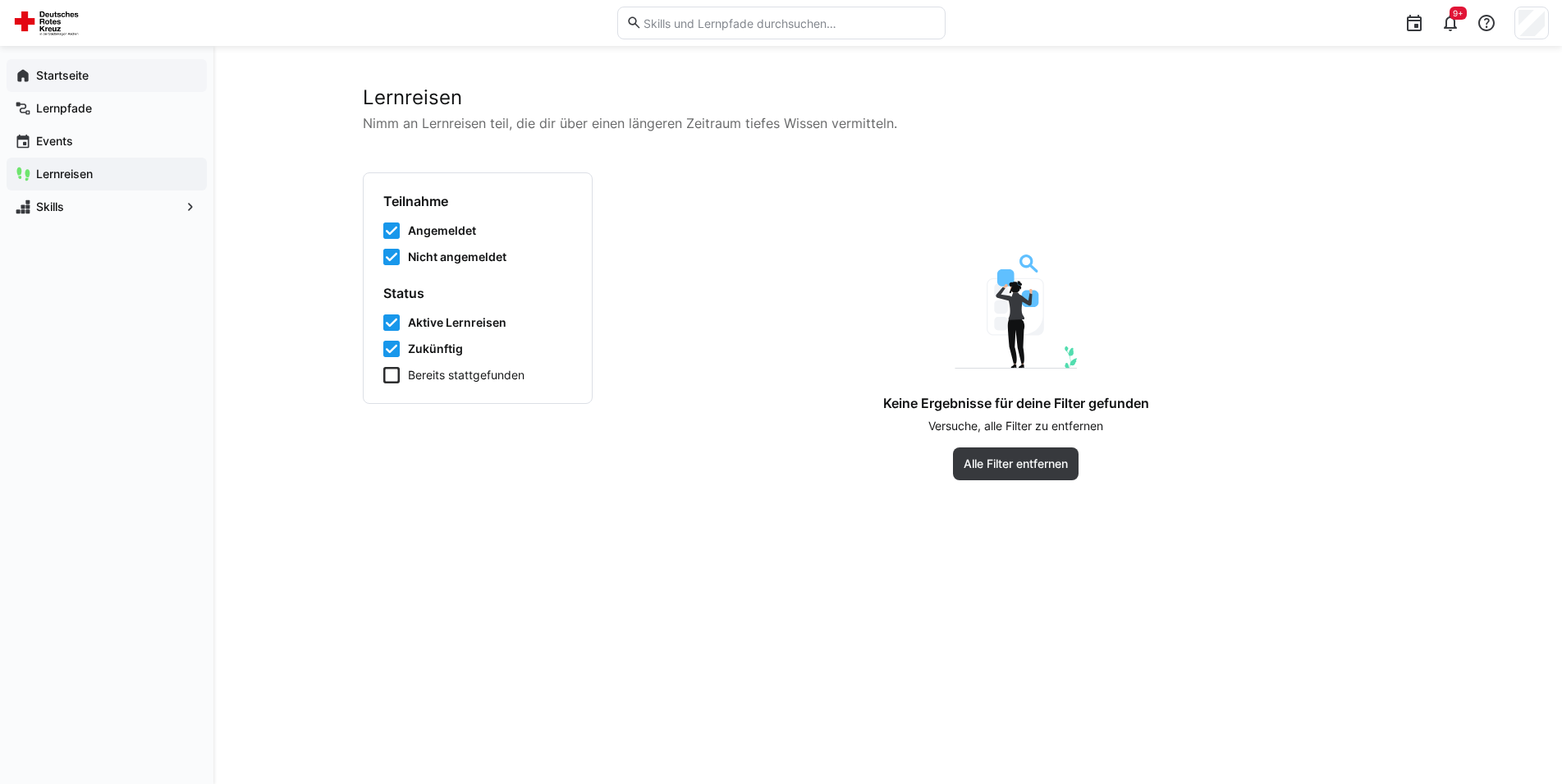
click at [0, 0] on app-navigation-label "Startseite" at bounding box center [0, 0] width 0 height 0
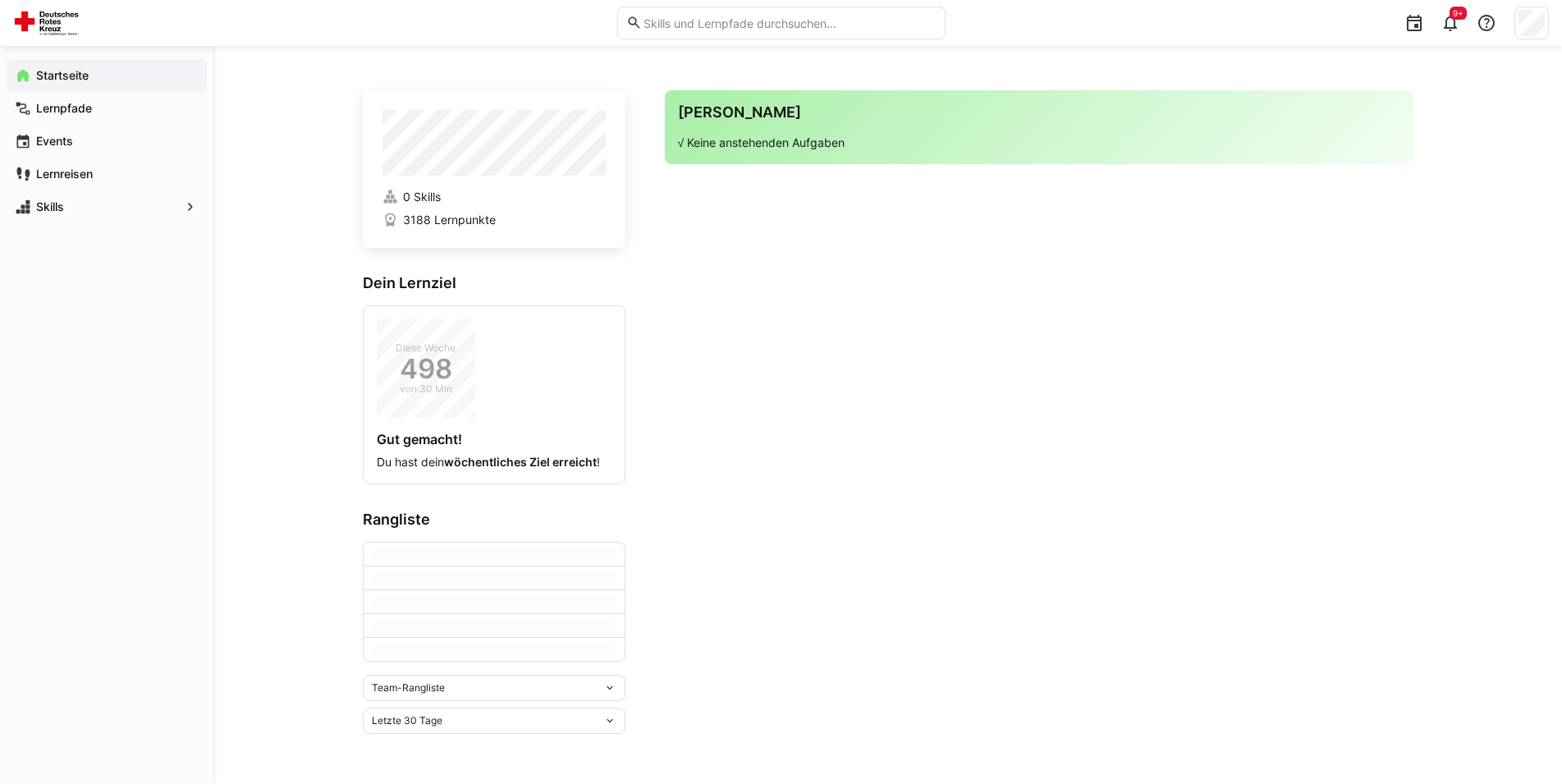
click at [1147, 398] on app-home-right "Deine Agenda √ Keine anstehenden Aufgaben" at bounding box center [1039, 412] width 749 height 644
click at [0, 0] on app-navigation-label "Lernpfade" at bounding box center [0, 0] width 0 height 0
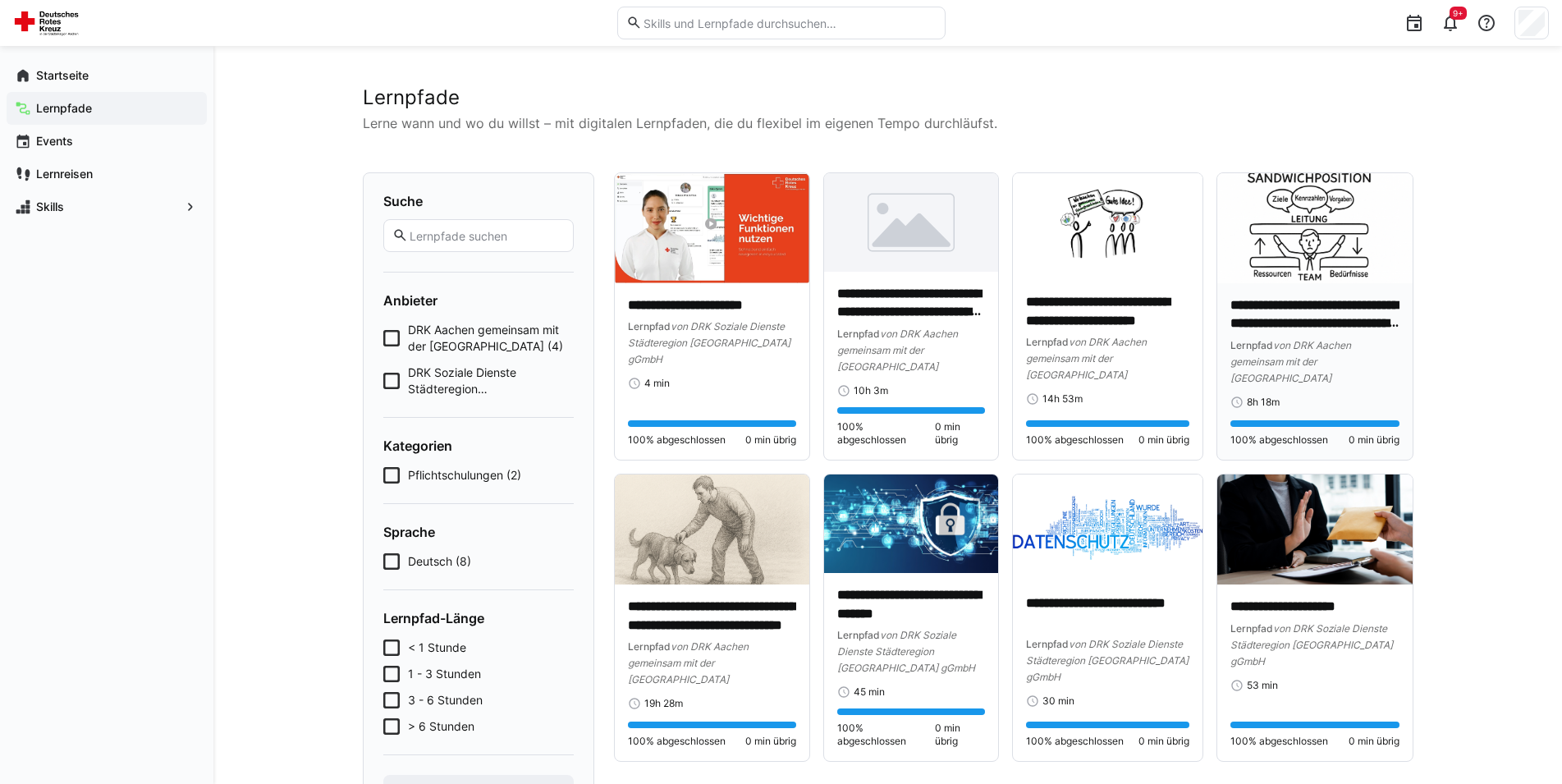
click at [1288, 352] on div "Lernpfad von DRK Aachen gemeinsam mit der Hochschule Heilbronn" at bounding box center [1314, 362] width 168 height 49
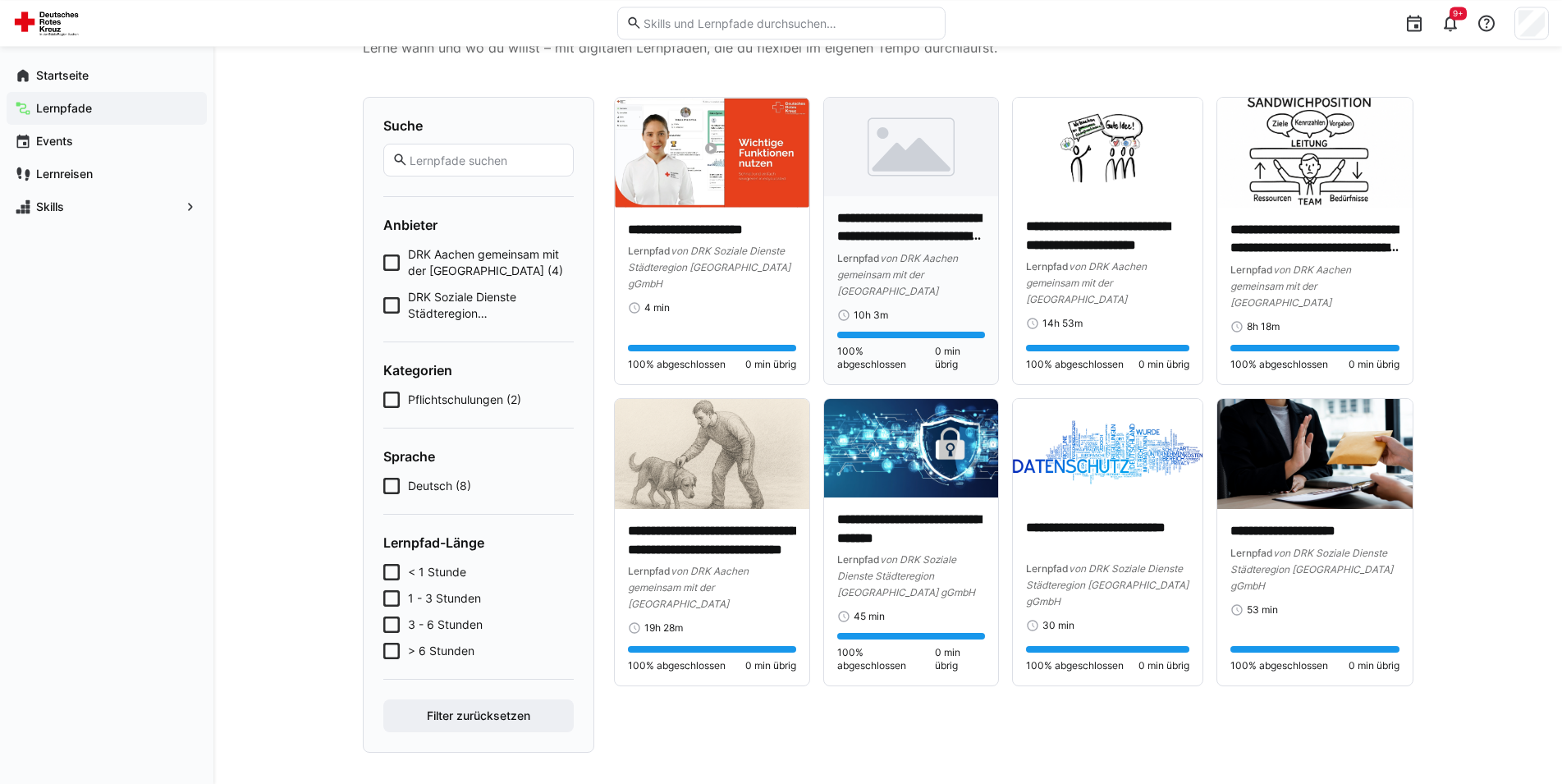
scroll to position [84, 0]
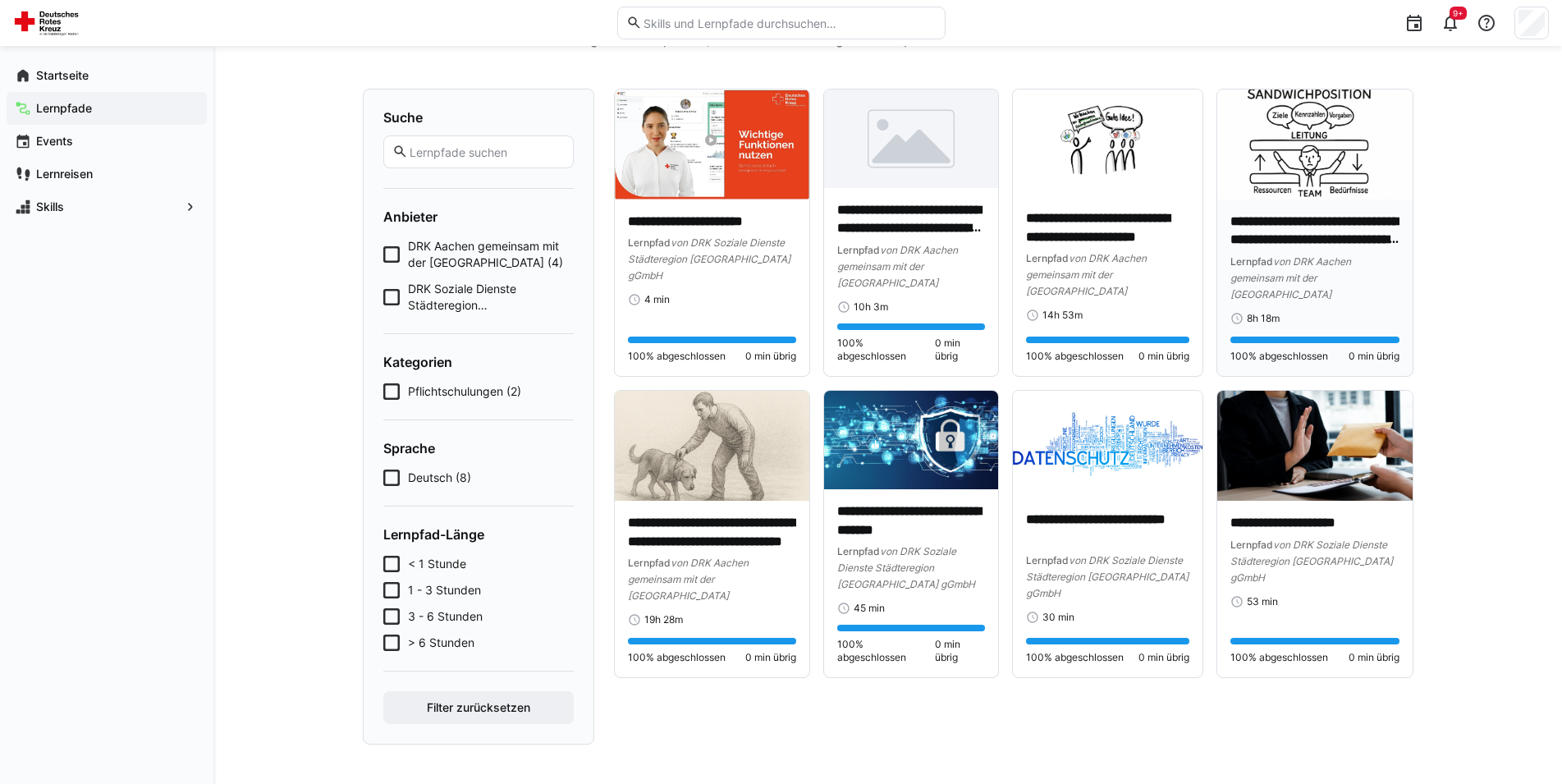
click at [1324, 246] on p "**********" at bounding box center [1314, 231] width 168 height 38
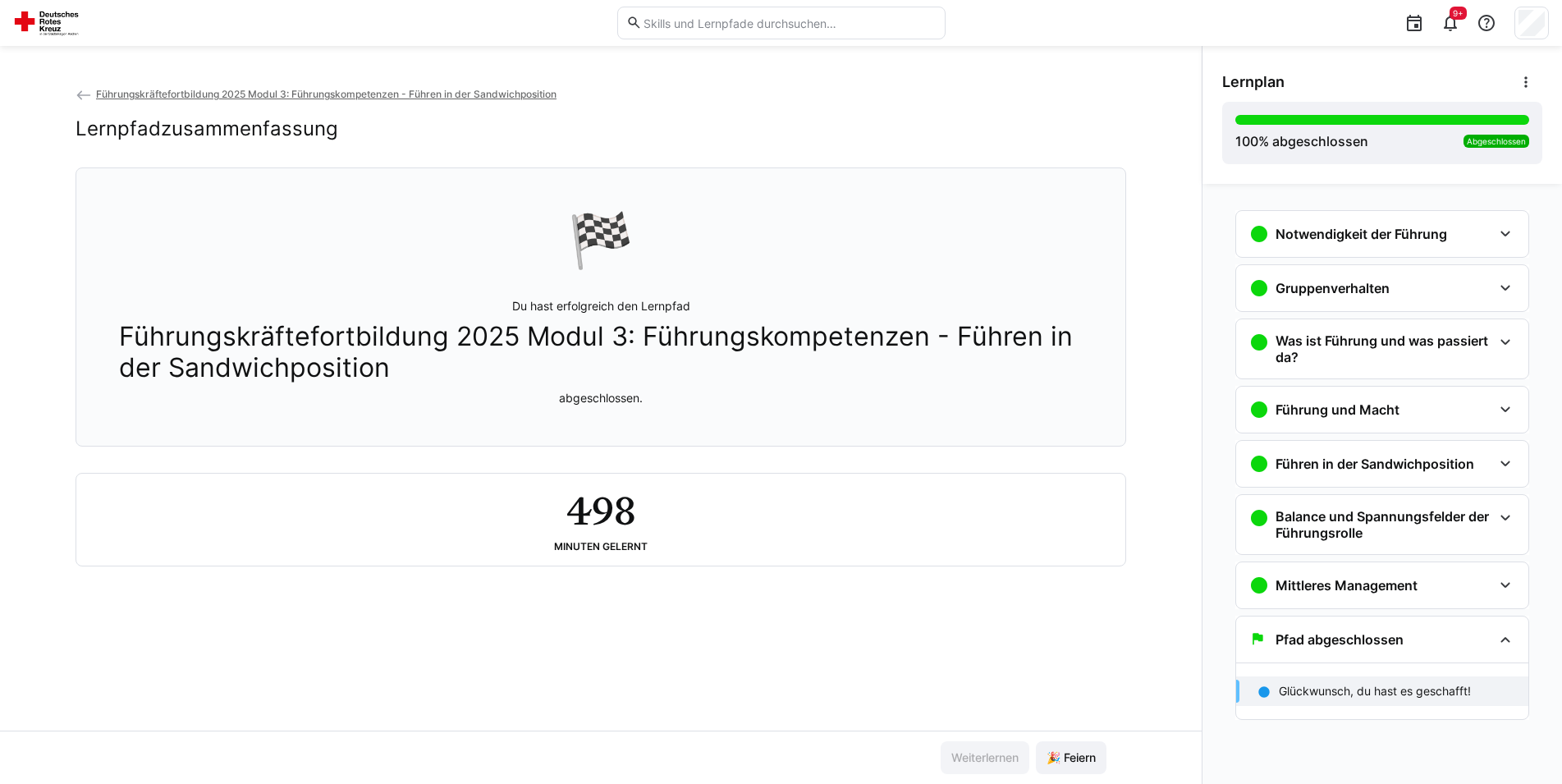
click at [1154, 399] on div "Führungskräftefortbildung 2025 Modul 3: Führungskompetenzen - Führen in der San…" at bounding box center [601, 408] width 1202 height 646
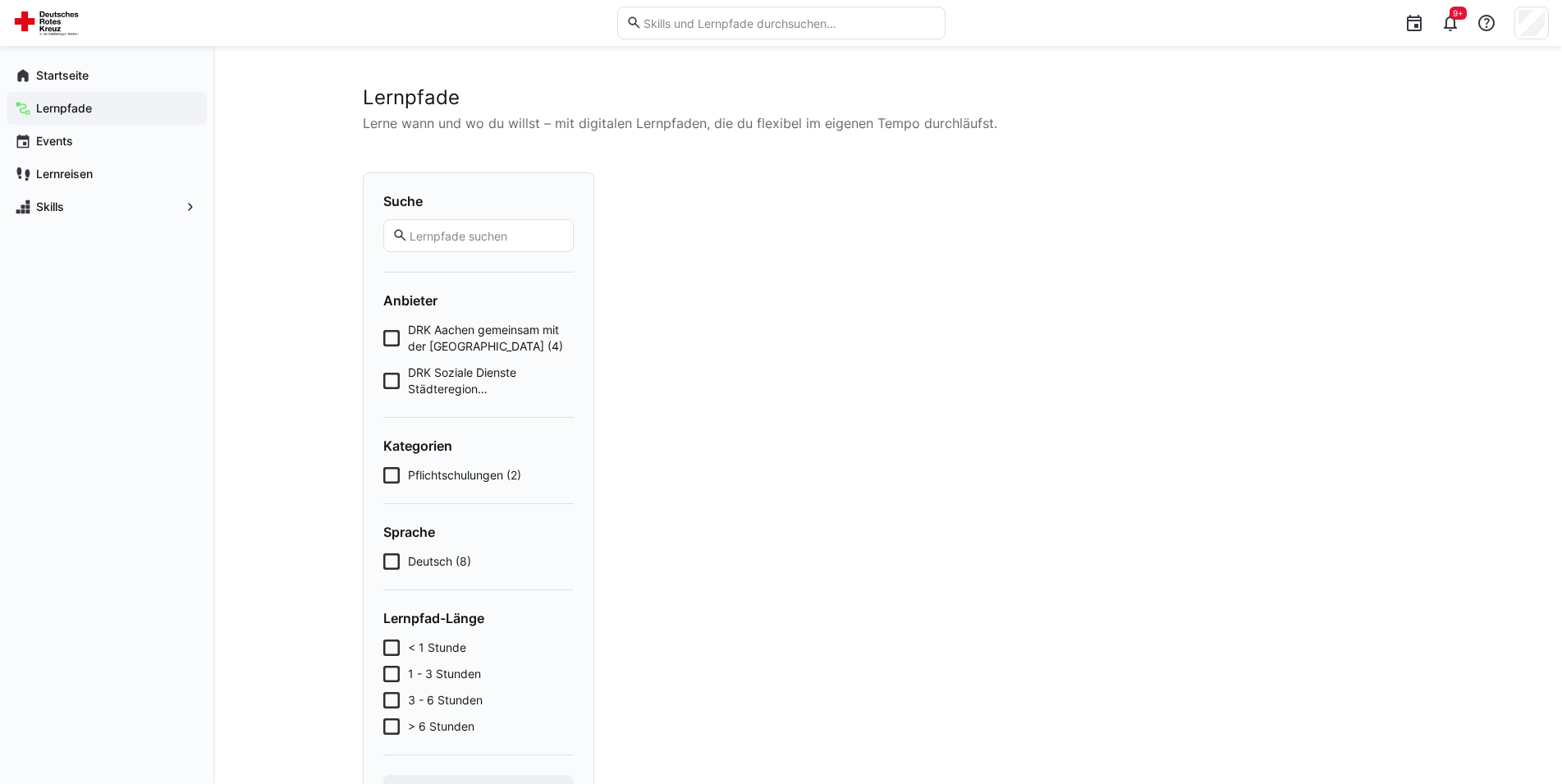
scroll to position [84, 0]
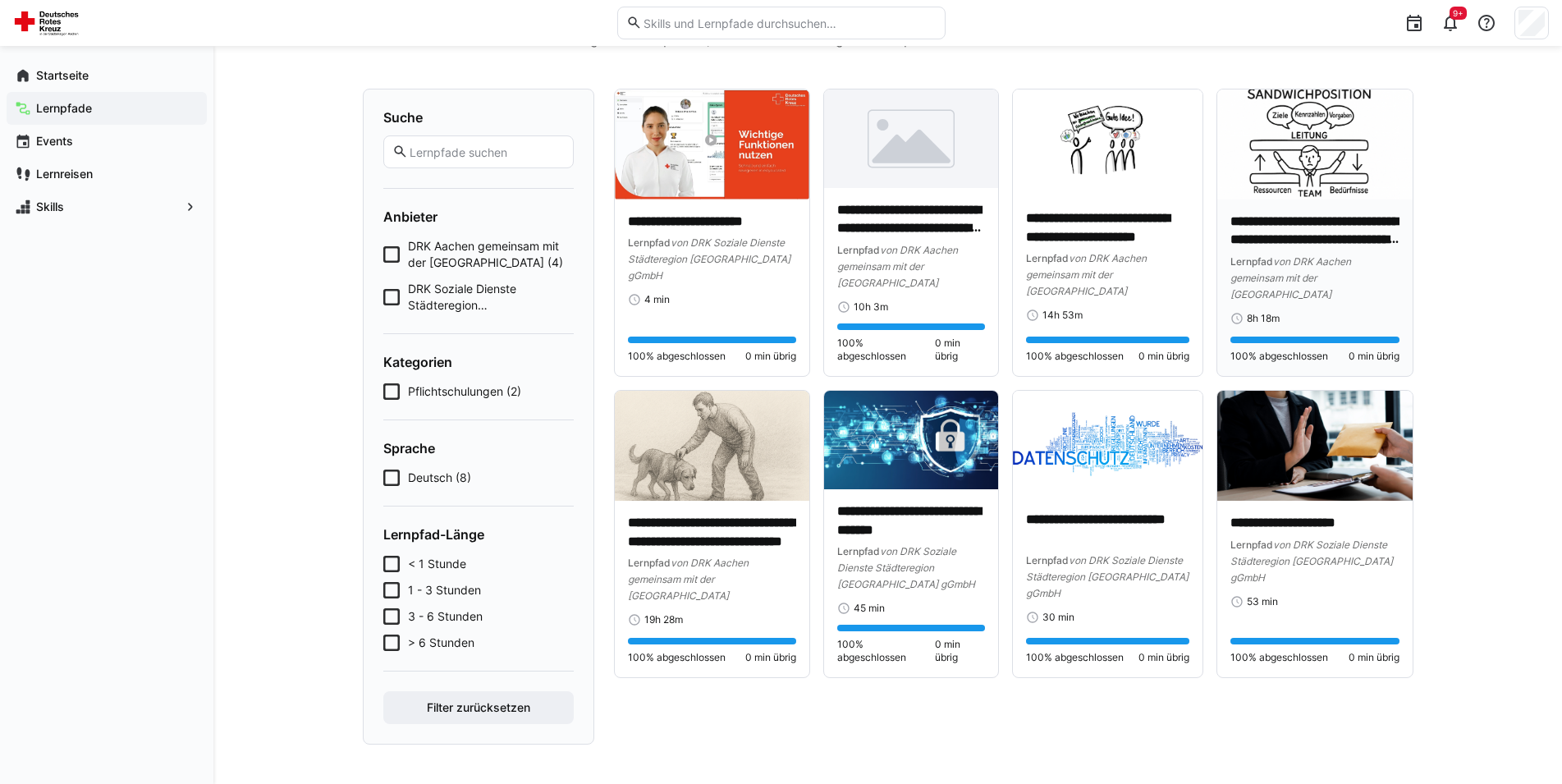
click at [1322, 293] on div "Lernpfad von DRK Aachen gemeinsam mit der Hochschule Heilbronn" at bounding box center [1314, 278] width 168 height 49
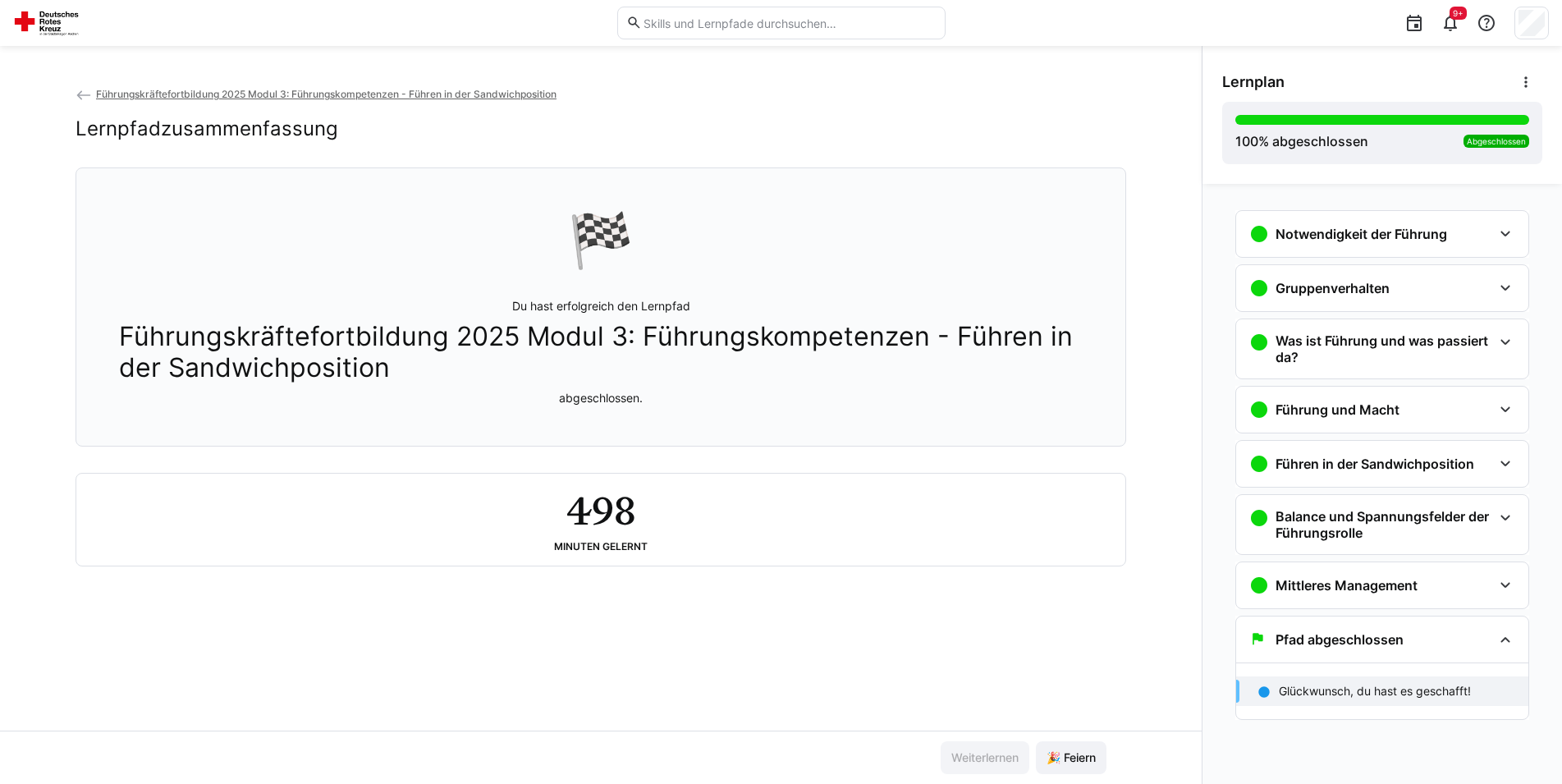
click at [178, 97] on span "Führungskräftefortbildung 2025 Modul 3: Führungskompetenzen - Führen in der San…" at bounding box center [326, 94] width 460 height 12
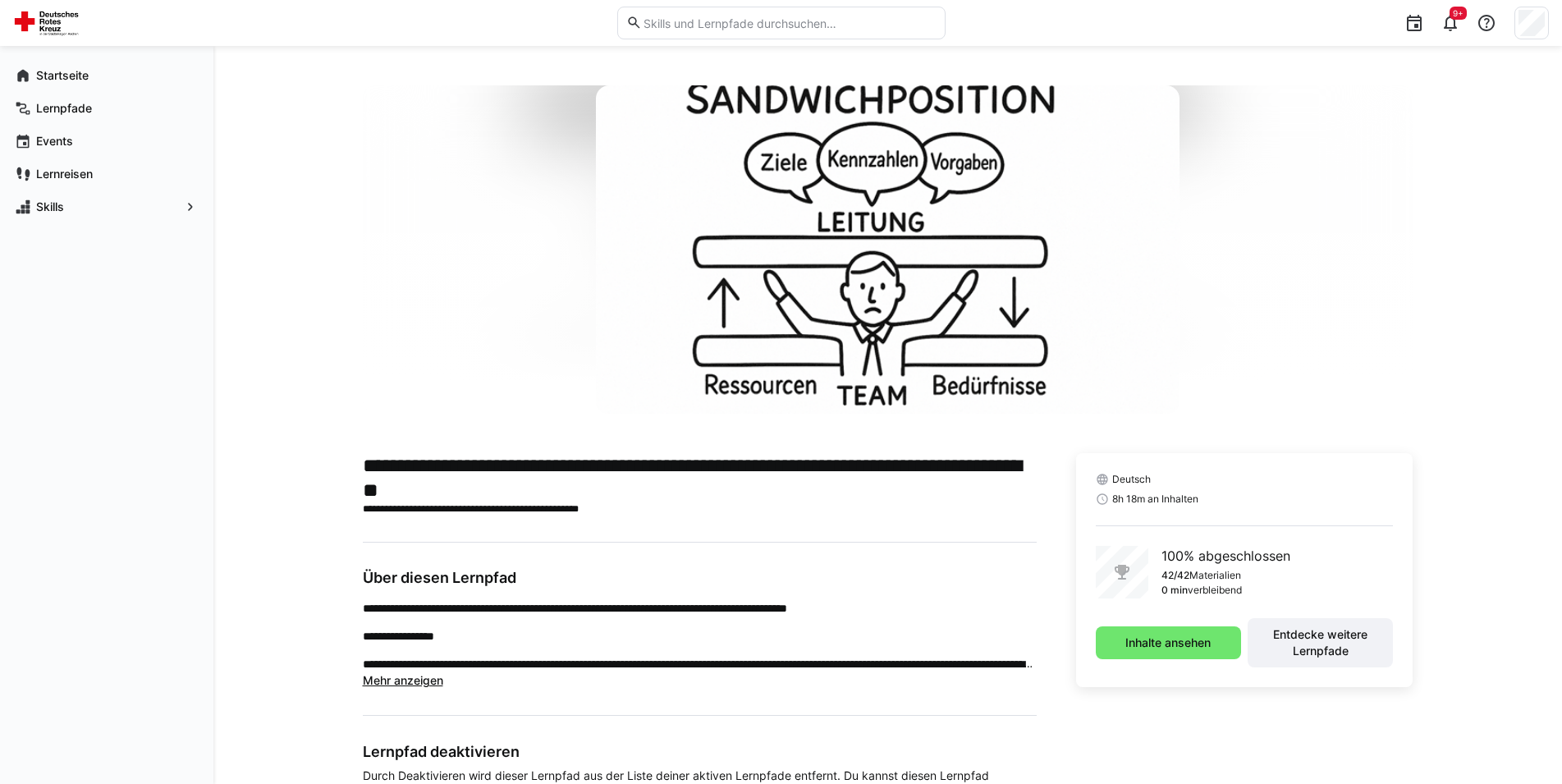
scroll to position [138, 0]
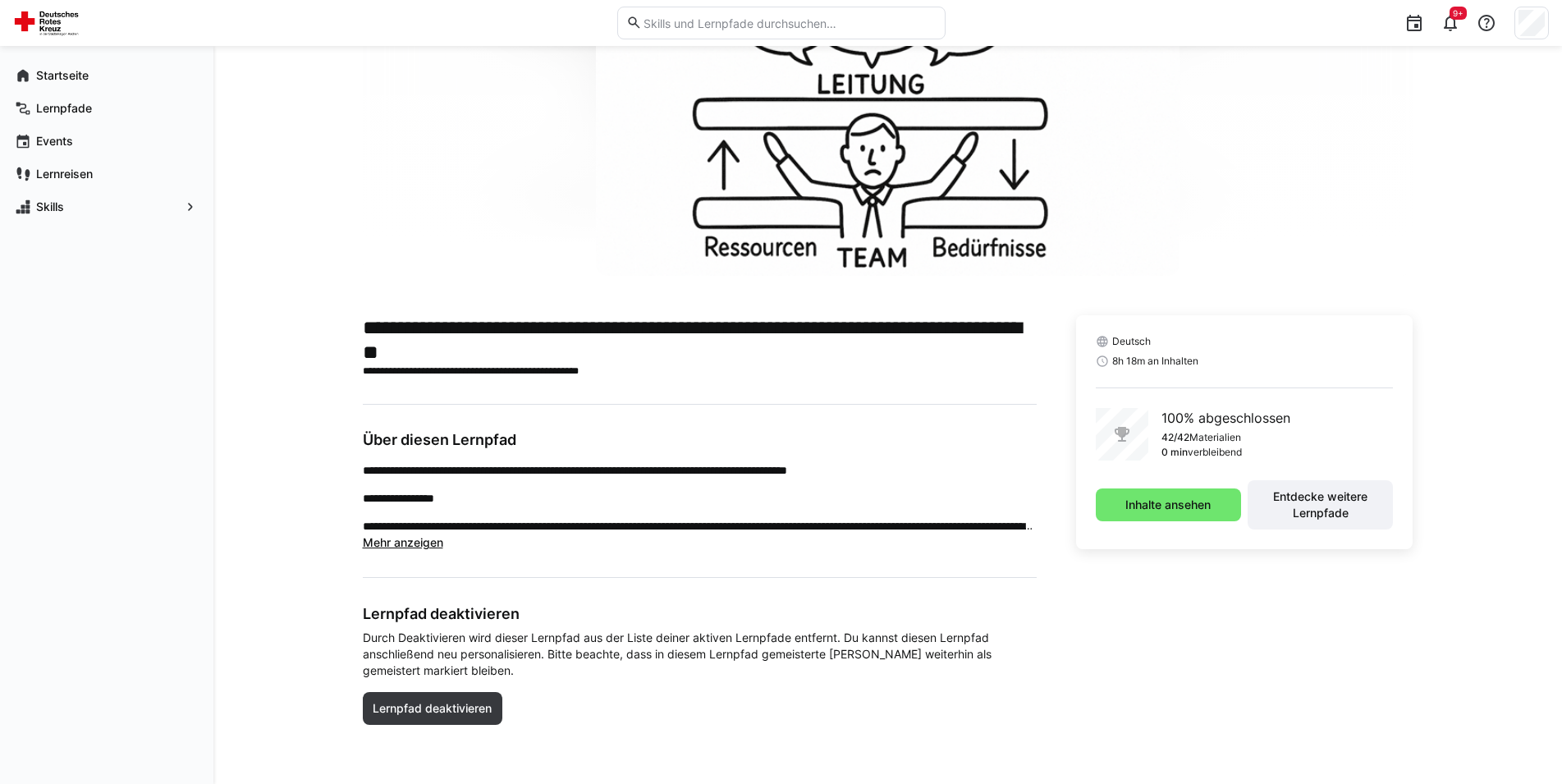
click at [959, 475] on p "**********" at bounding box center [699, 470] width 674 height 17
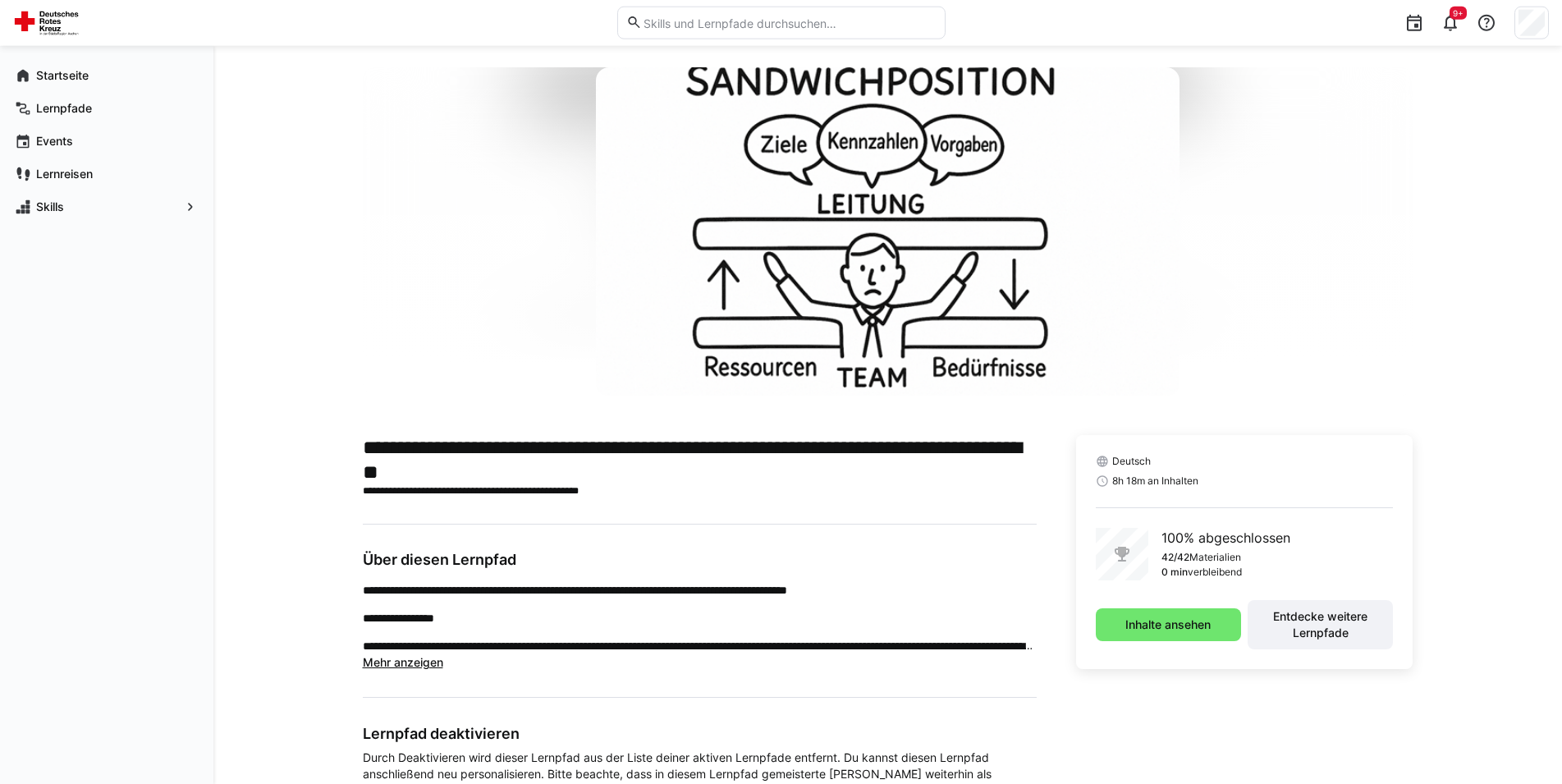
scroll to position [0, 0]
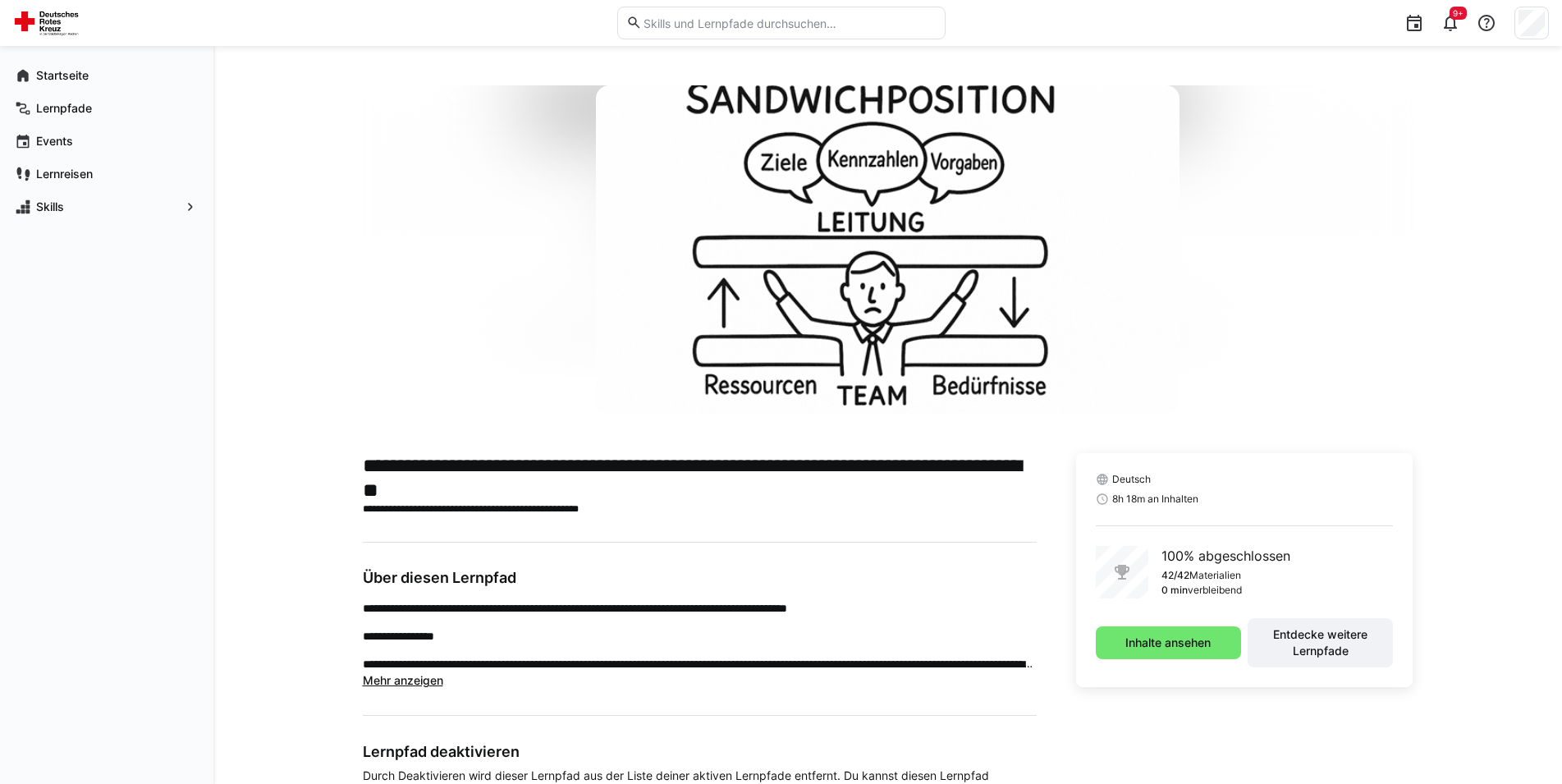
click at [745, 554] on main "**********" at bounding box center [699, 668] width 674 height 429
click at [752, 549] on main "**********" at bounding box center [699, 668] width 674 height 429
click at [370, 257] on div at bounding box center [887, 250] width 1050 height 328
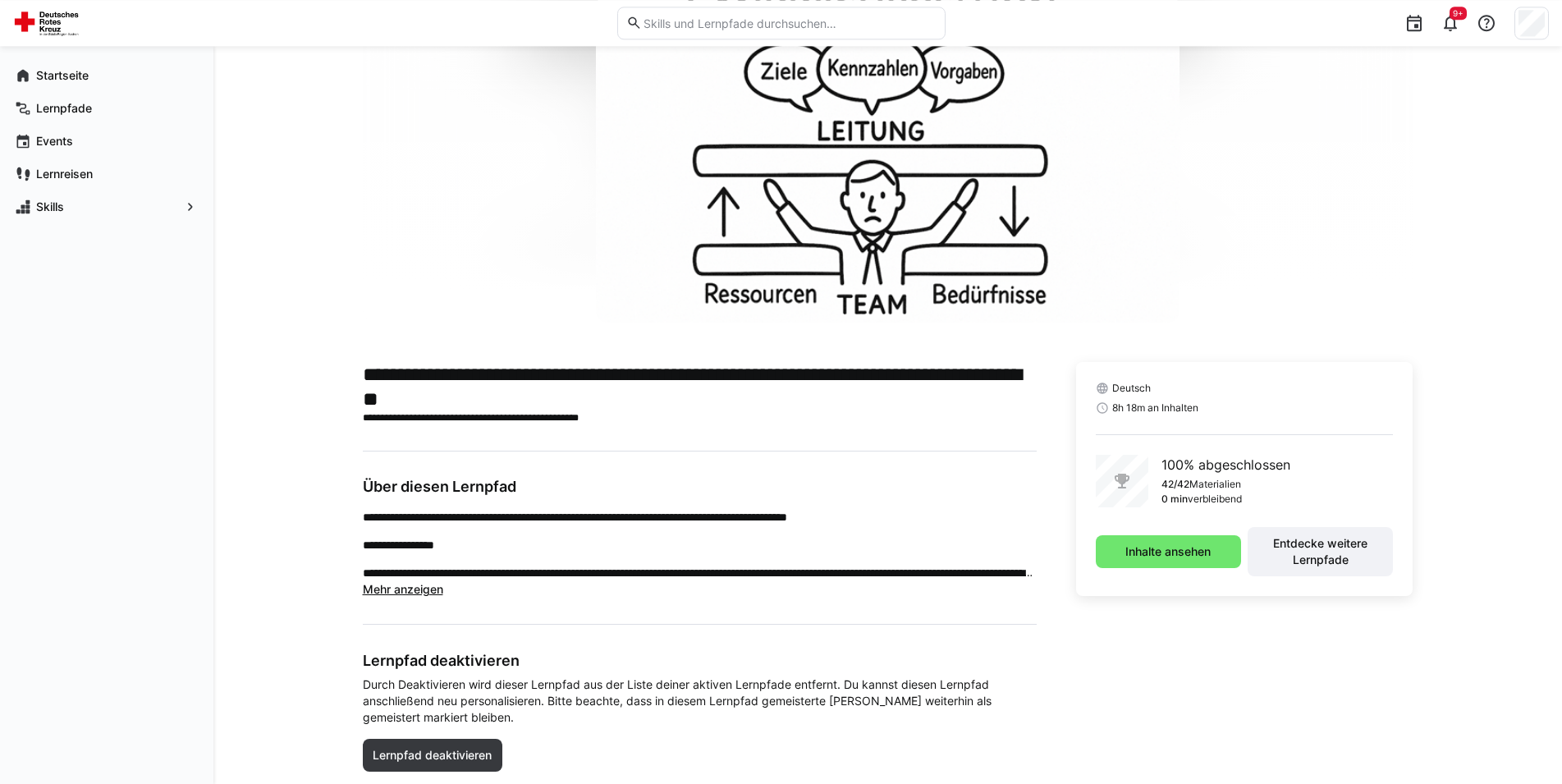
scroll to position [138, 0]
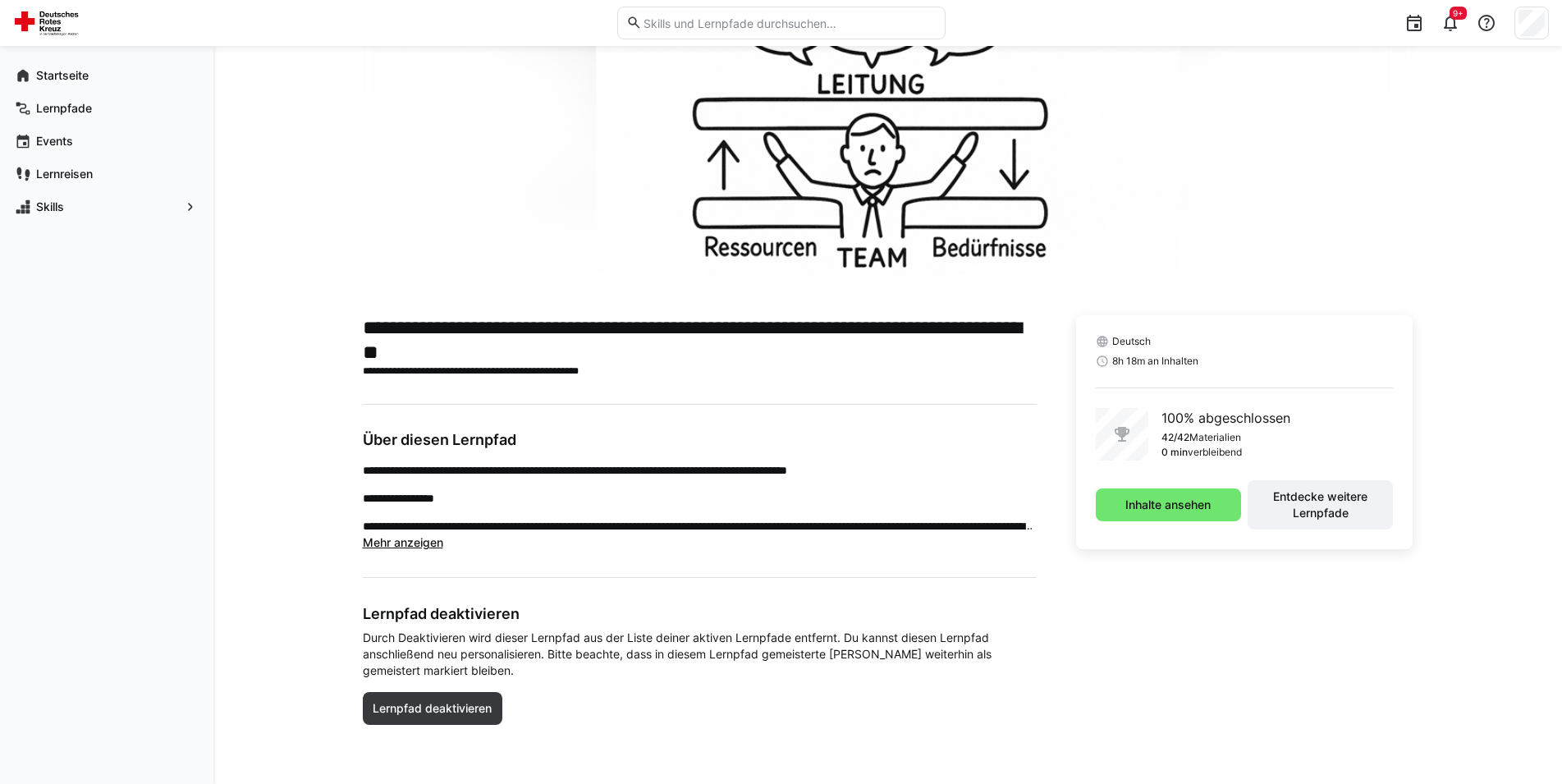
click at [451, 550] on app-truncated-text "**********" at bounding box center [699, 506] width 674 height 89
click at [557, 563] on main "**********" at bounding box center [699, 529] width 674 height 429
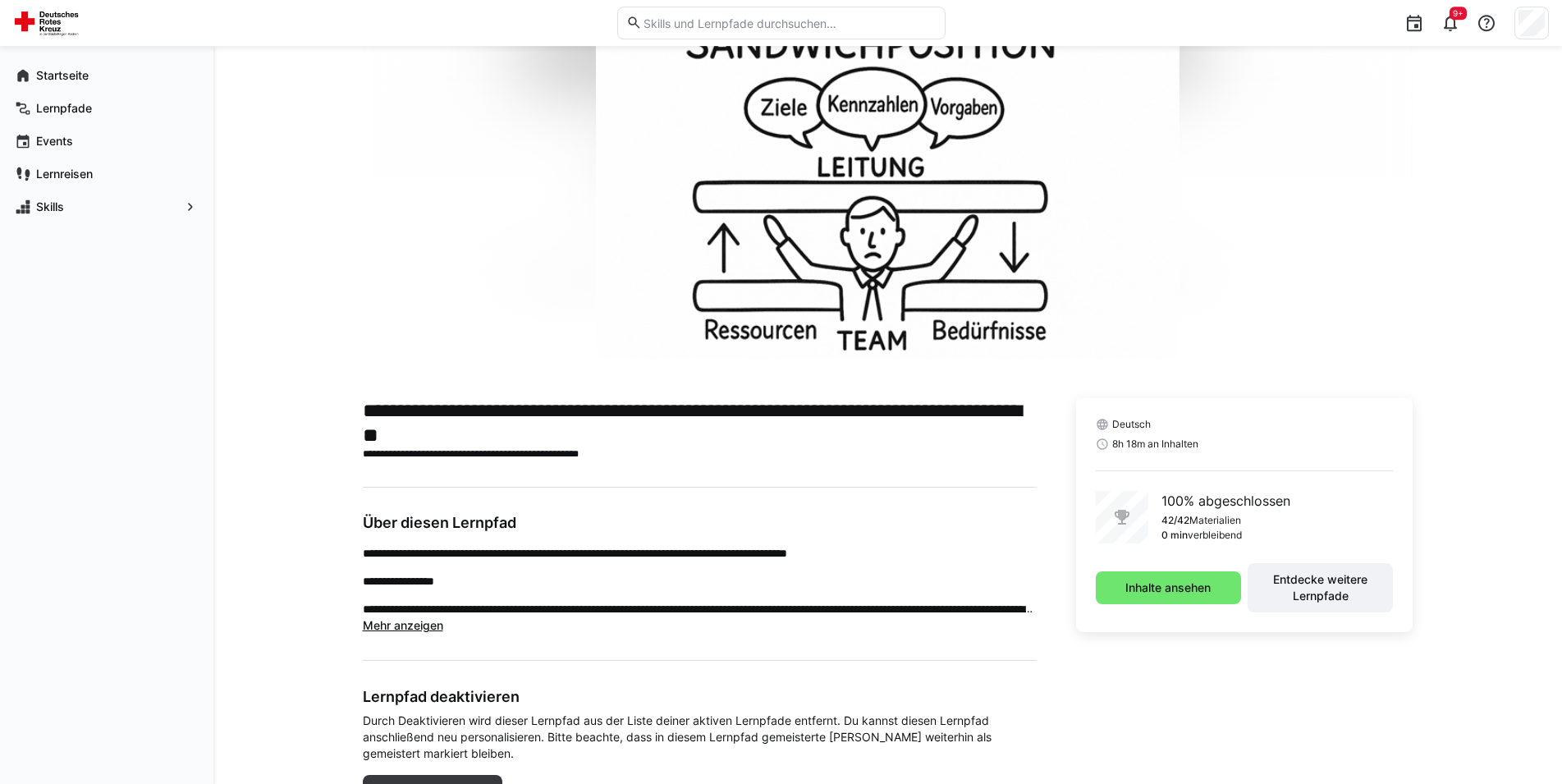
scroll to position [0, 0]
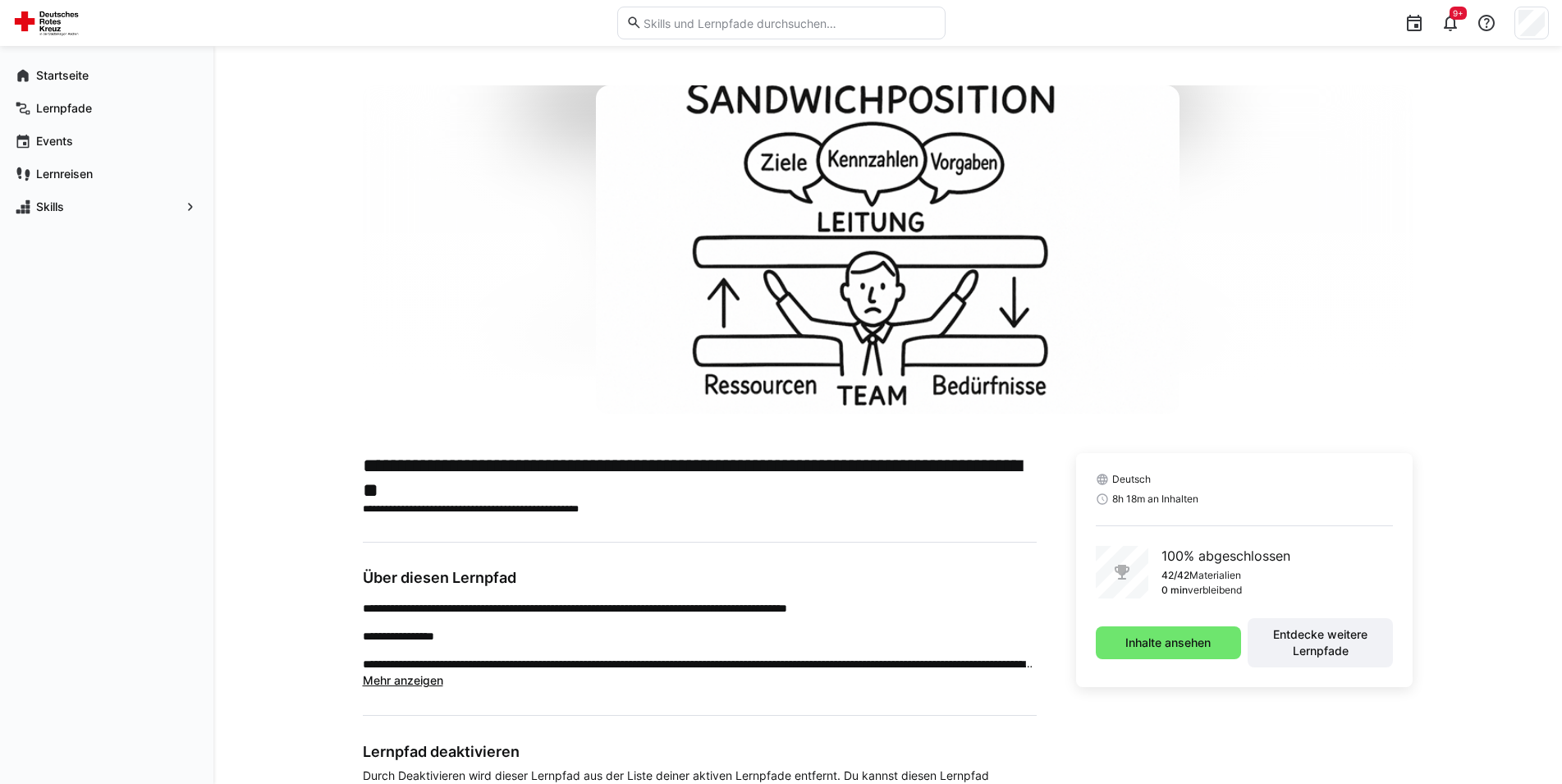
click at [490, 427] on div "**********" at bounding box center [887, 484] width 1050 height 797
click at [0, 0] on app-navigation-label "Startseite" at bounding box center [0, 0] width 0 height 0
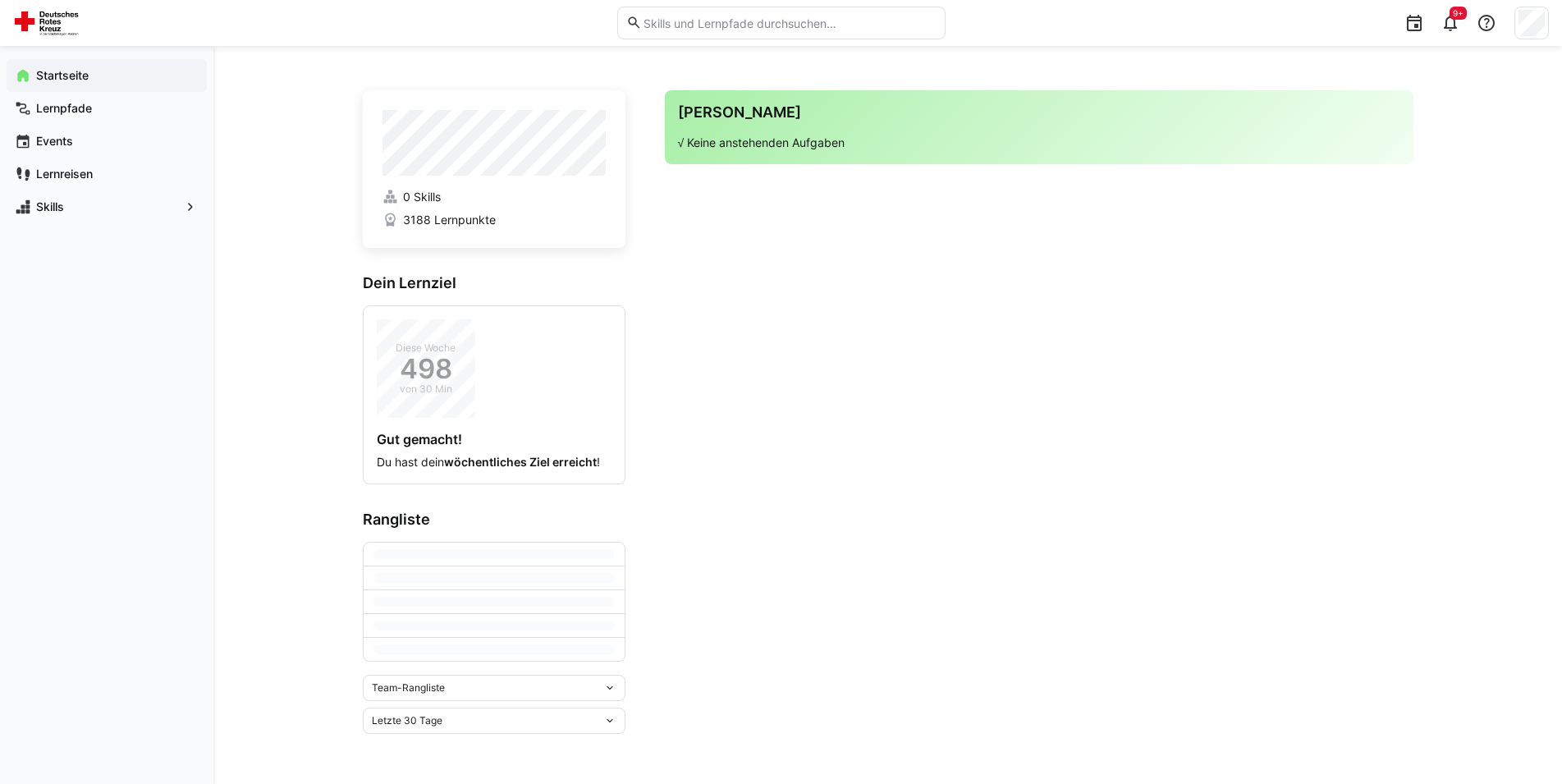
click at [883, 257] on app-home-right "Deine Agenda √ Keine anstehenden Aufgaben" at bounding box center [1039, 412] width 749 height 644
click at [0, 0] on app-navigation-label "Lernpfade" at bounding box center [0, 0] width 0 height 0
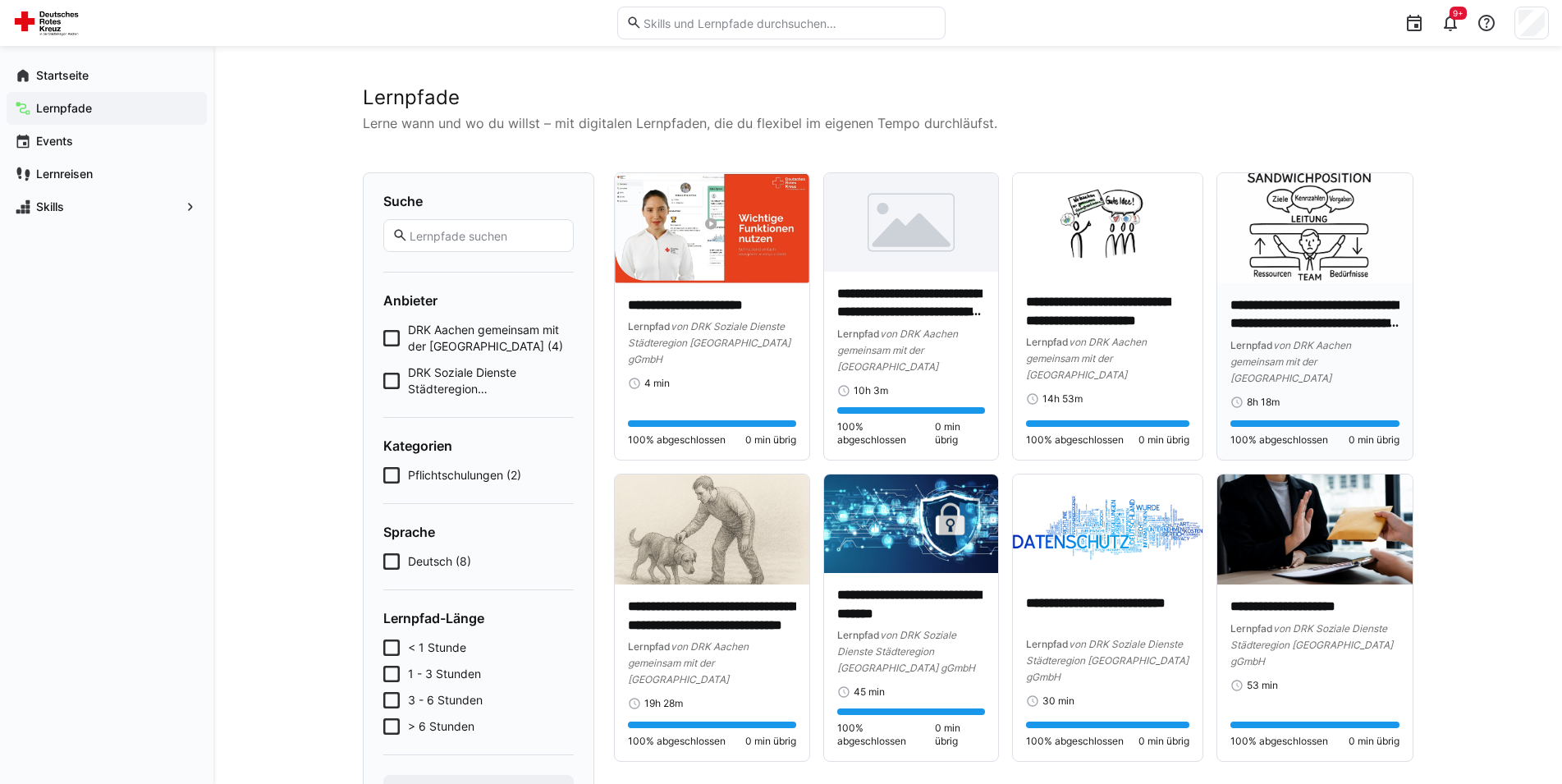
click at [1311, 320] on p "**********" at bounding box center [1314, 315] width 168 height 38
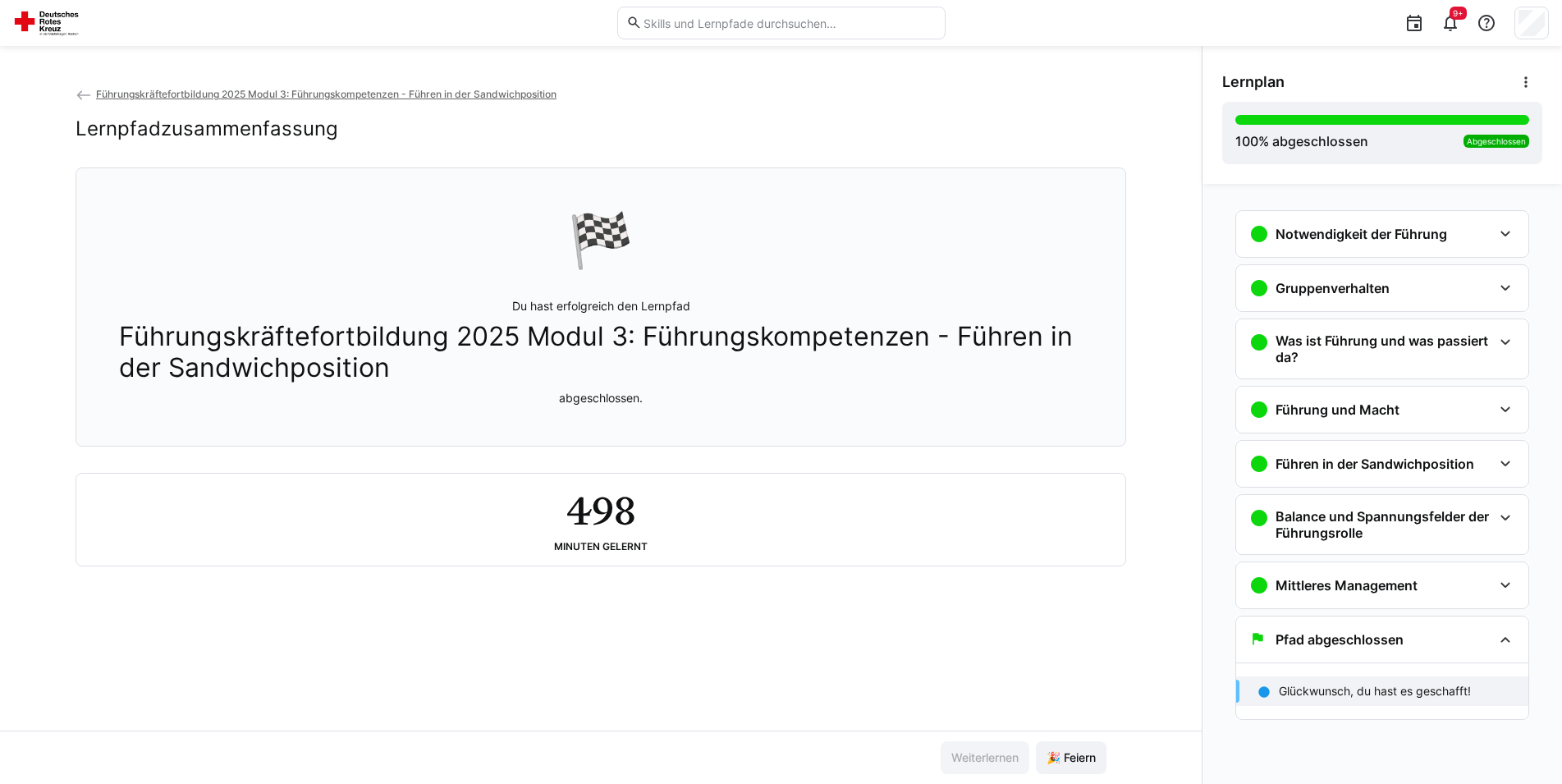
click at [497, 138] on div "Lernpfadzusammenfassung" at bounding box center [601, 129] width 1050 height 25
click at [763, 313] on p "Du hast erfolgreich den Lernpfad Führungskräftefortbildung 2025 Modul 3: Führun…" at bounding box center [601, 352] width 964 height 108
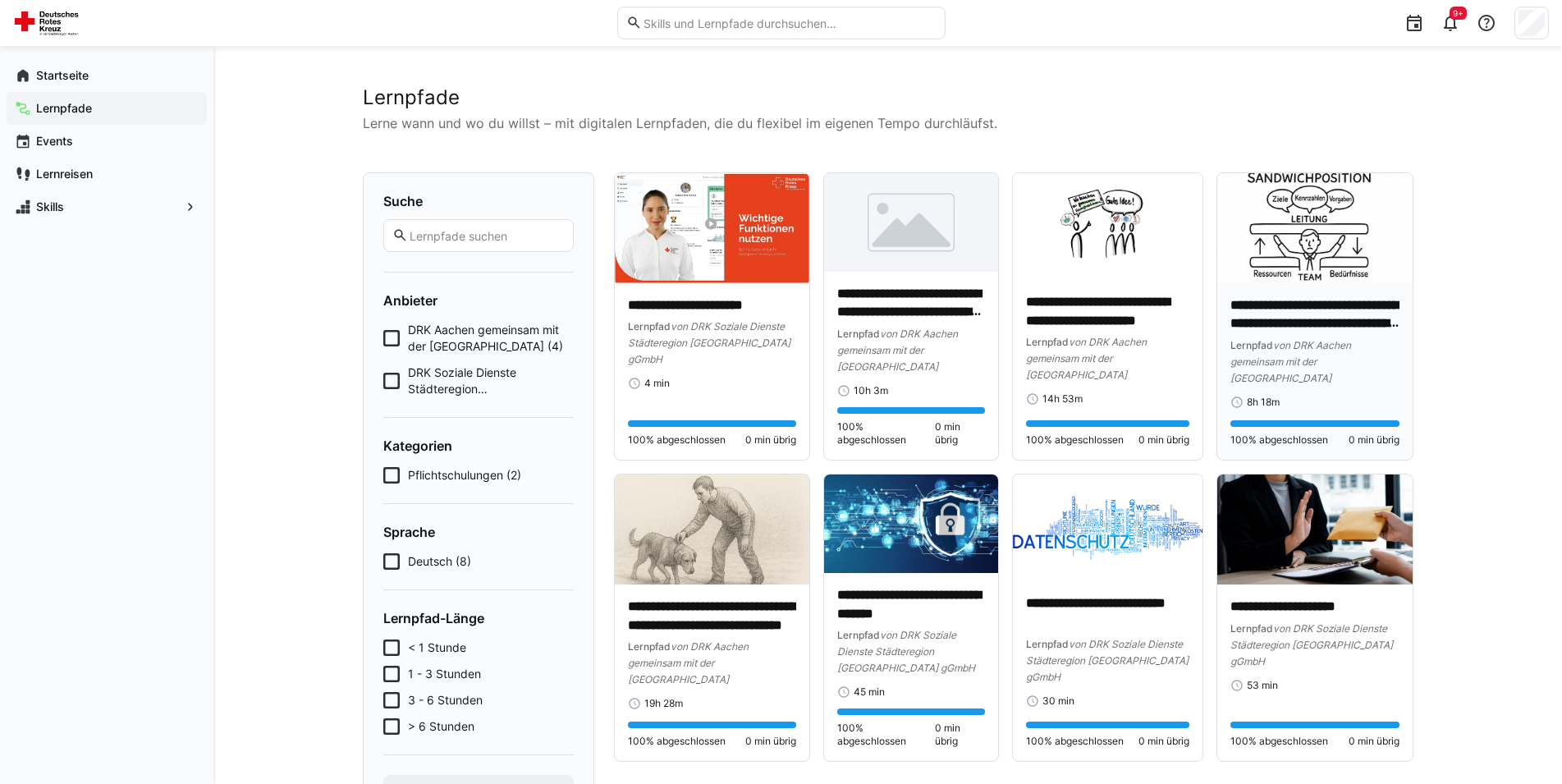
click at [1326, 302] on p "**********" at bounding box center [1314, 315] width 168 height 38
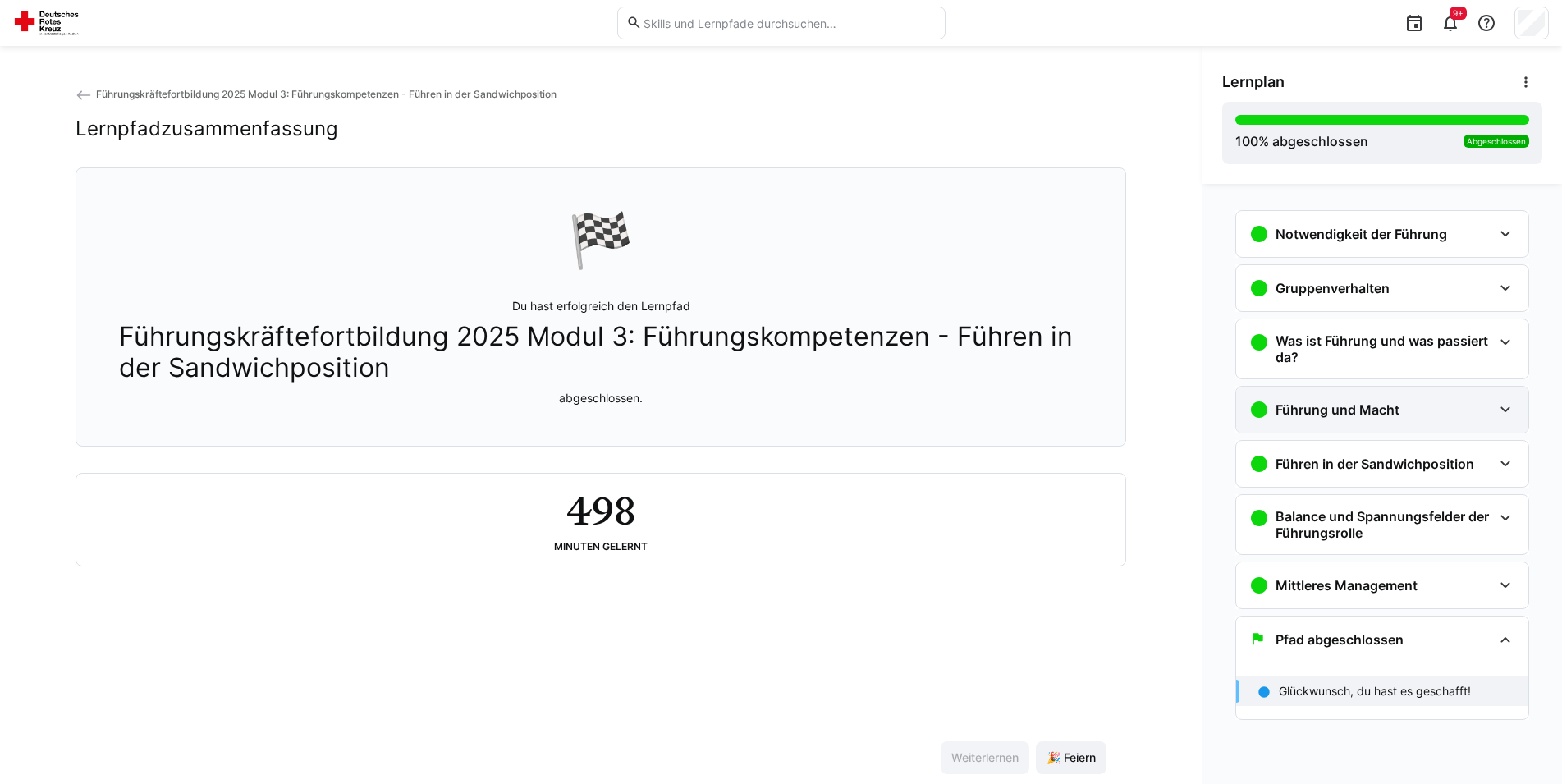
click at [1506, 411] on eds-icon at bounding box center [1506, 409] width 19 height 19
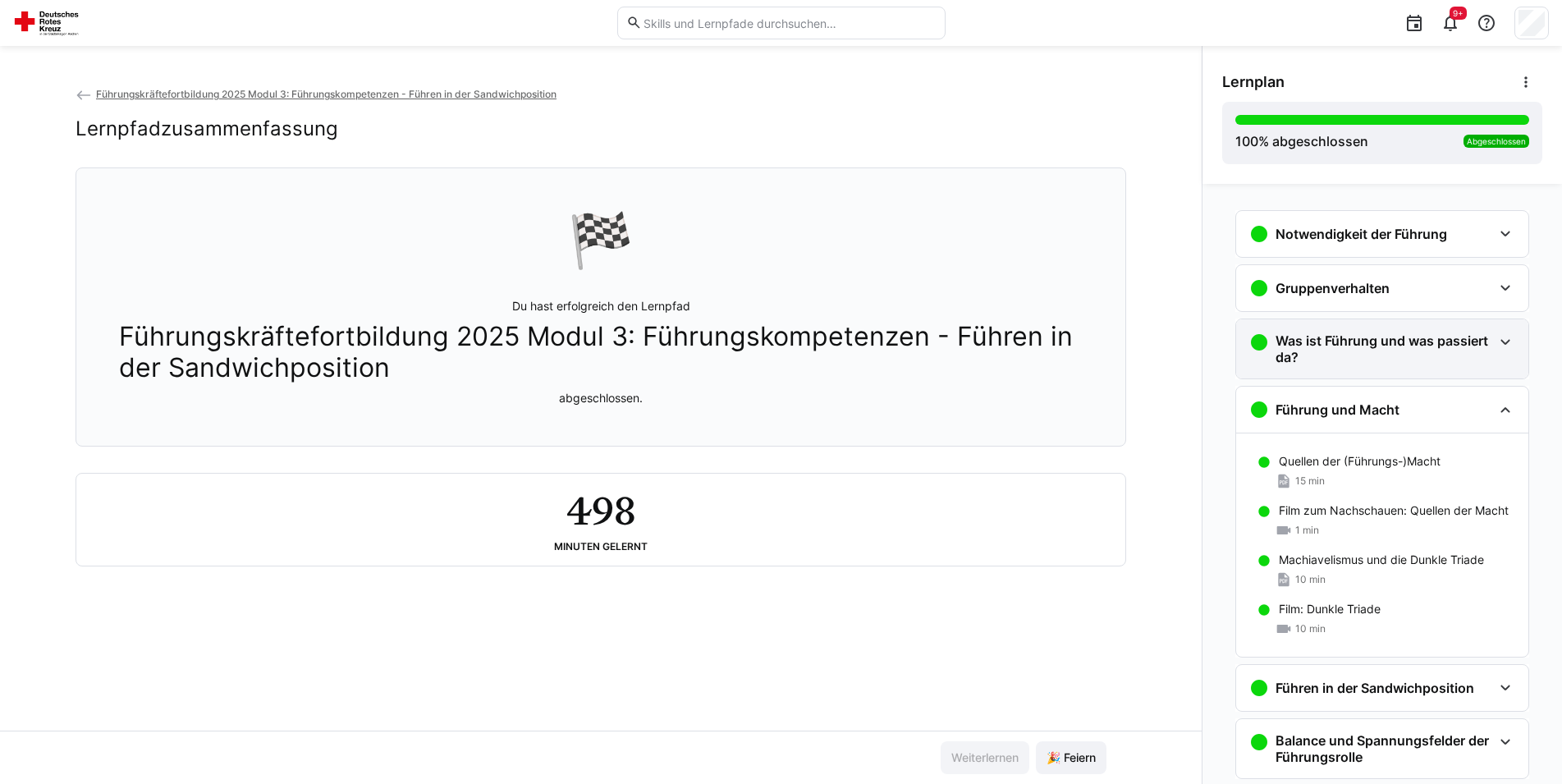
click at [1391, 374] on div "Was ist Führung und was passiert da?" at bounding box center [1382, 348] width 292 height 59
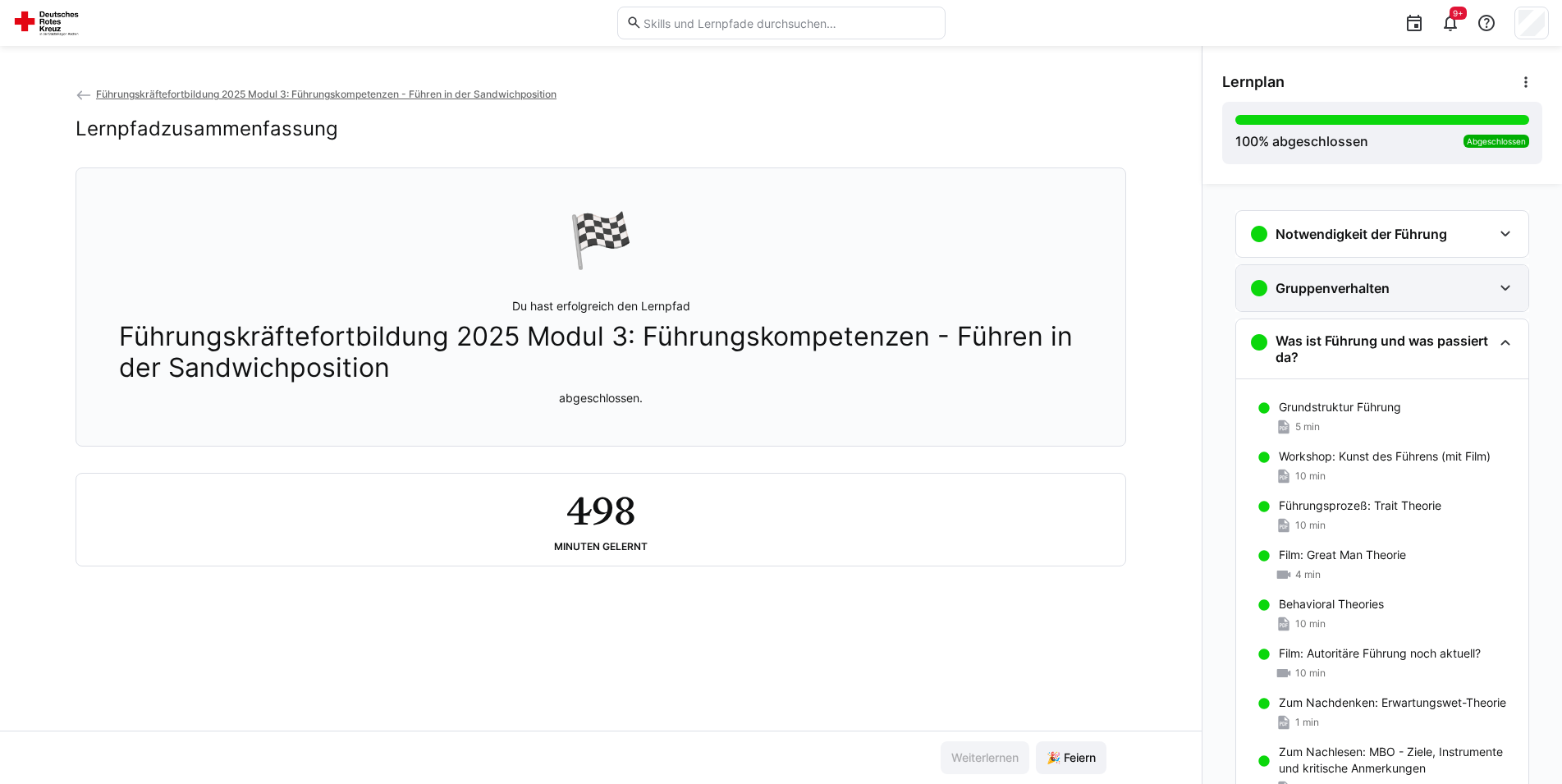
click at [1348, 295] on h3 "Gruppenverhalten" at bounding box center [1332, 287] width 114 height 17
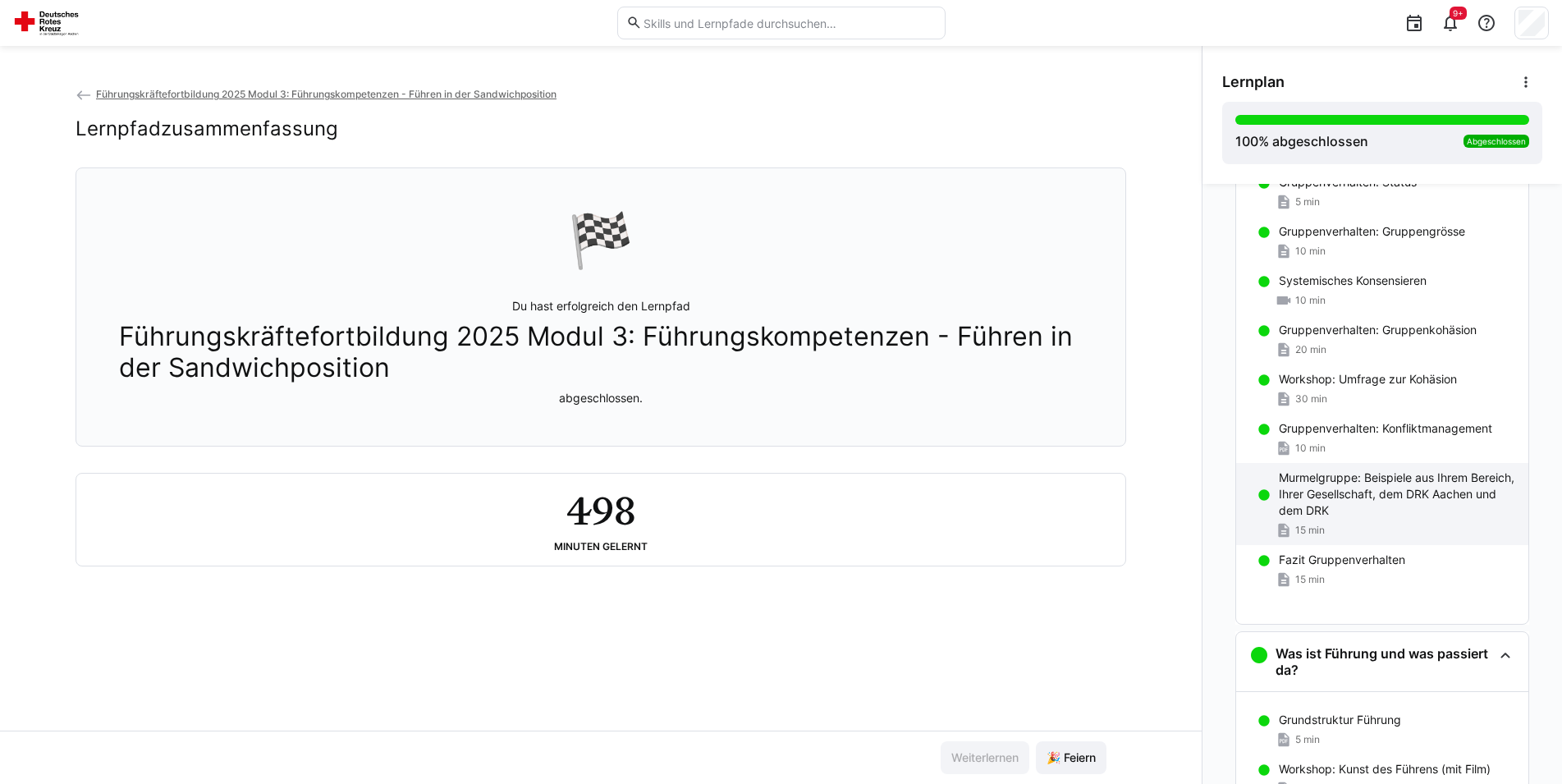
scroll to position [251, 0]
